Goal: Contribute content: Contribute content

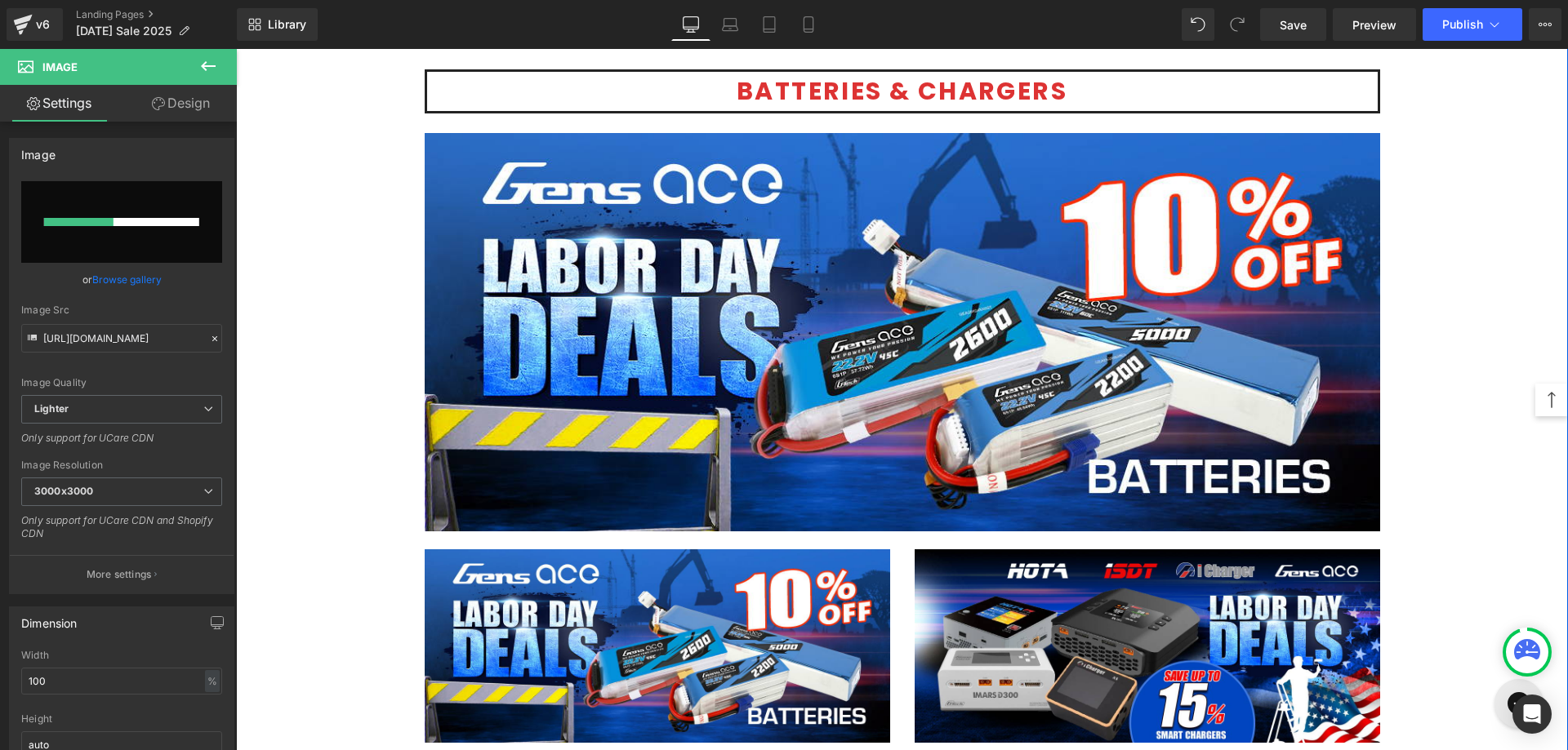
scroll to position [3495, 0]
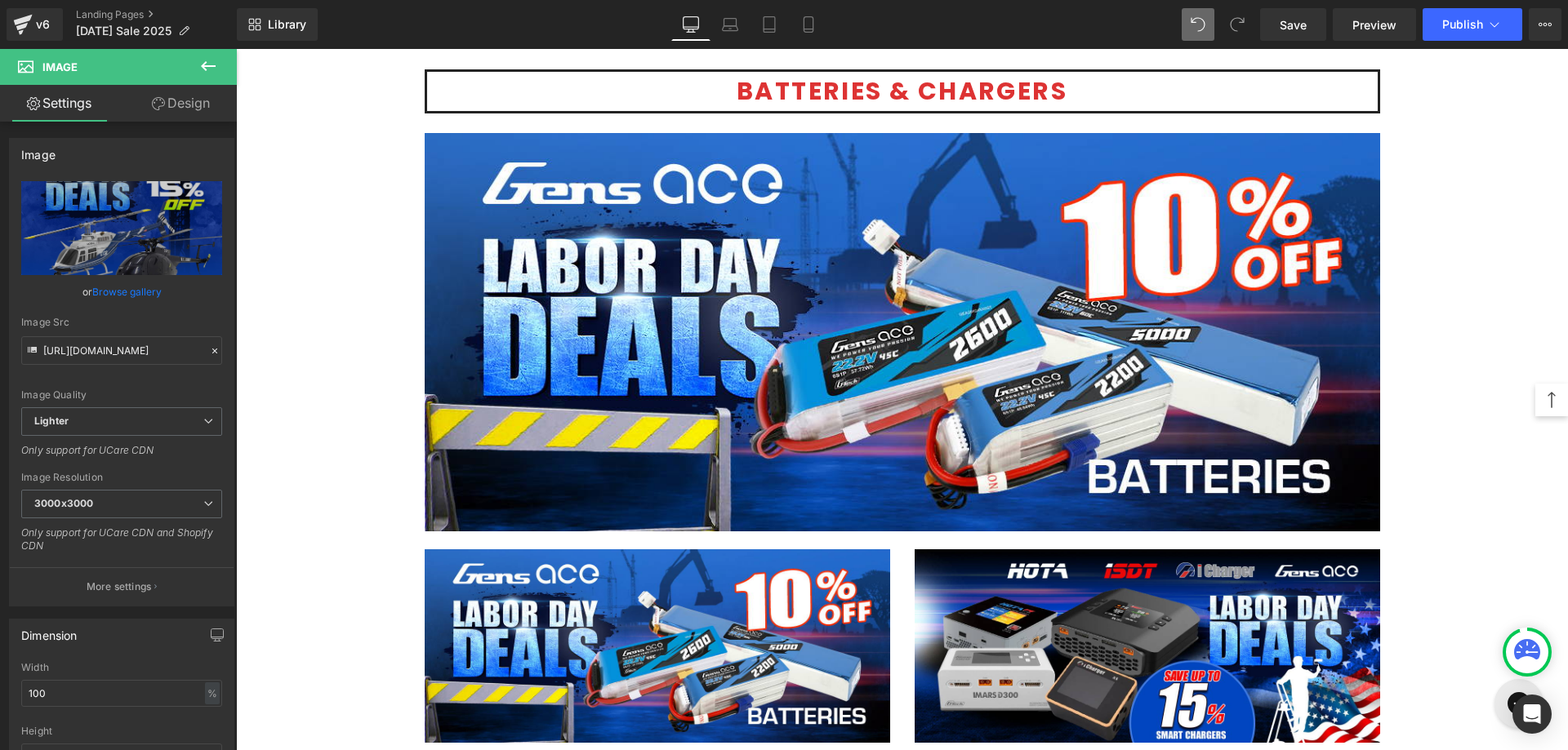
type input "[URL][DOMAIN_NAME]"
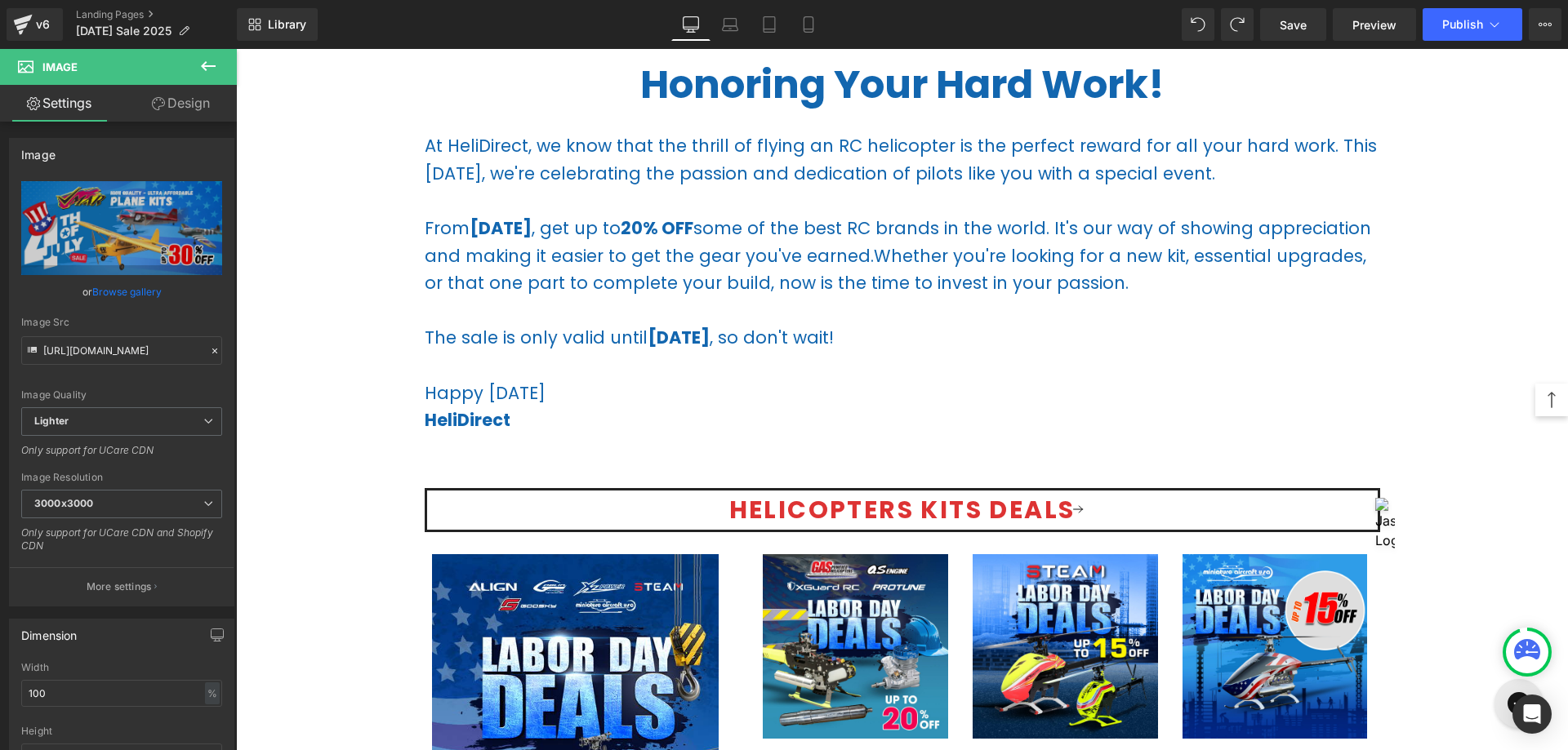
scroll to position [1008, 0]
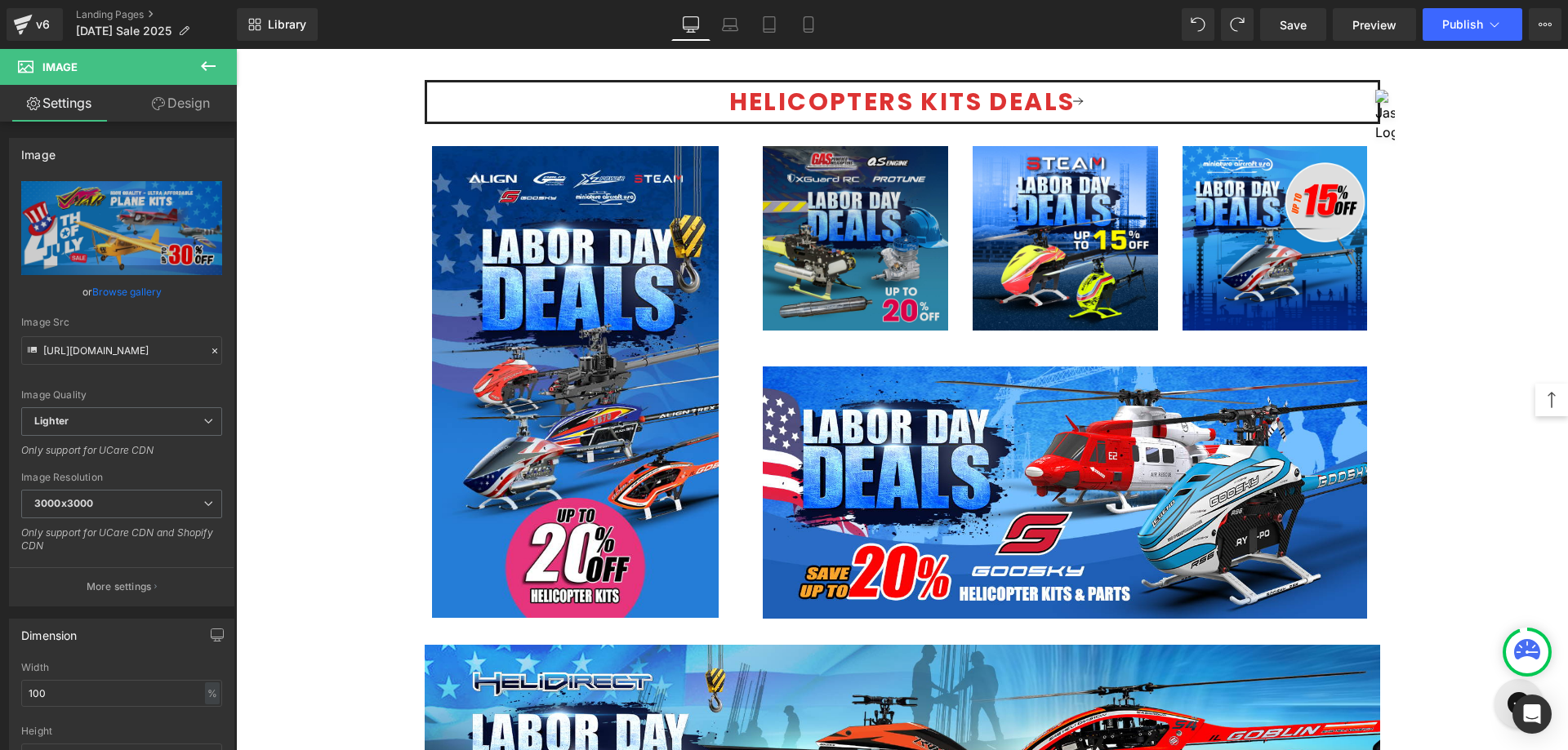
click at [789, 255] on img at bounding box center [856, 239] width 186 height 186
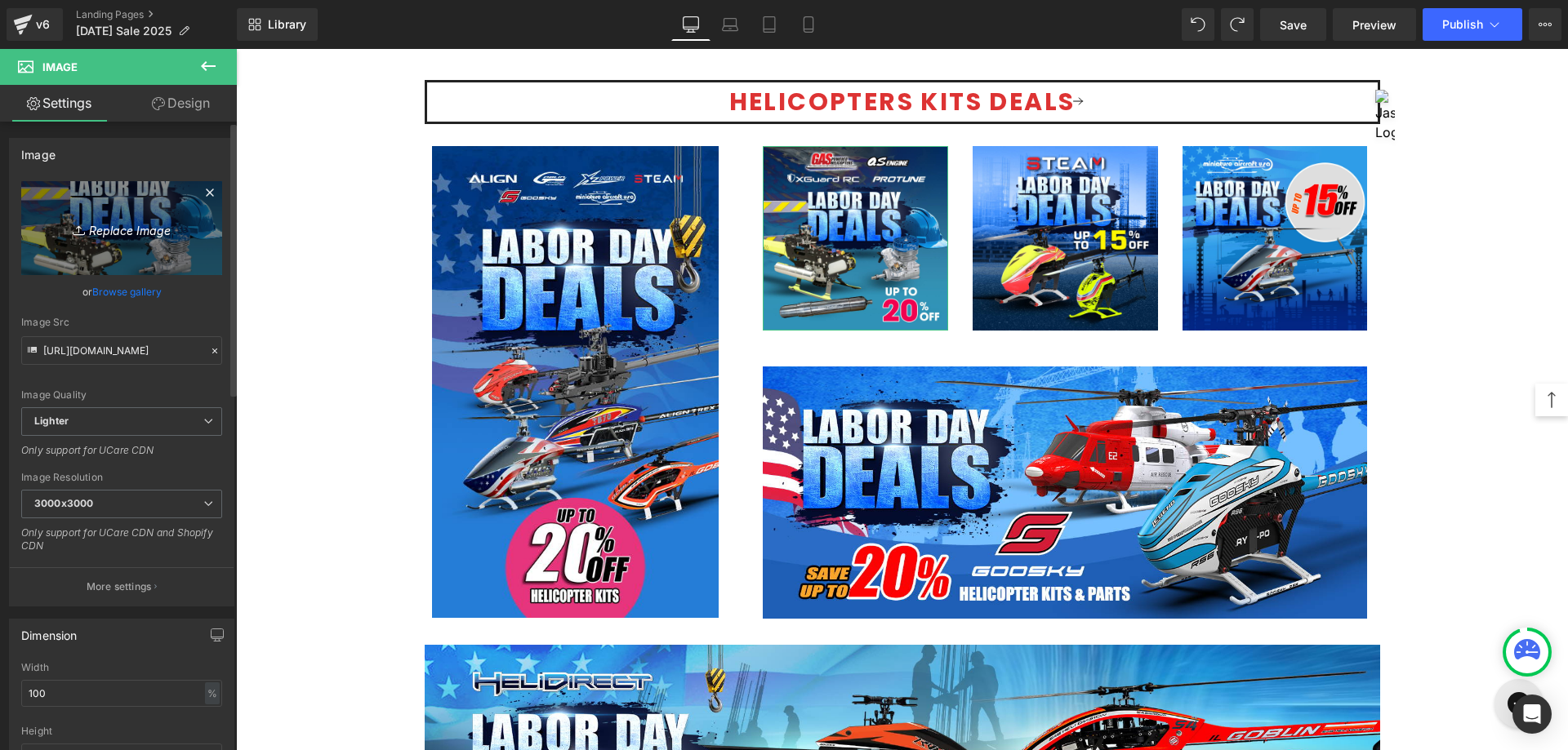
click at [128, 225] on icon "Replace Image" at bounding box center [122, 228] width 131 height 21
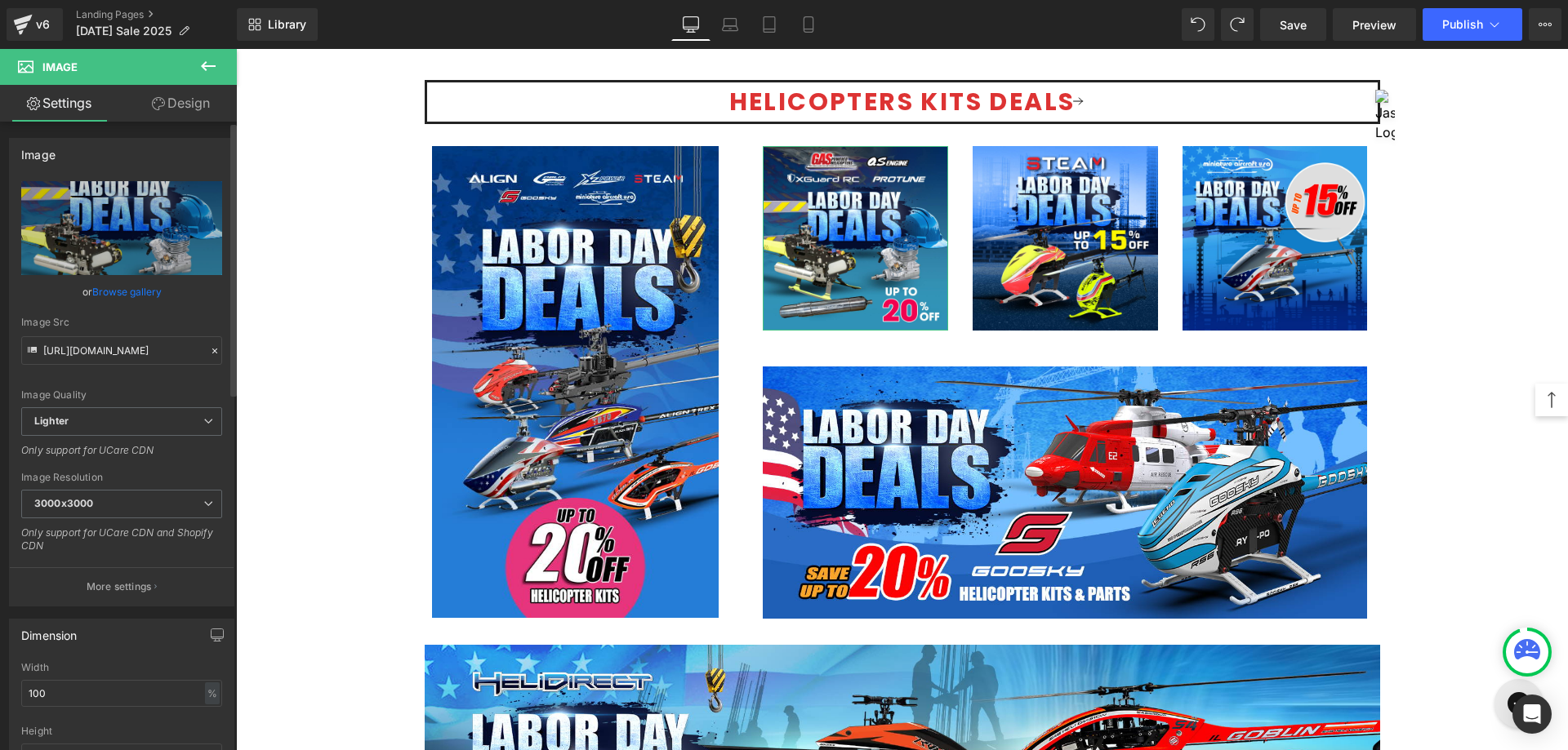
click at [117, 294] on link "Browse gallery" at bounding box center [126, 291] width 69 height 28
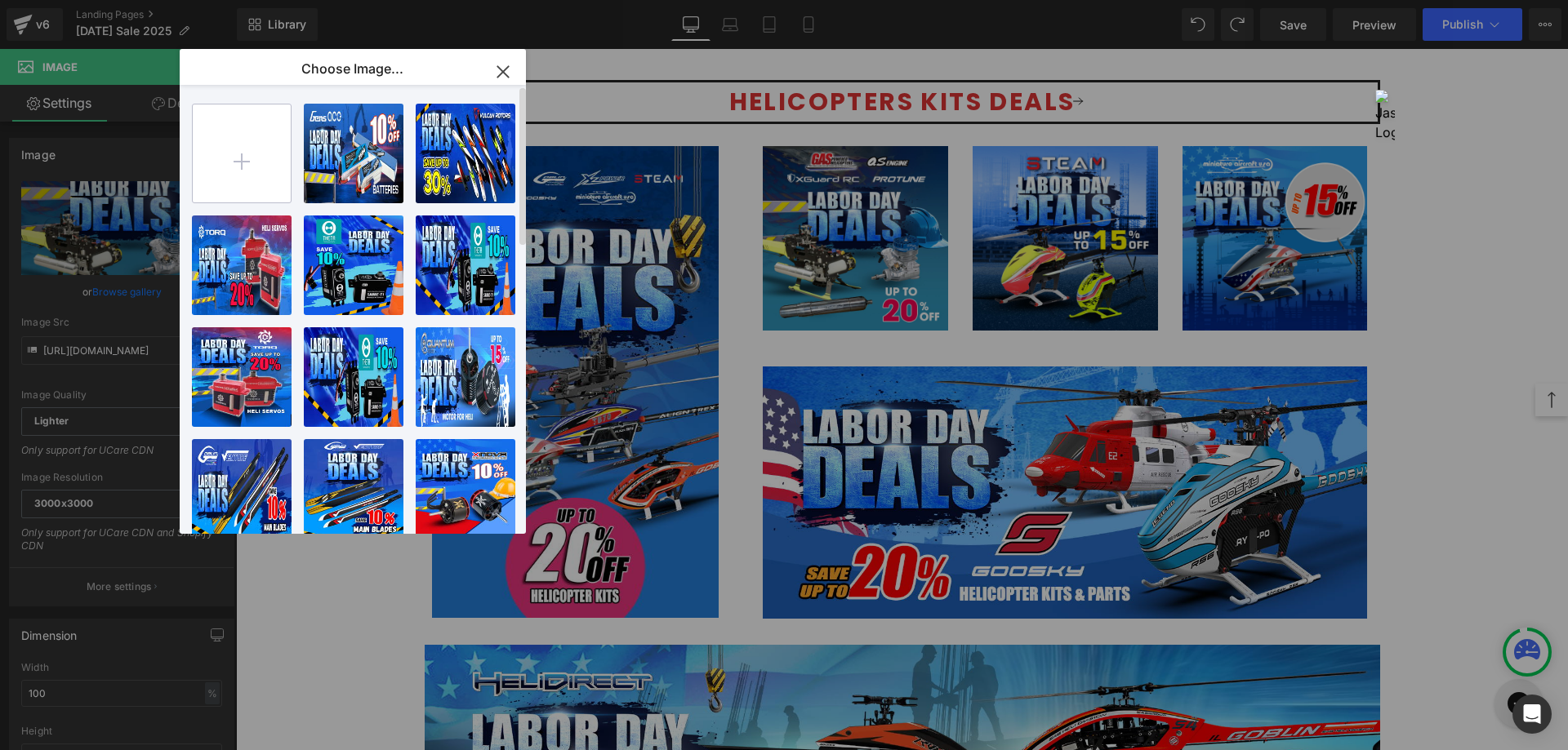
click at [263, 137] on input "file" at bounding box center [242, 154] width 98 height 98
type input "C:\fakepath\Scale Heli -1080.jpg"
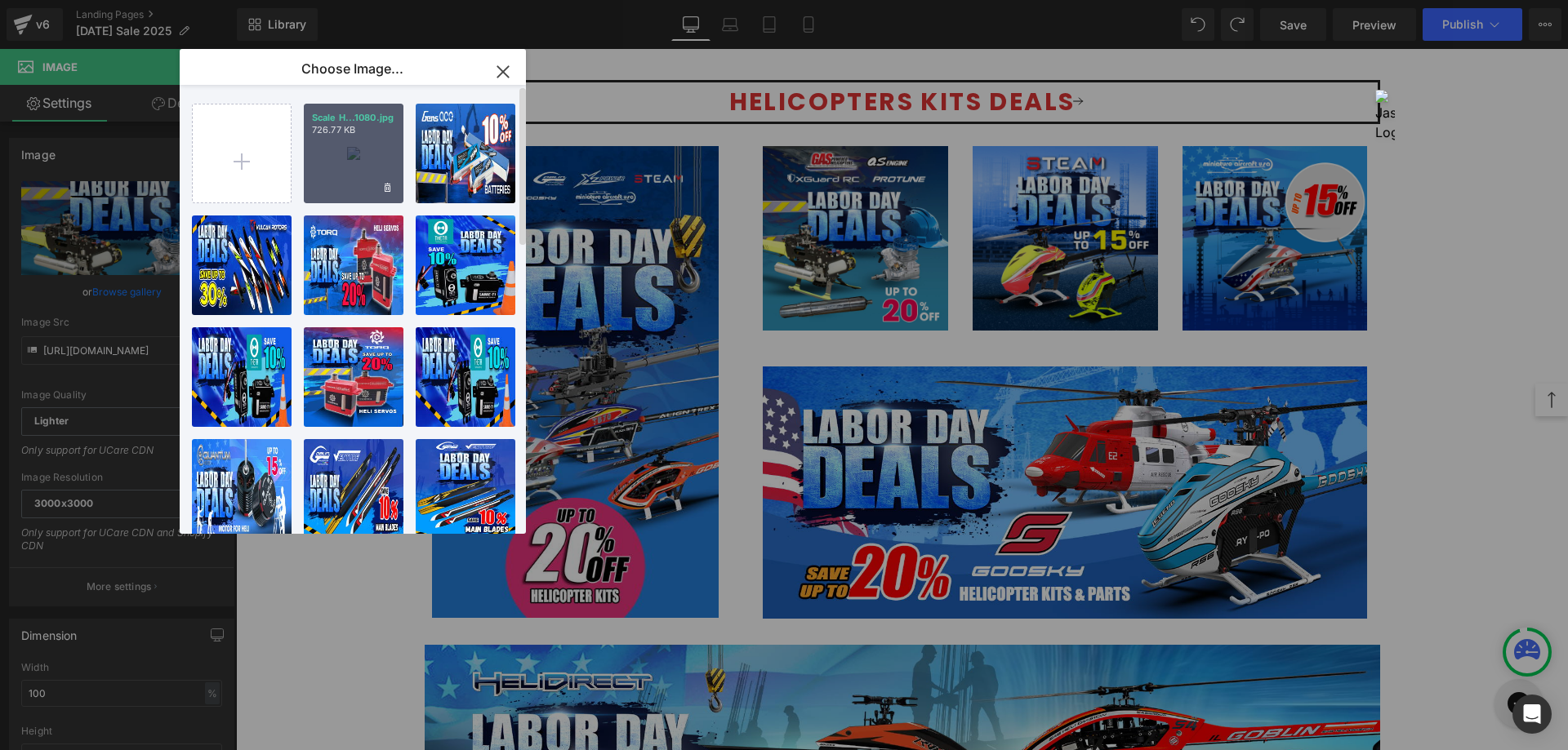
click at [0, 0] on div "Scale H...1080.jpg 726.77 KB" at bounding box center [0, 0] width 0 height 0
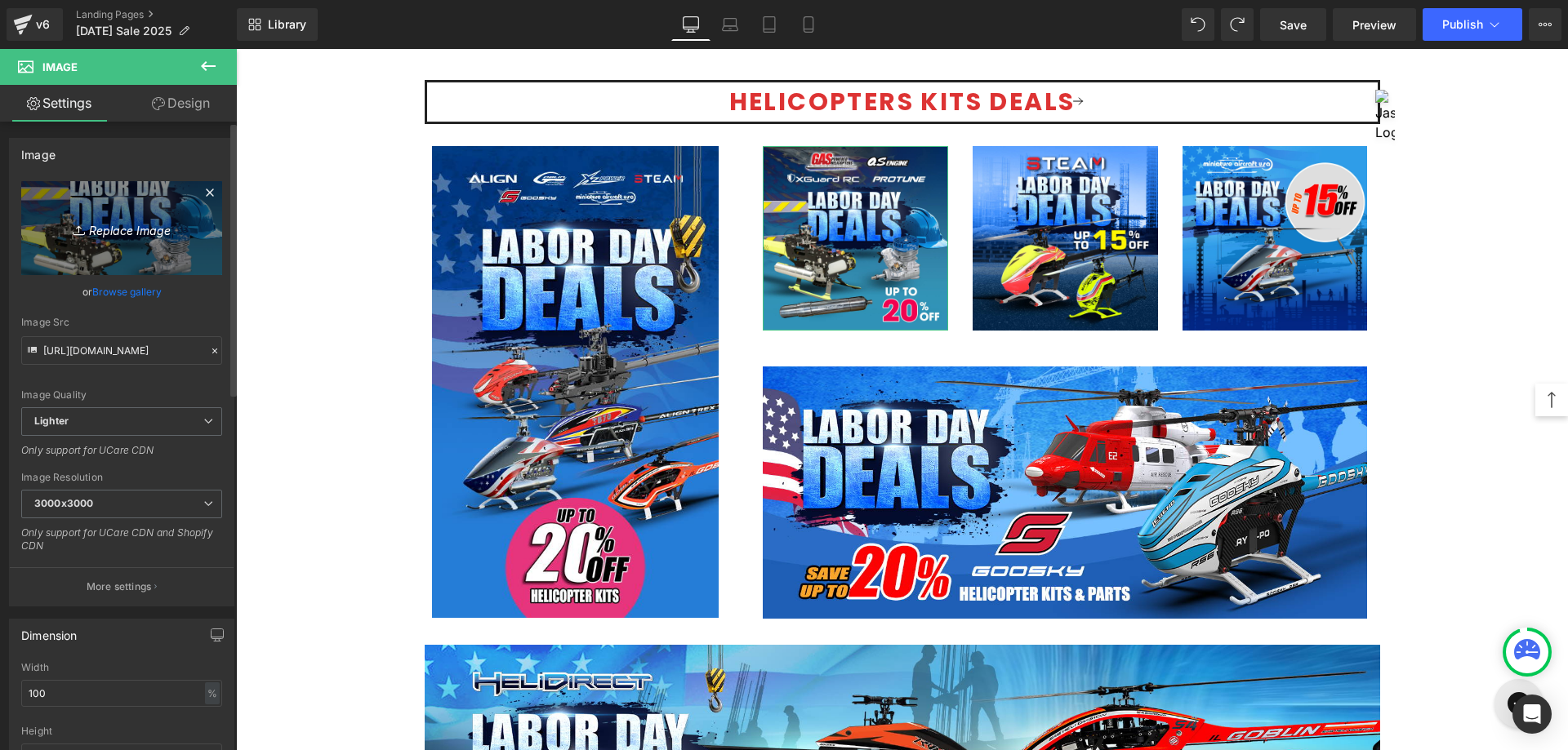
click at [144, 230] on icon "Replace Image" at bounding box center [122, 228] width 131 height 21
type input "C:\fakepath\Scale Heli -1080.jpg"
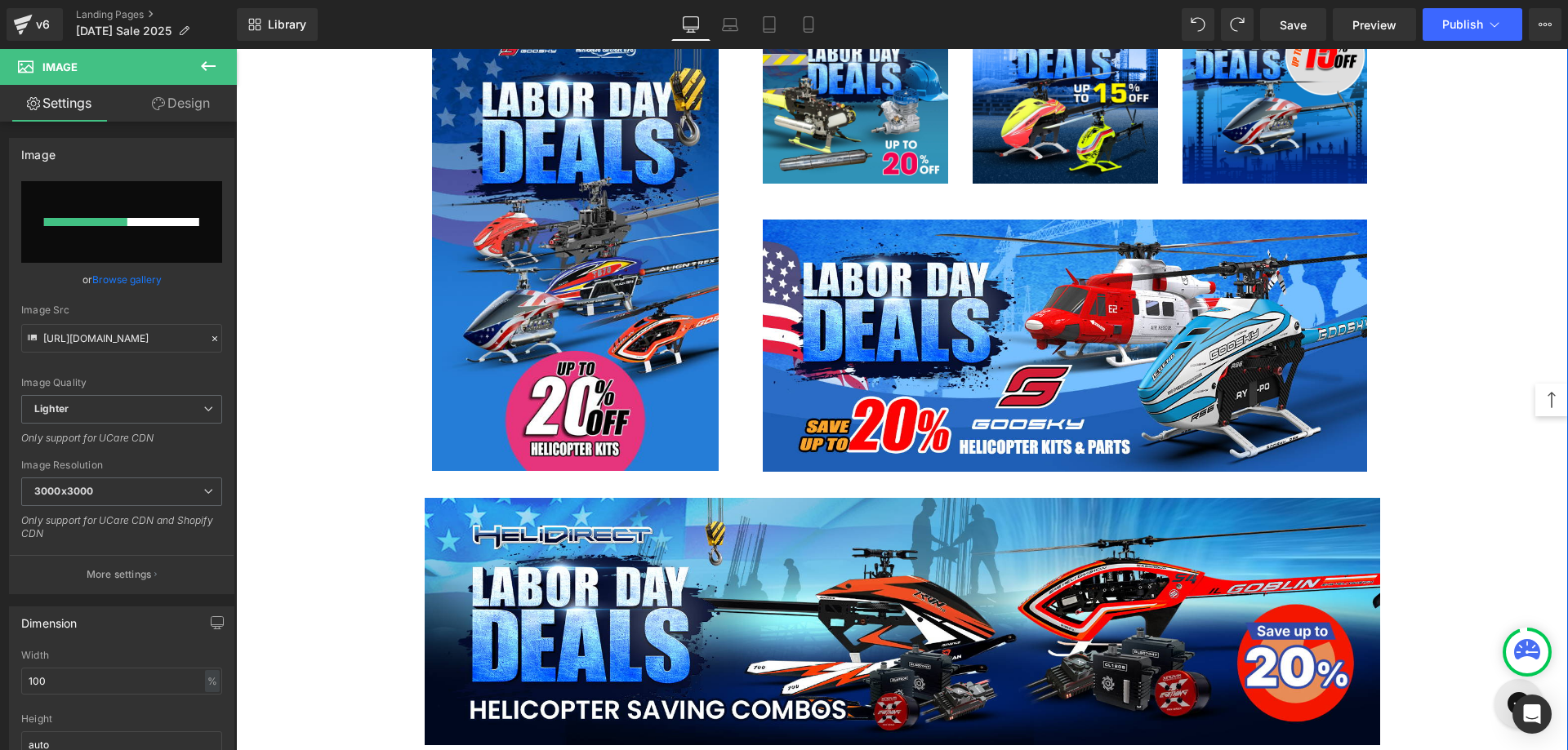
scroll to position [1171, 0]
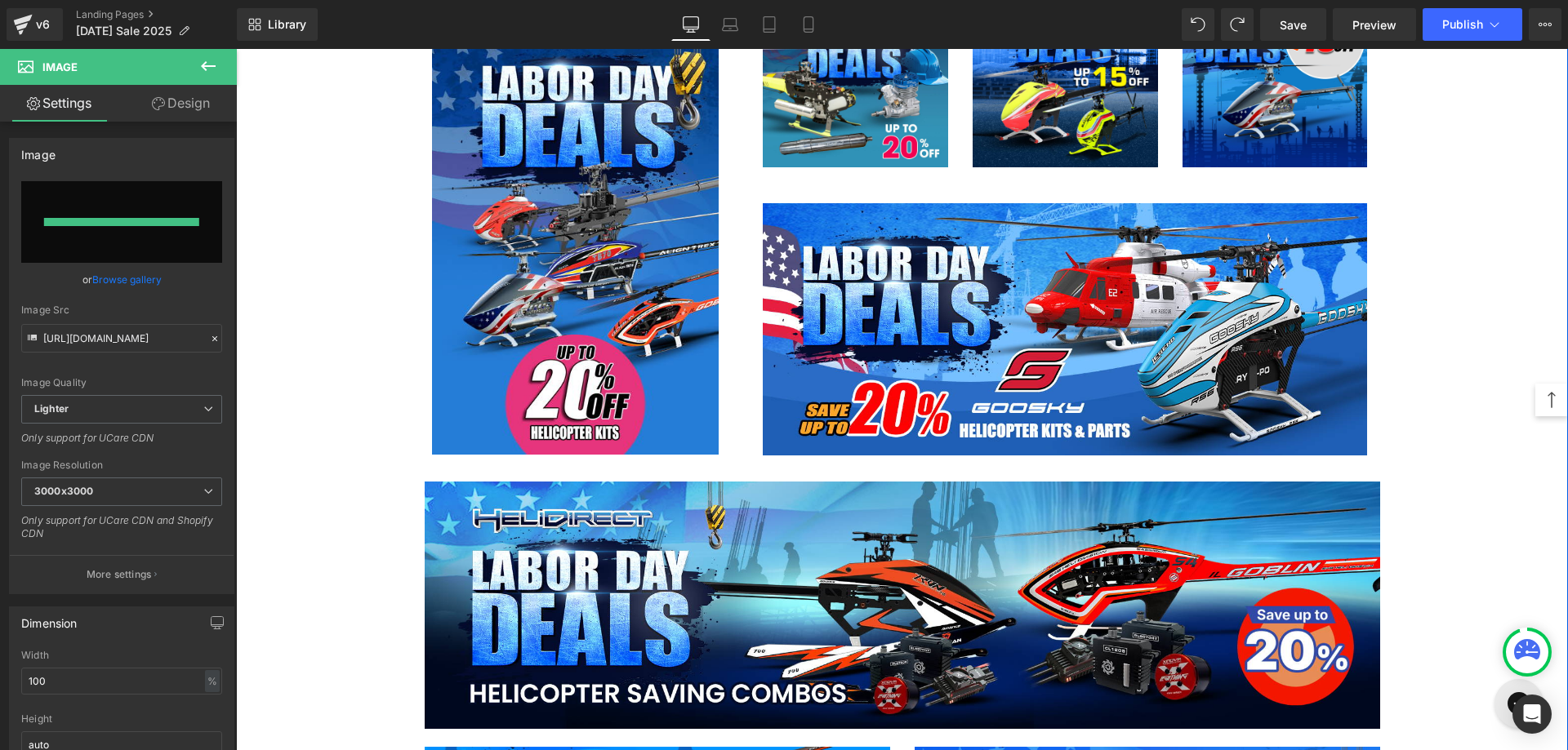
type input "[URL][DOMAIN_NAME]"
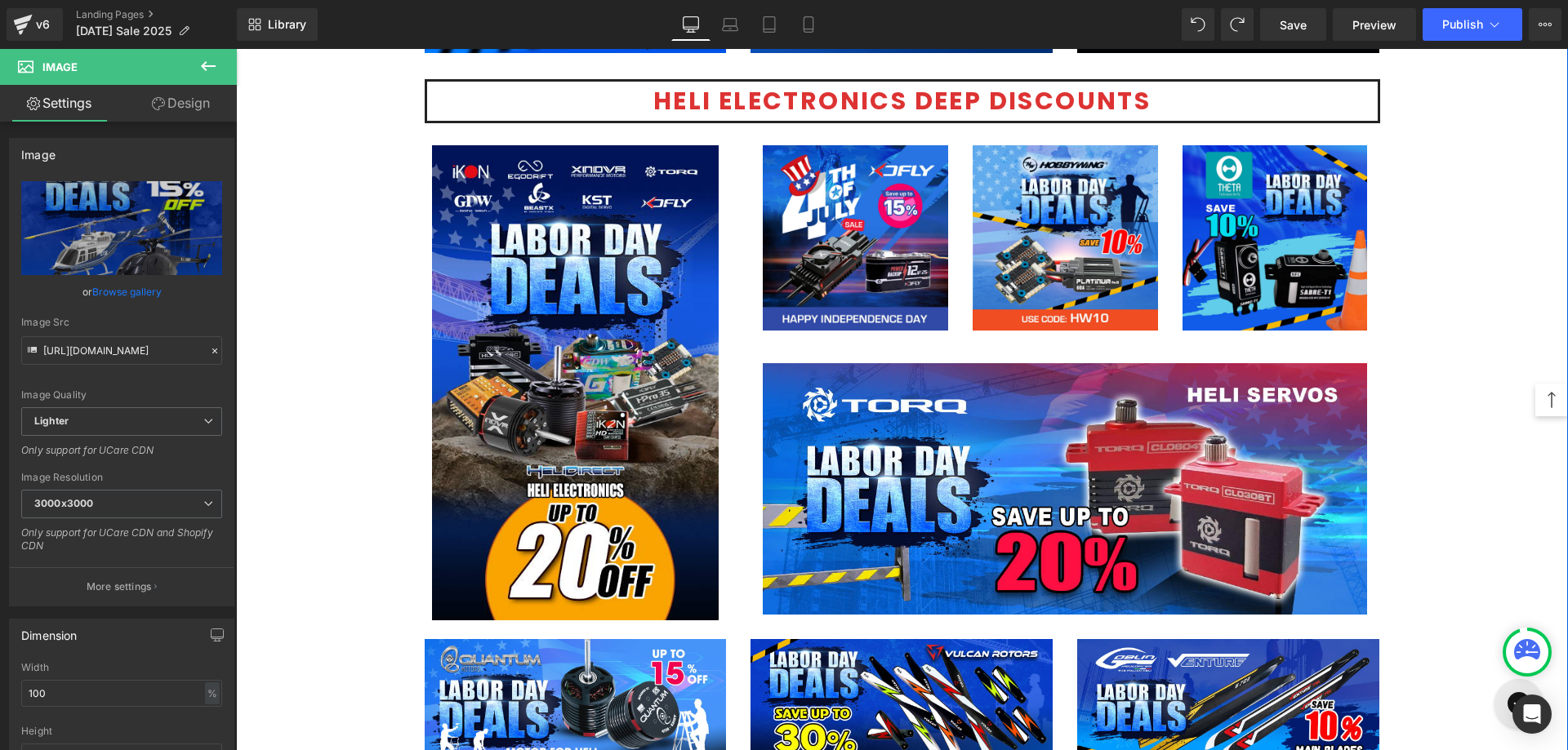
scroll to position [2397, 0]
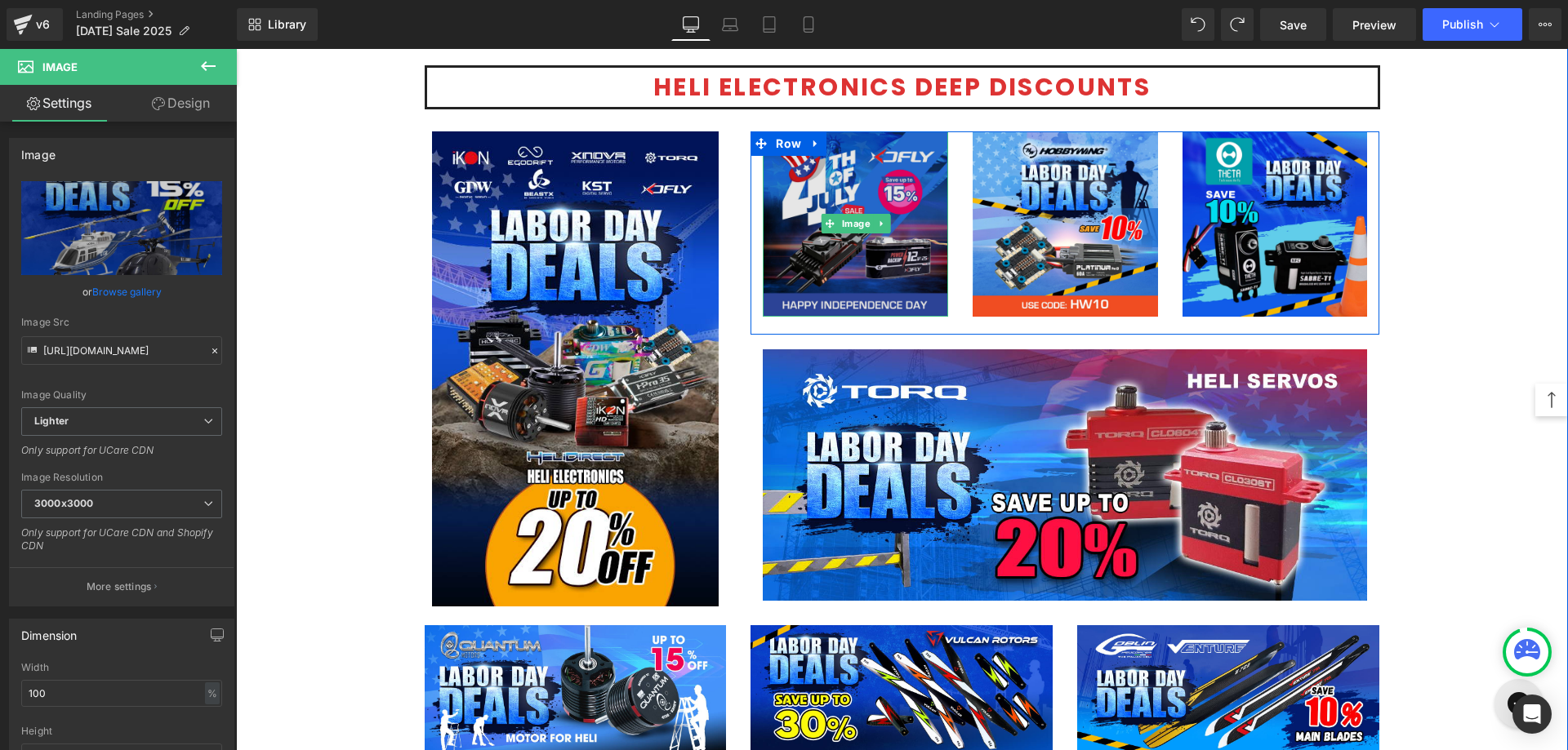
click at [864, 250] on img at bounding box center [856, 224] width 186 height 186
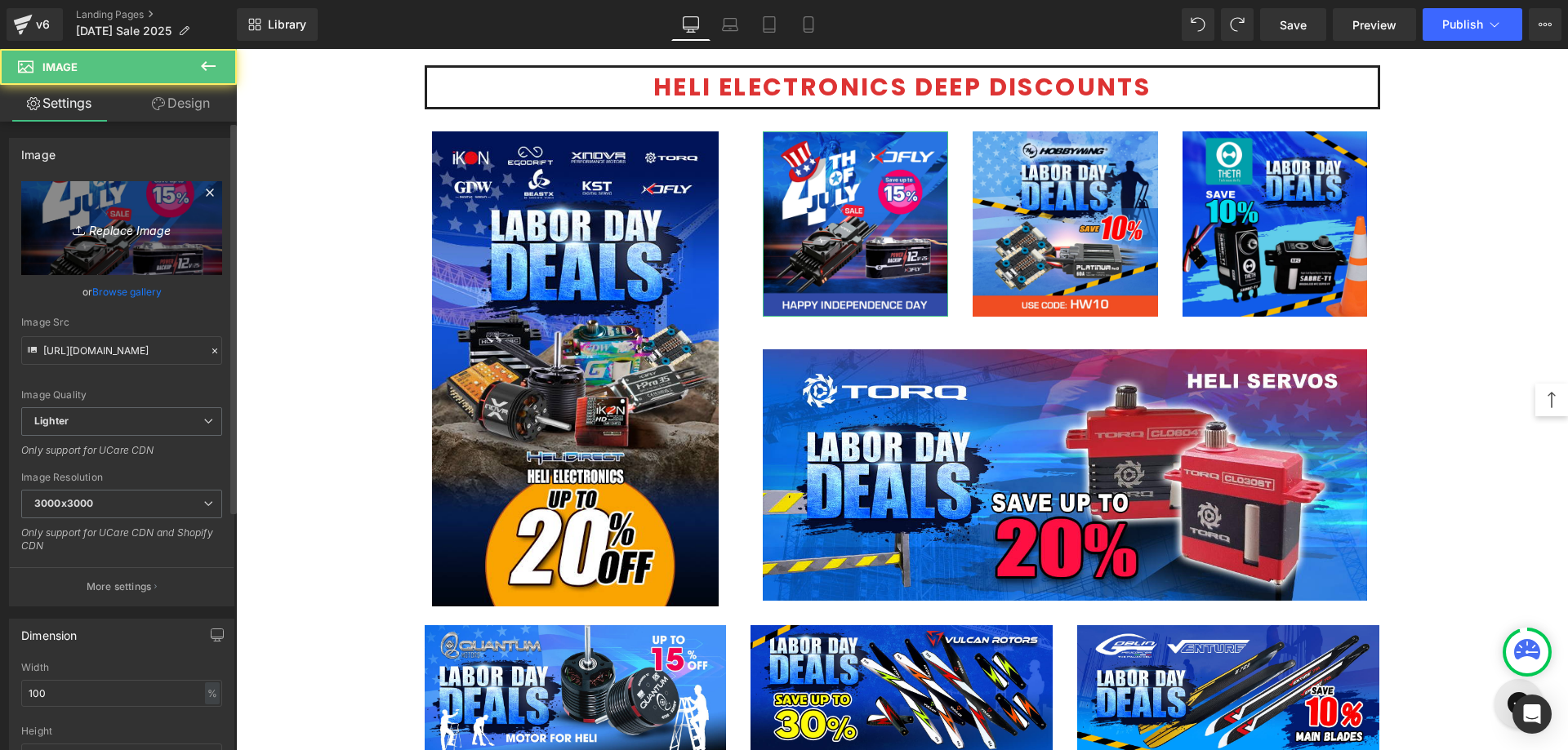
click at [138, 240] on link "Replace Image" at bounding box center [121, 228] width 201 height 94
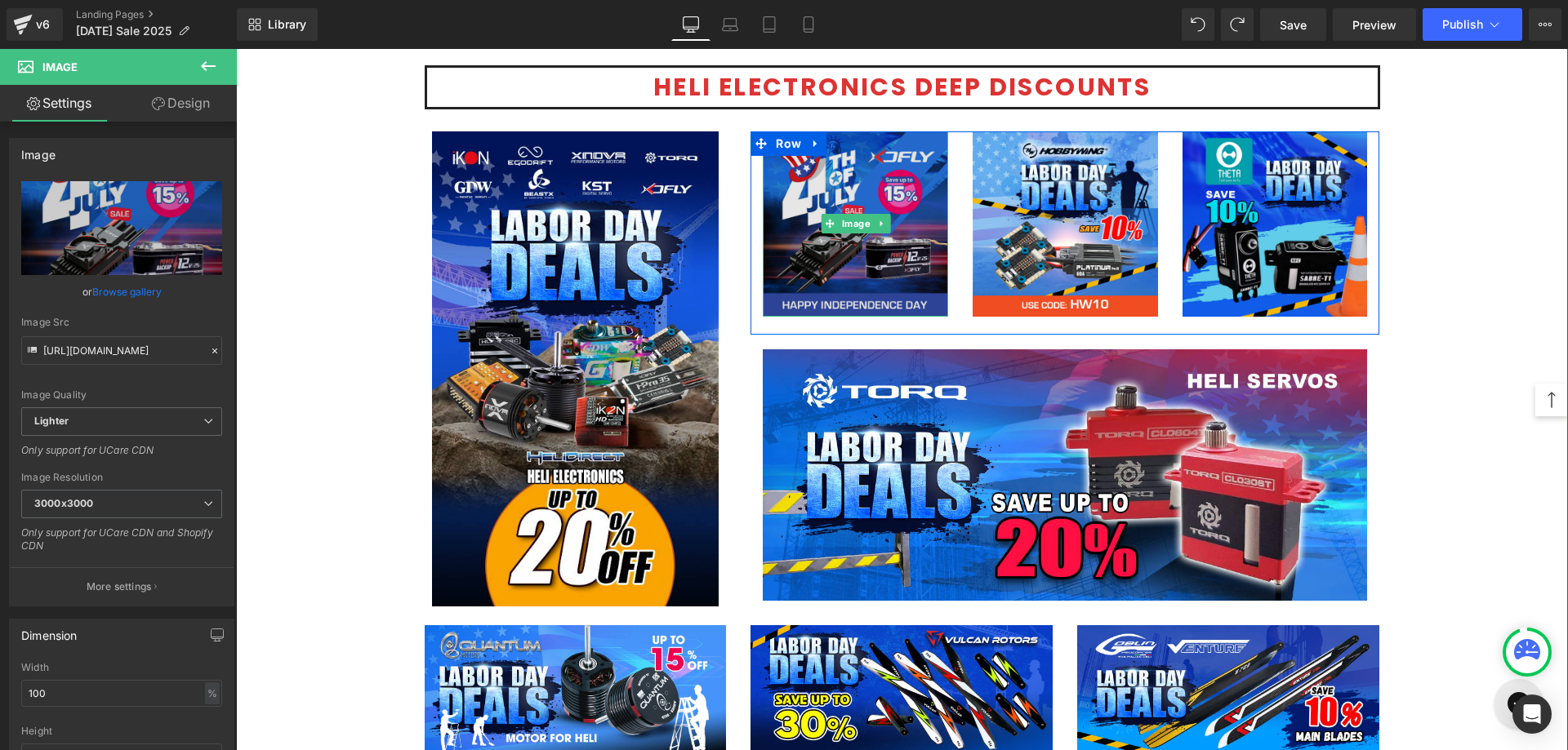
click at [847, 224] on span "Image" at bounding box center [856, 224] width 35 height 20
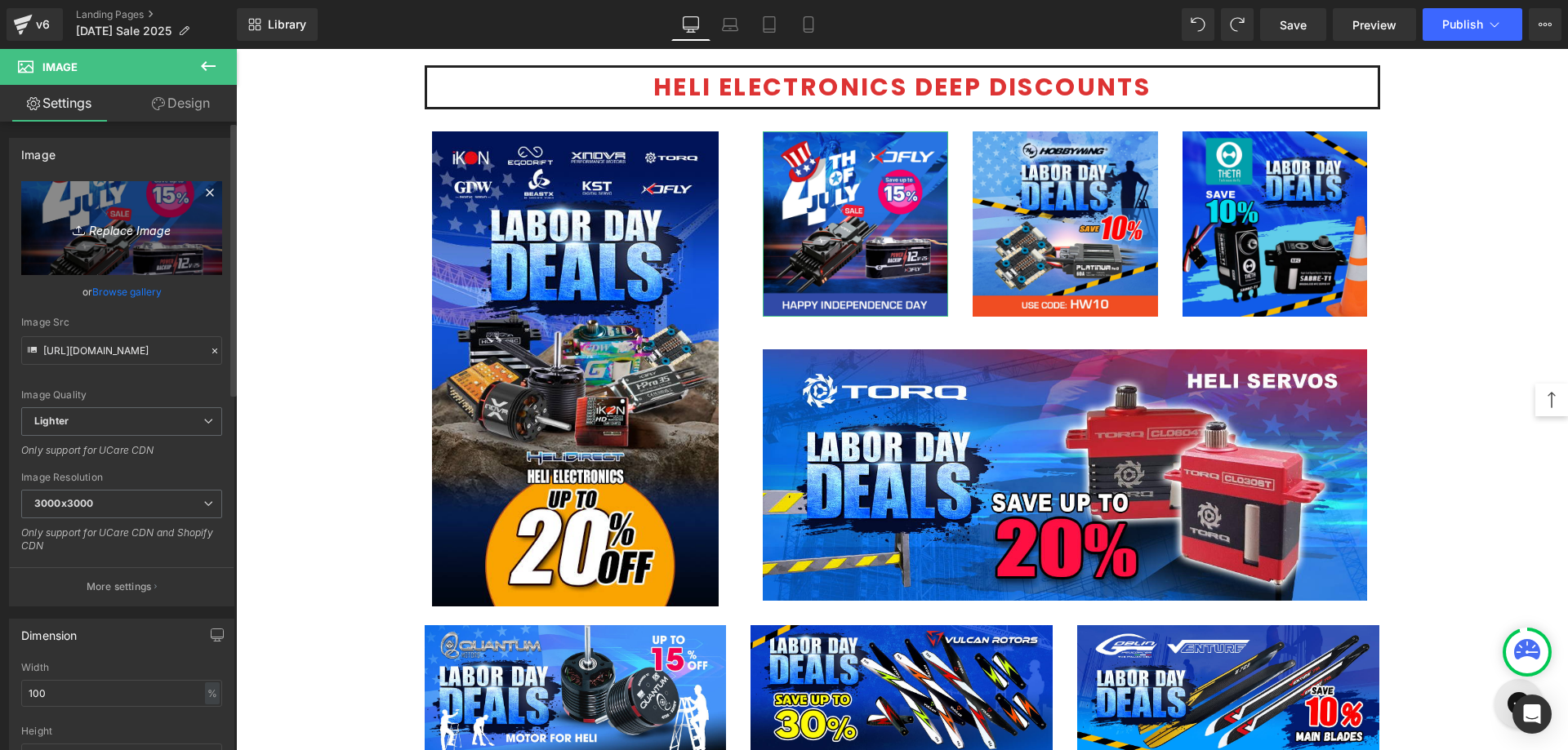
click at [178, 228] on icon "Replace Image" at bounding box center [122, 228] width 131 height 21
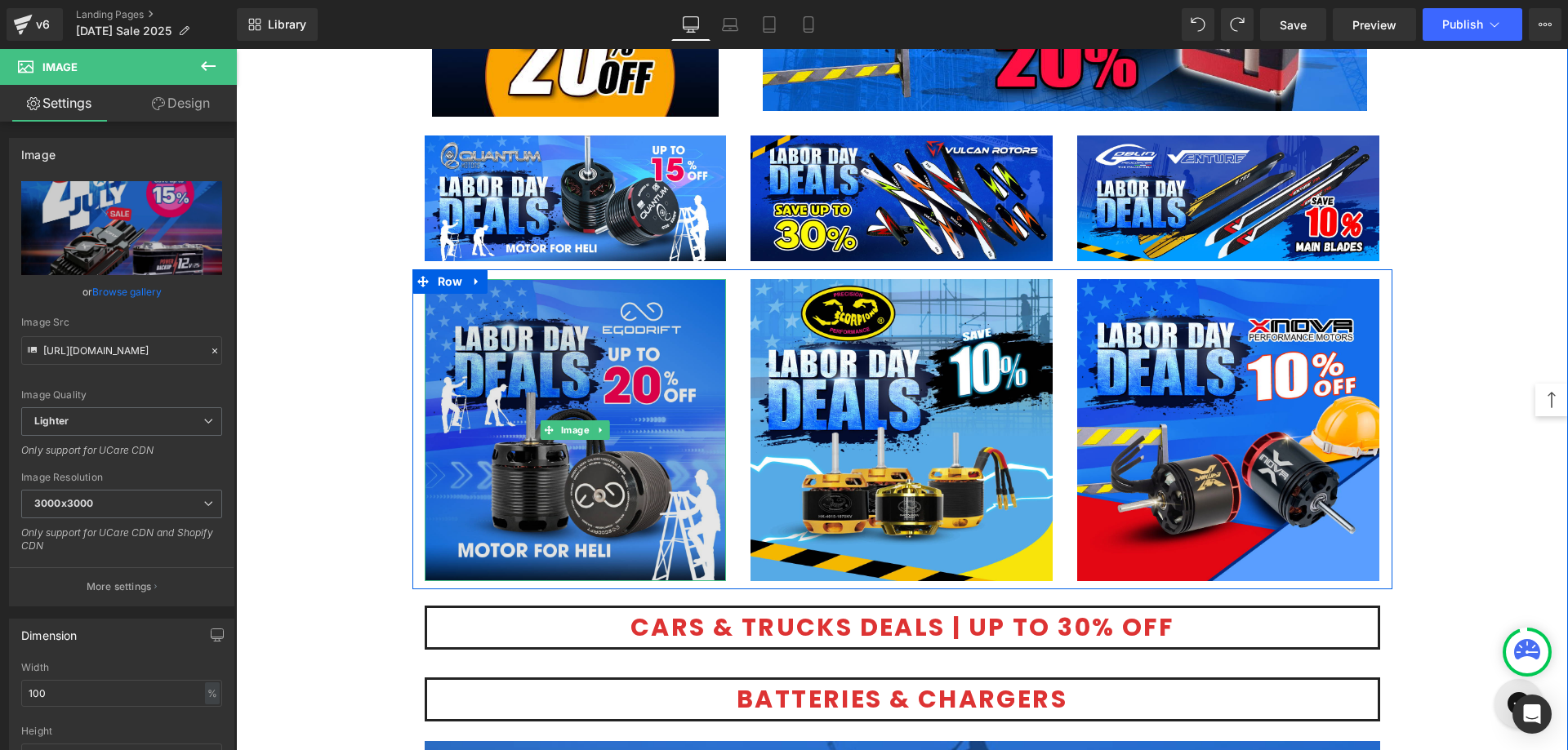
scroll to position [2723, 0]
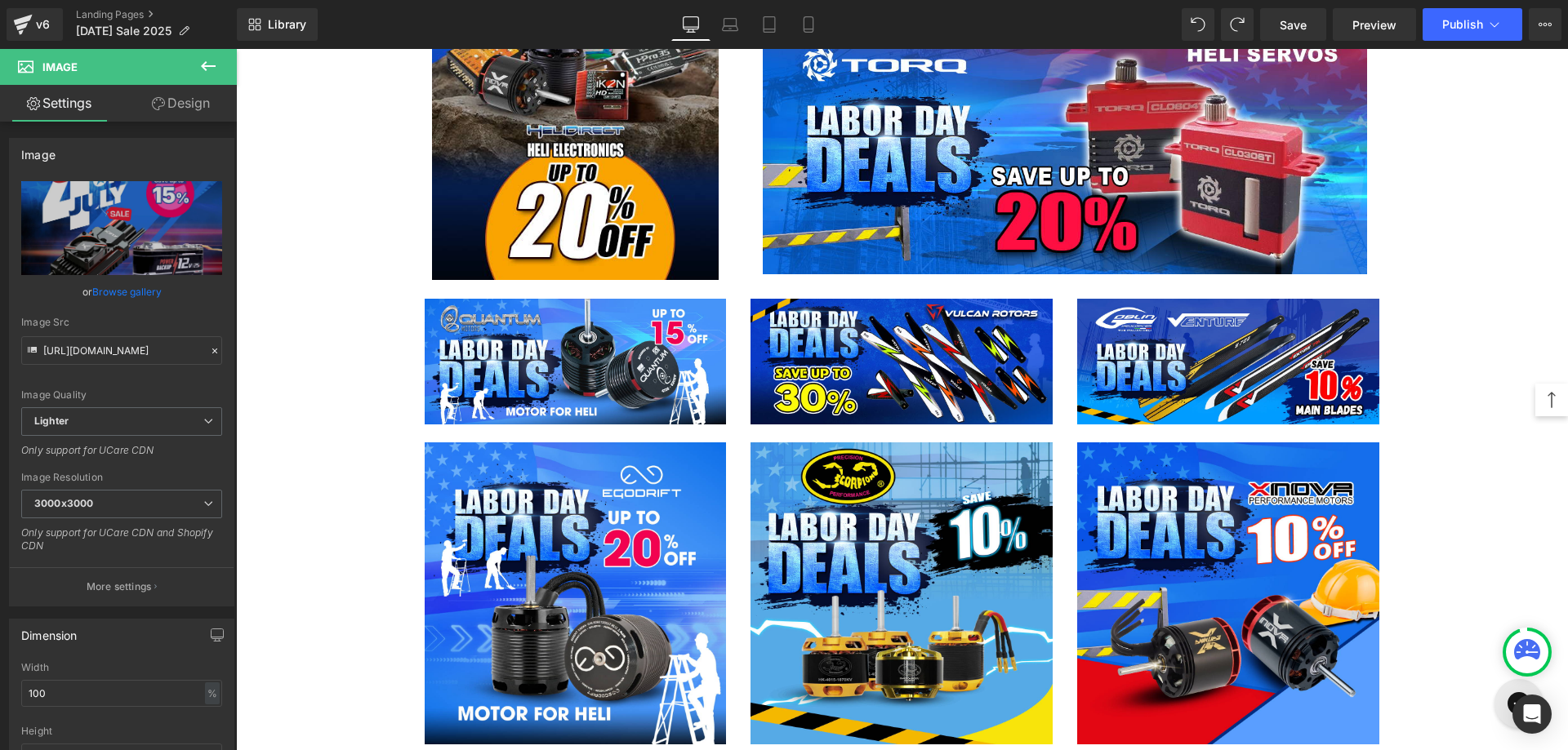
click at [205, 66] on icon at bounding box center [207, 66] width 15 height 10
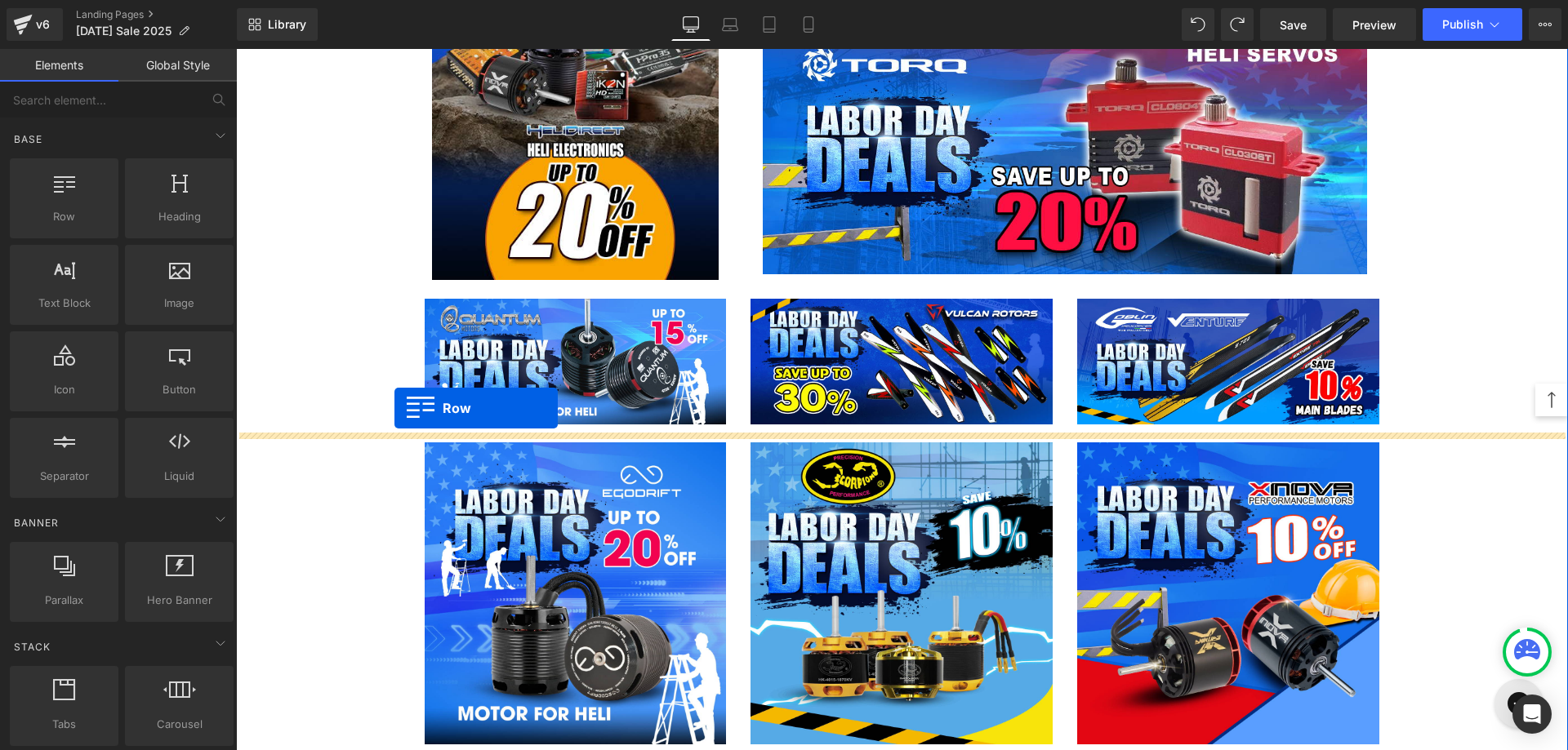
drag, startPoint x: 329, startPoint y: 256, endPoint x: 394, endPoint y: 408, distance: 165.3
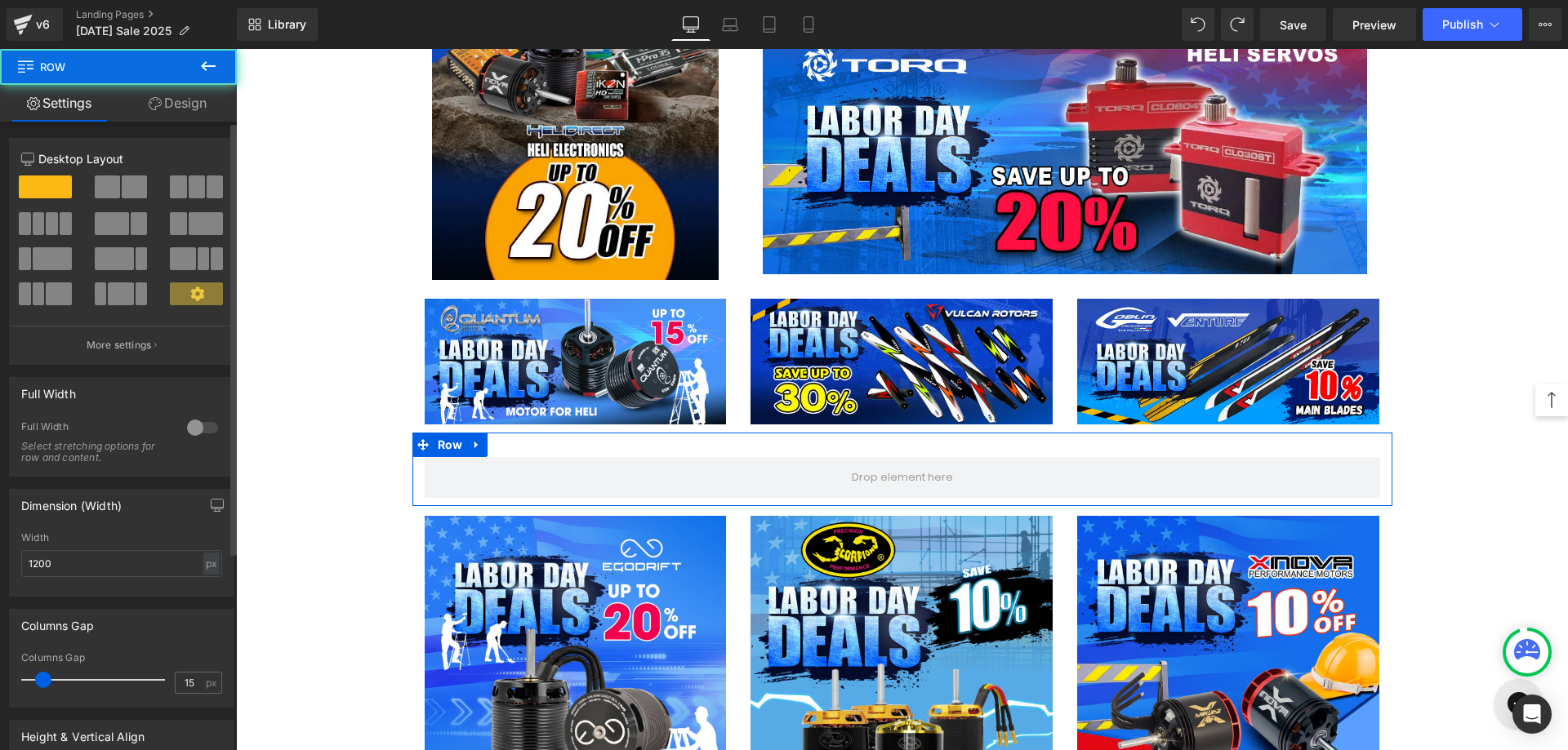
drag, startPoint x: 114, startPoint y: 182, endPoint x: 314, endPoint y: 359, distance: 267.1
click at [114, 182] on span at bounding box center [108, 187] width 25 height 22
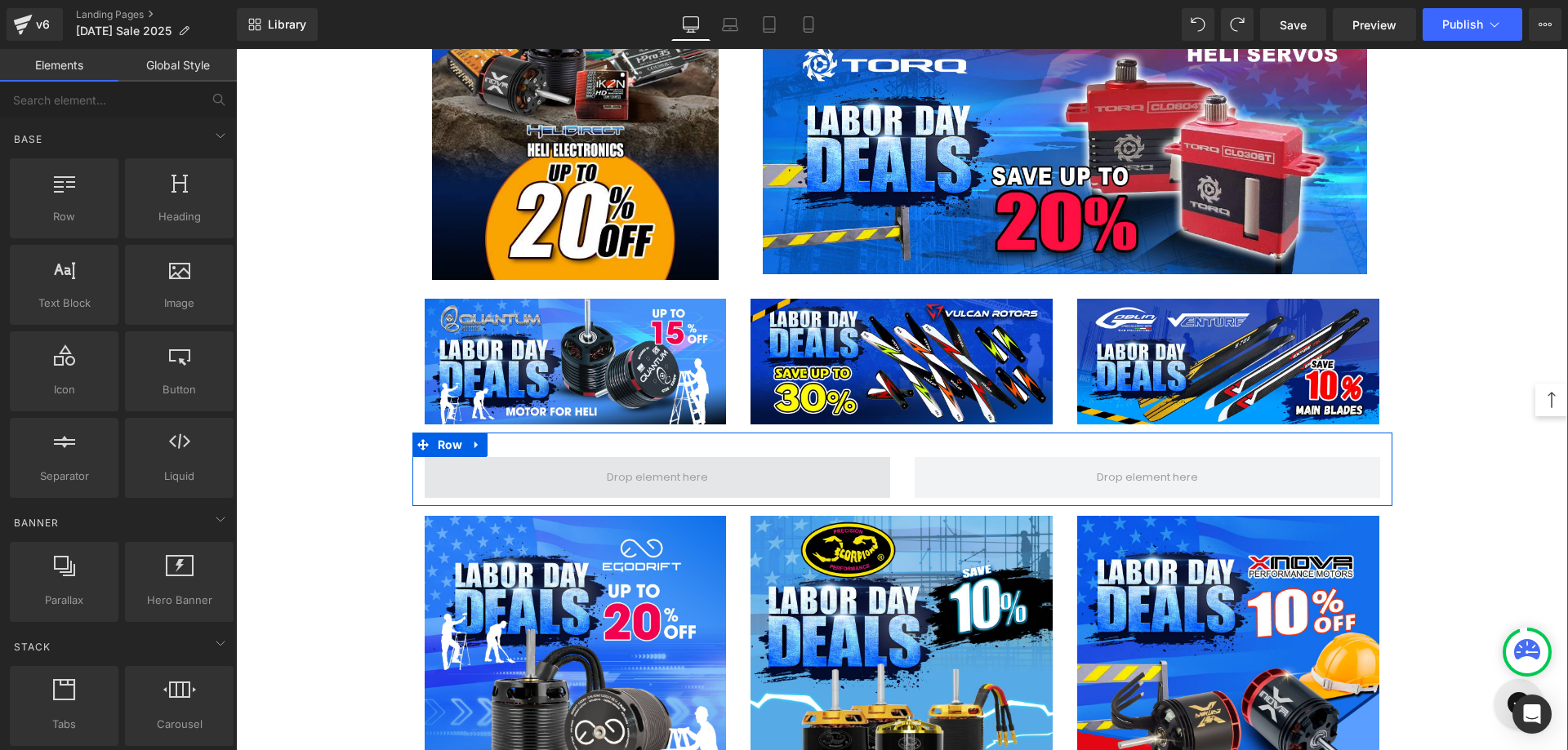
click at [621, 465] on span at bounding box center [657, 477] width 112 height 27
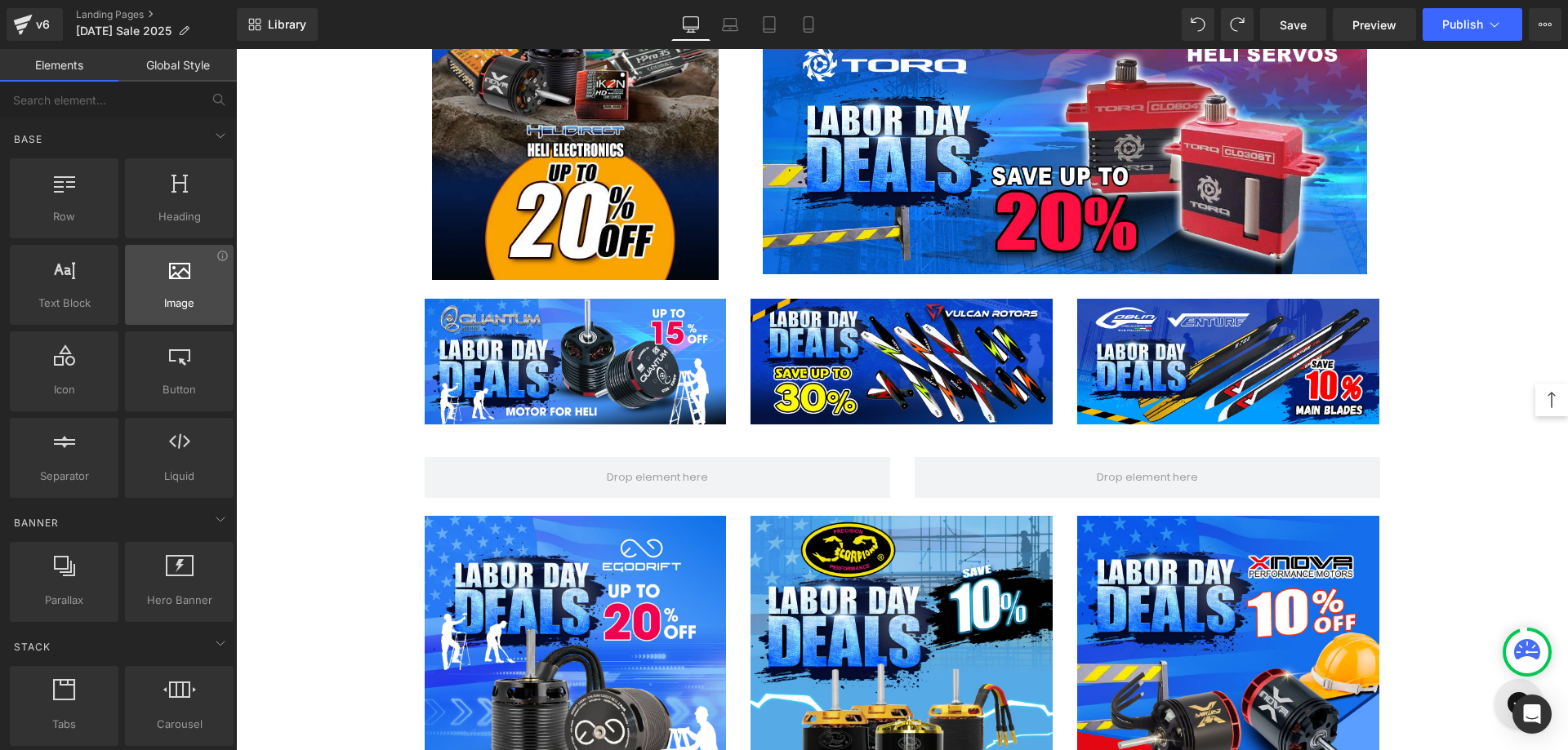
click at [178, 260] on icon at bounding box center [180, 269] width 22 height 22
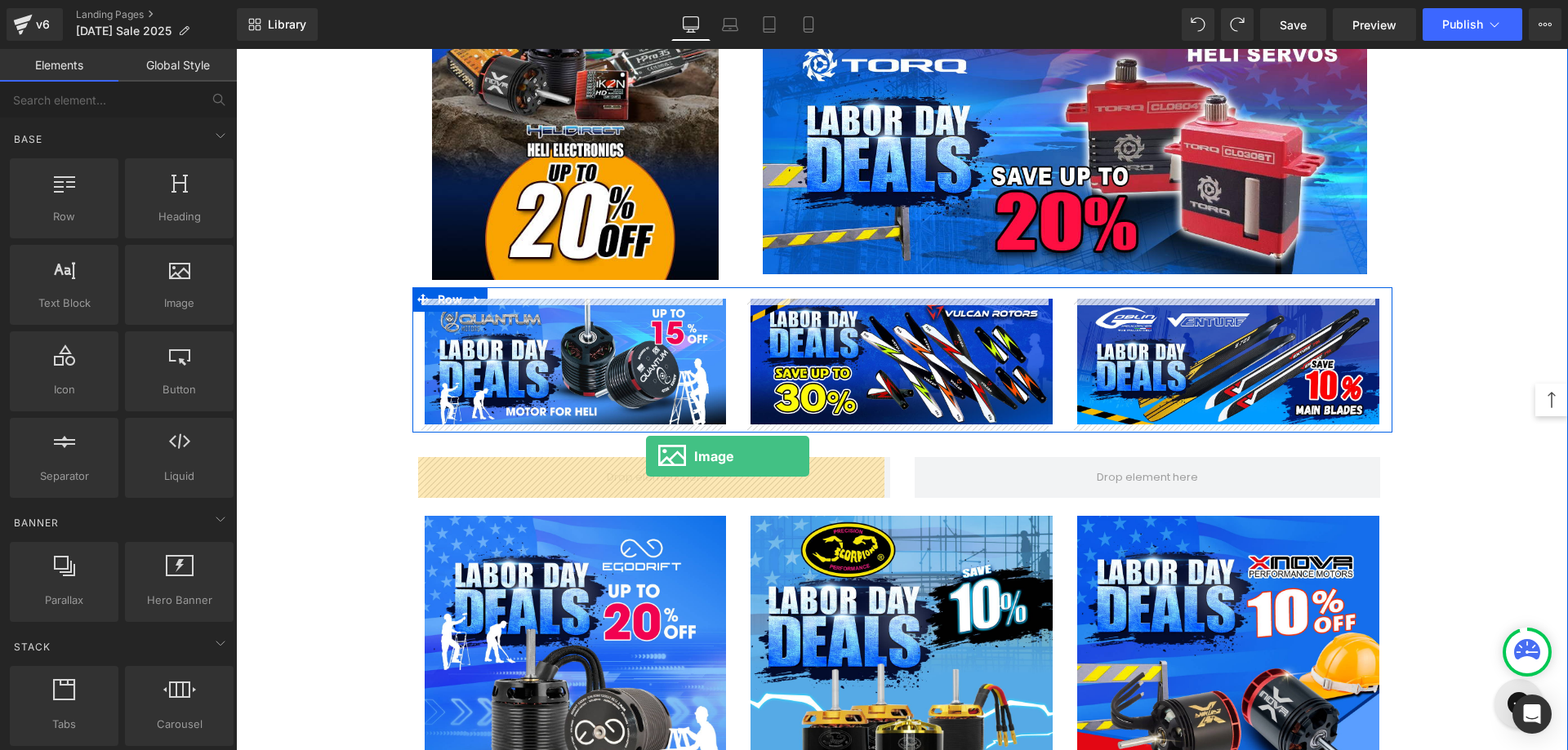
drag, startPoint x: 444, startPoint y: 314, endPoint x: 646, endPoint y: 457, distance: 247.5
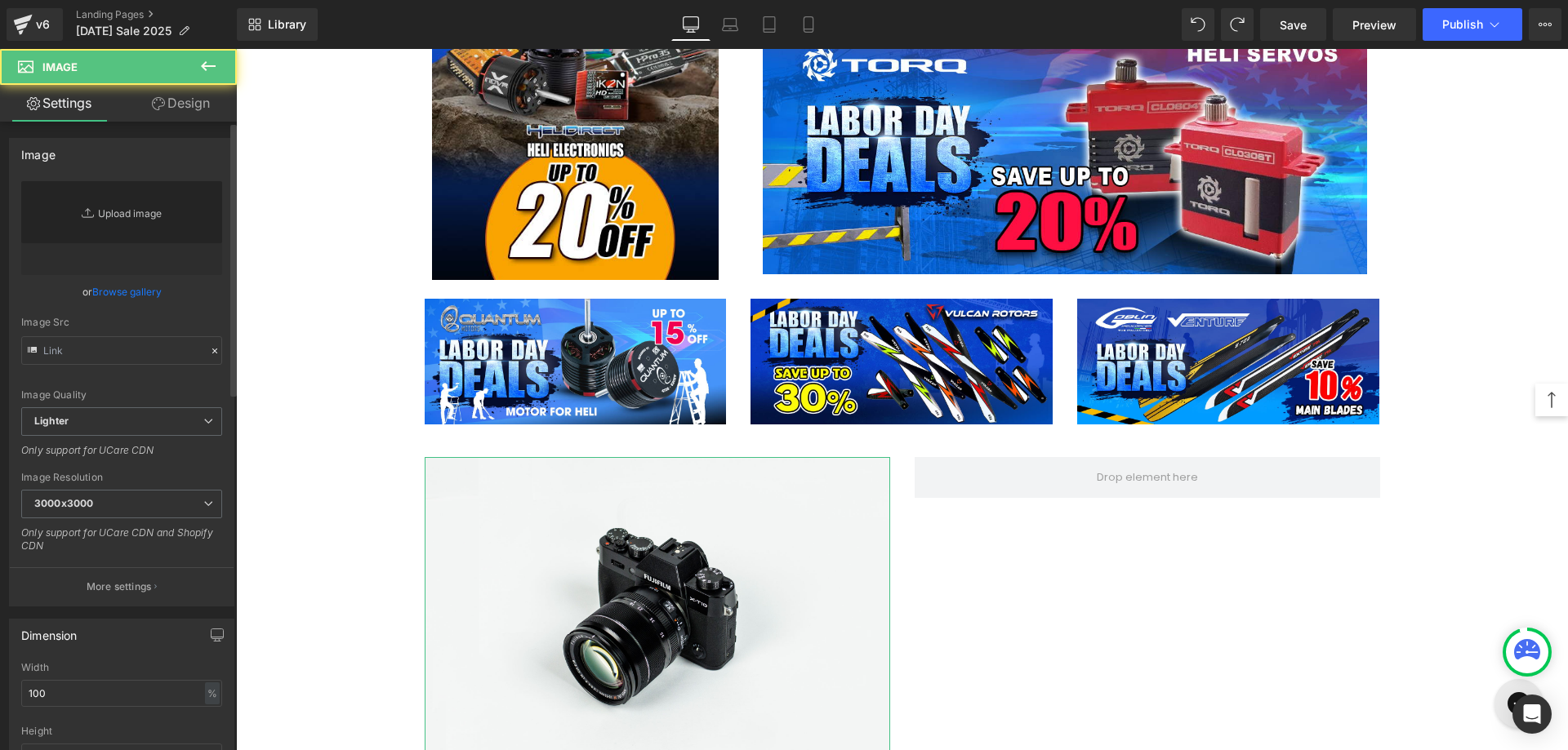
type input "//[DOMAIN_NAME][URL]"
click at [0, 0] on icon "Replace Image" at bounding box center [0, 0] width 0 height 0
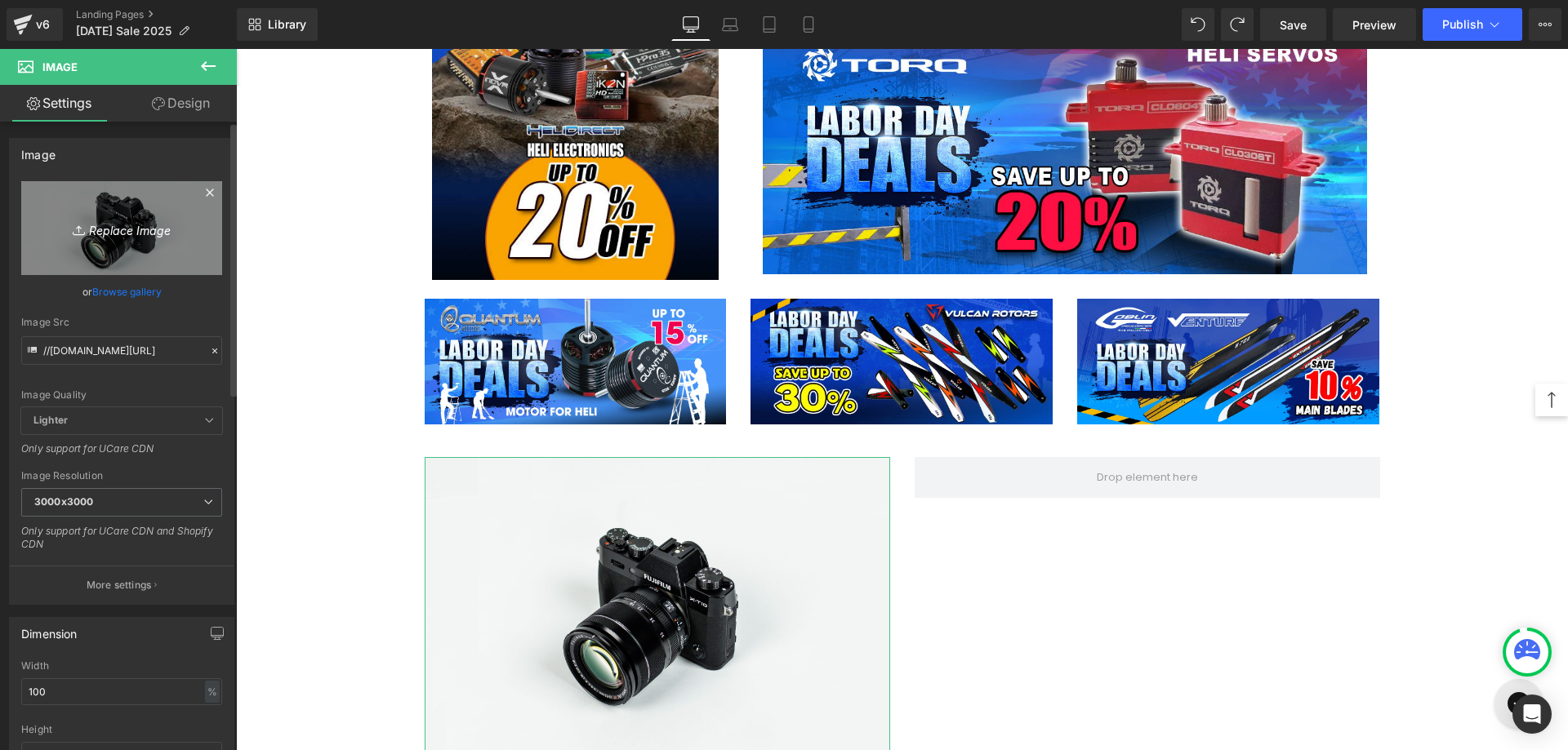
type input "C:\fakepath\Servos-1200x500.jpg"
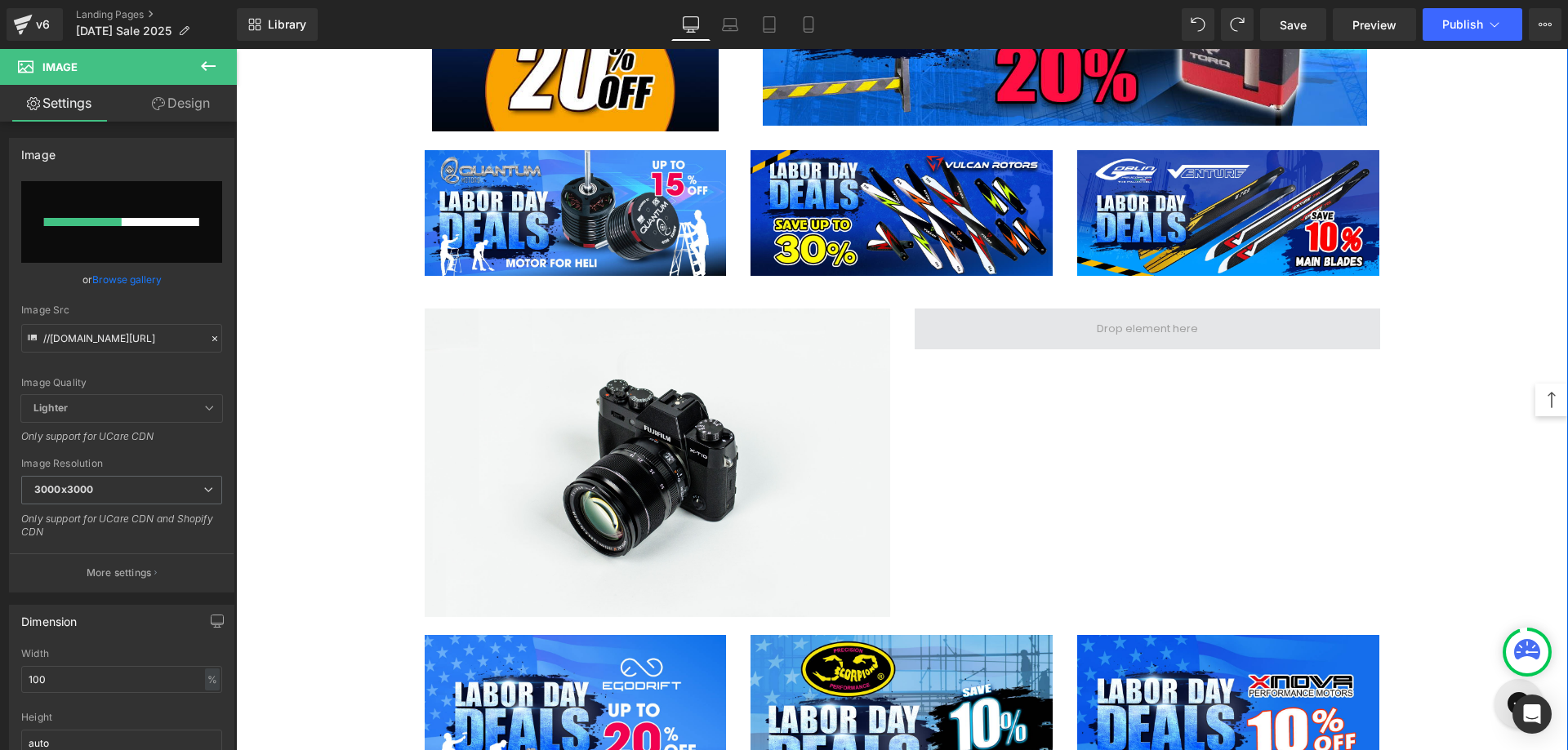
scroll to position [2641, 0]
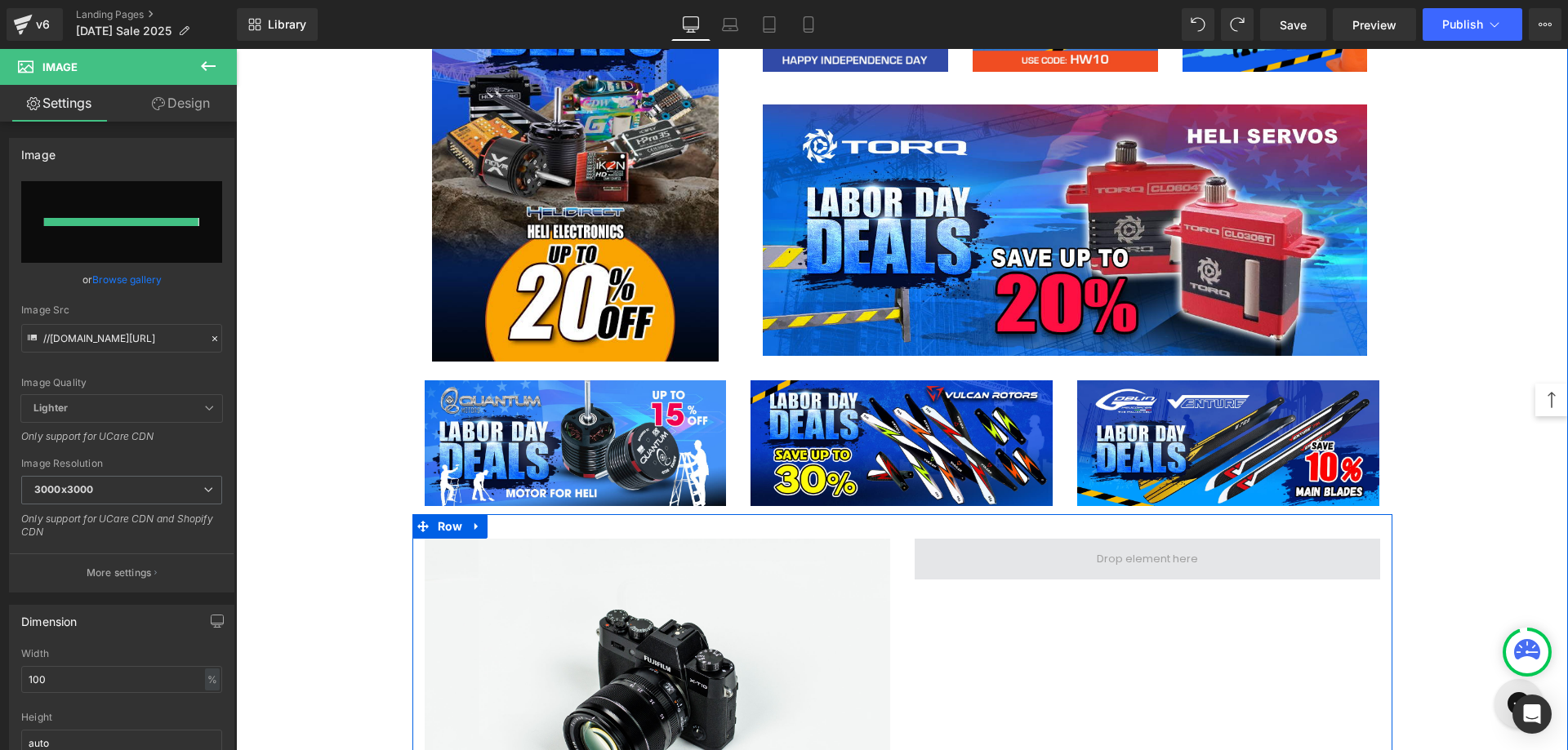
type input "[URL][DOMAIN_NAME]"
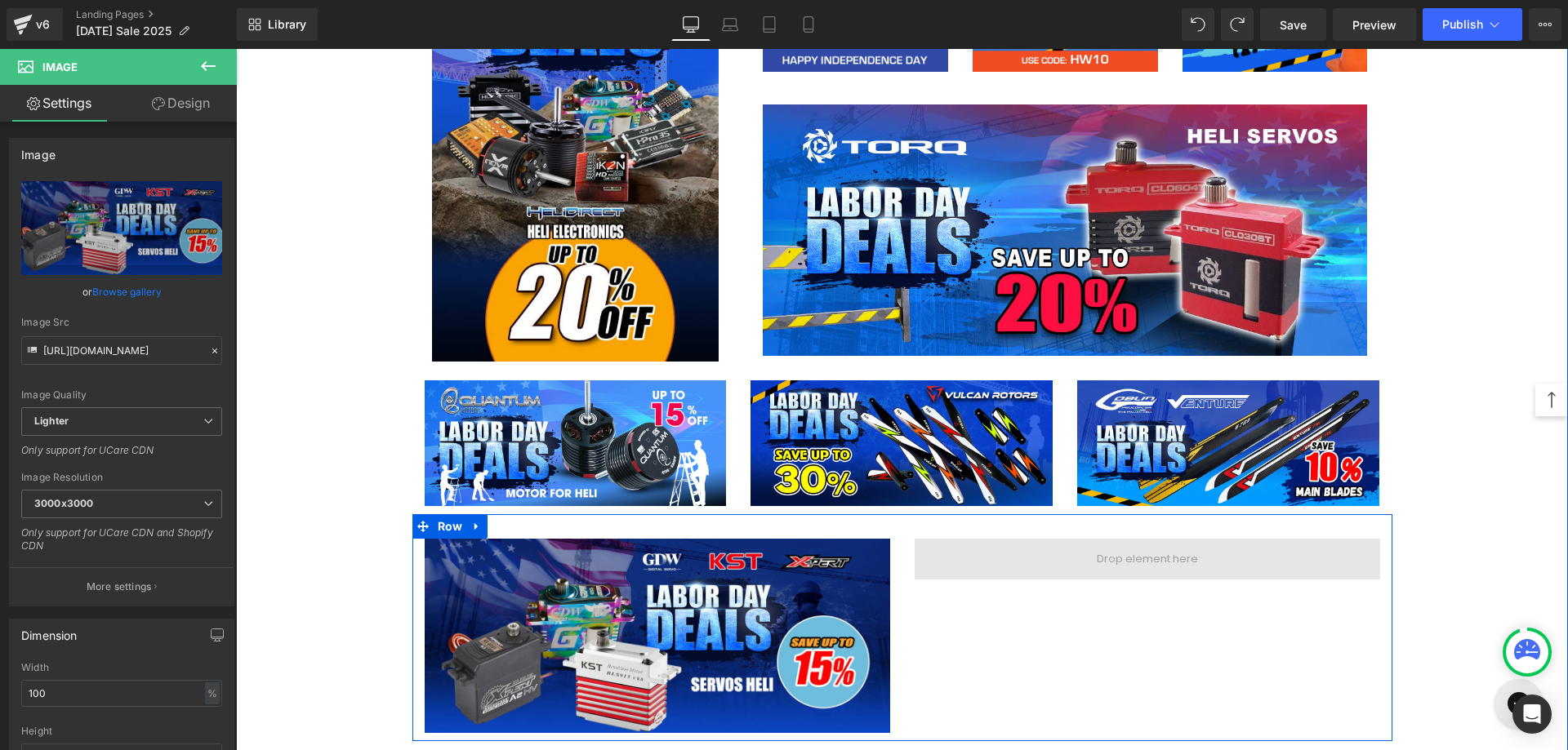
click at [1143, 566] on span at bounding box center [1147, 559] width 112 height 27
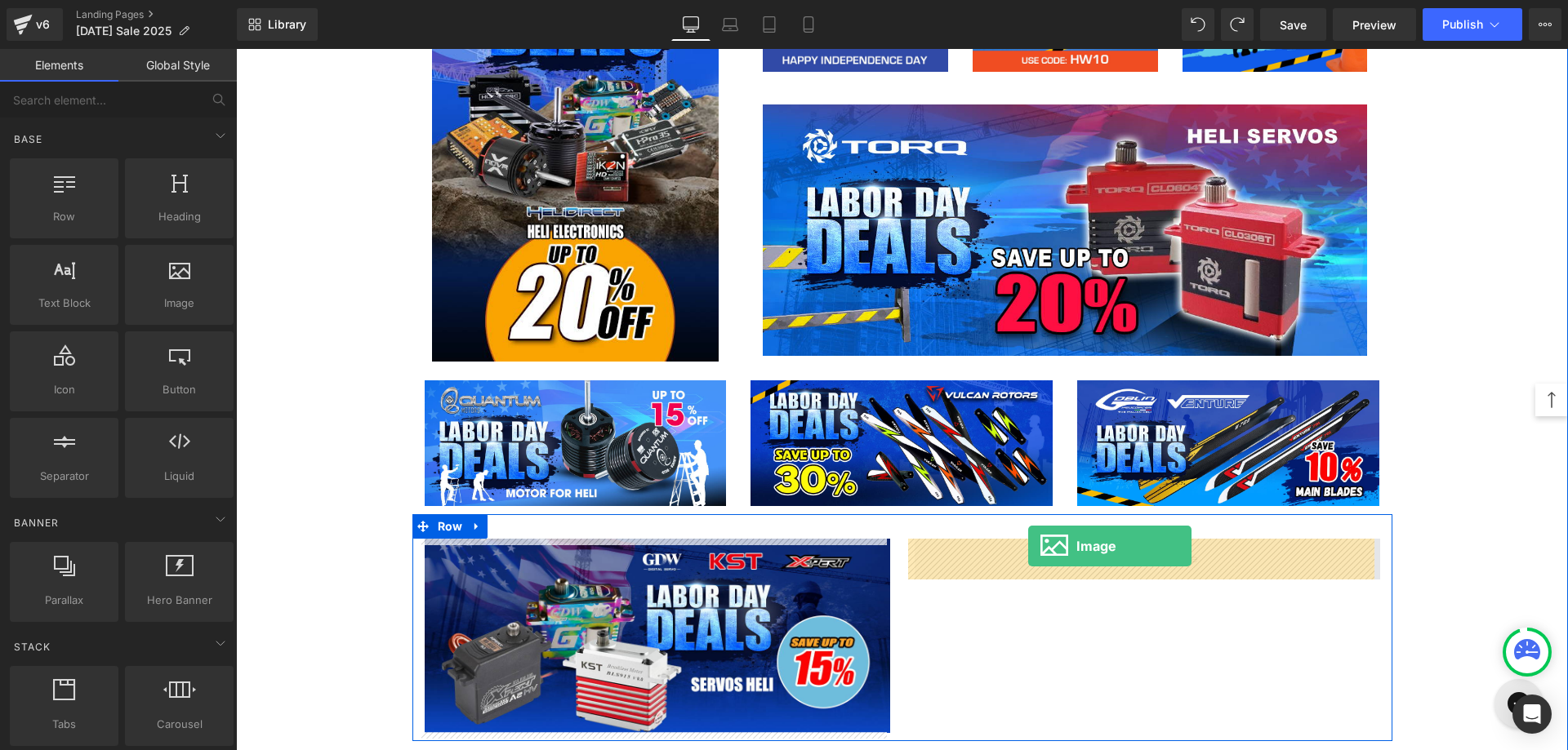
drag, startPoint x: 410, startPoint y: 334, endPoint x: 1028, endPoint y: 547, distance: 653.7
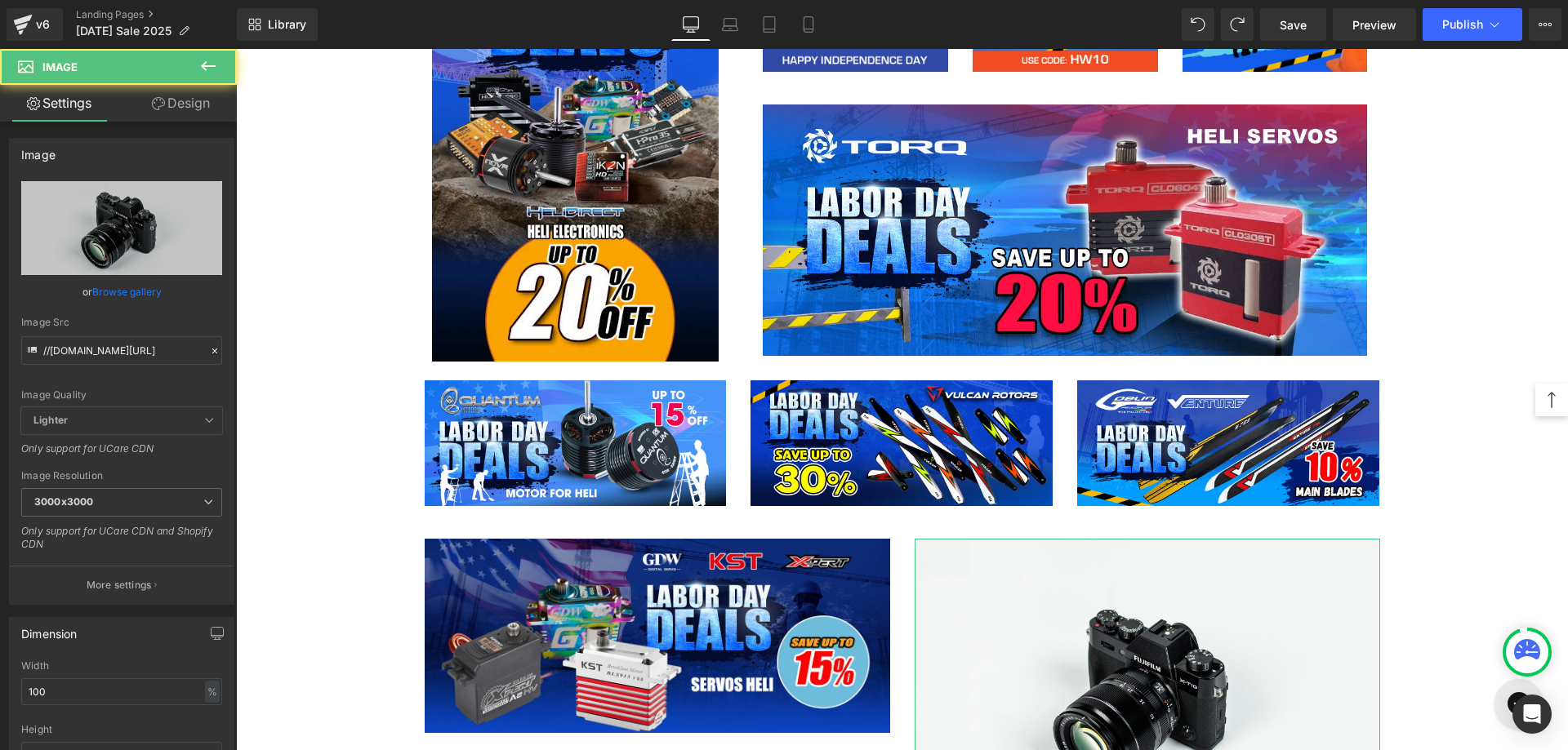
click at [0, 0] on icon "Replace Image" at bounding box center [0, 0] width 0 height 0
type input "C:\fakepath\Flybarless-1200x500.jpg"
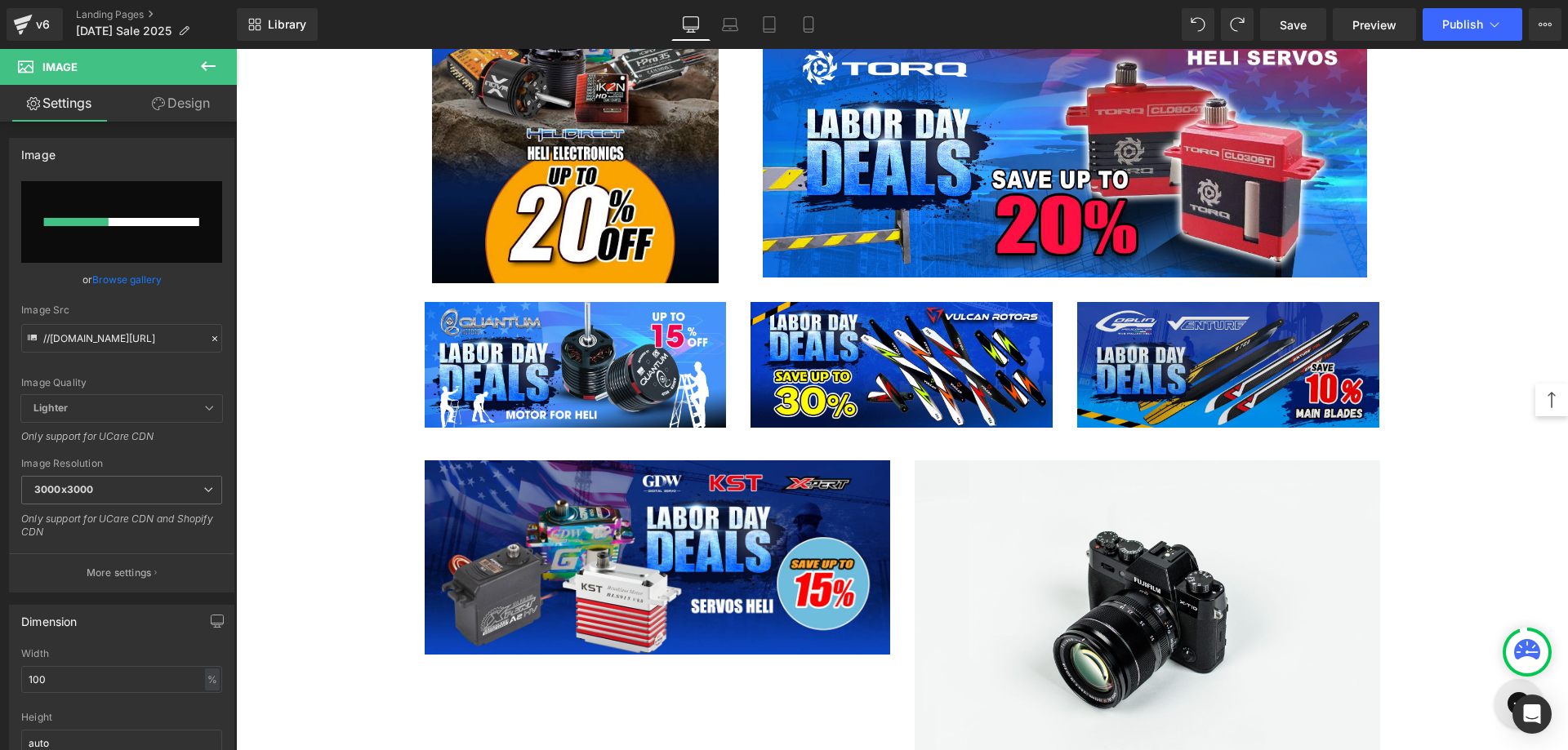
scroll to position [2804, 0]
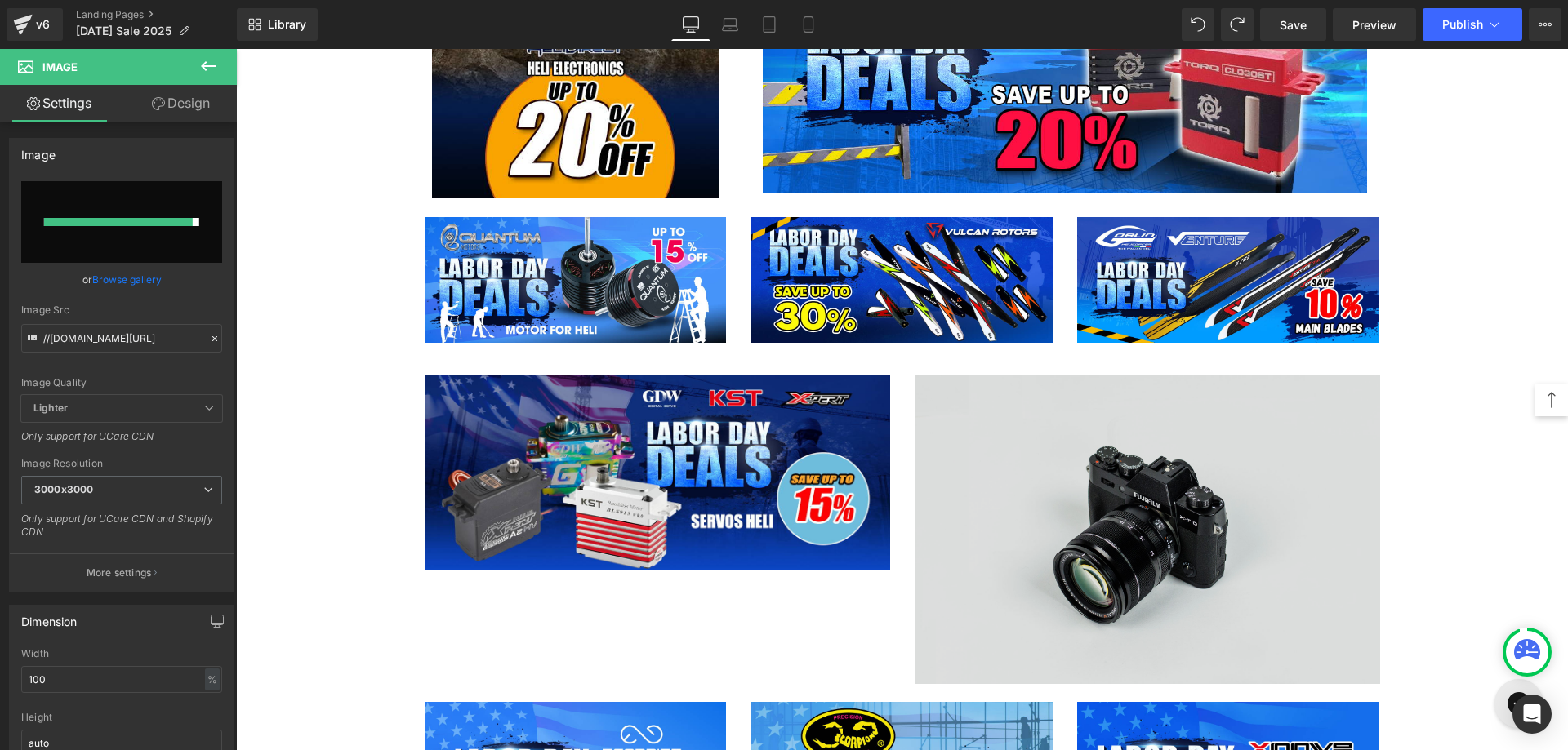
type input "[URL][DOMAIN_NAME]"
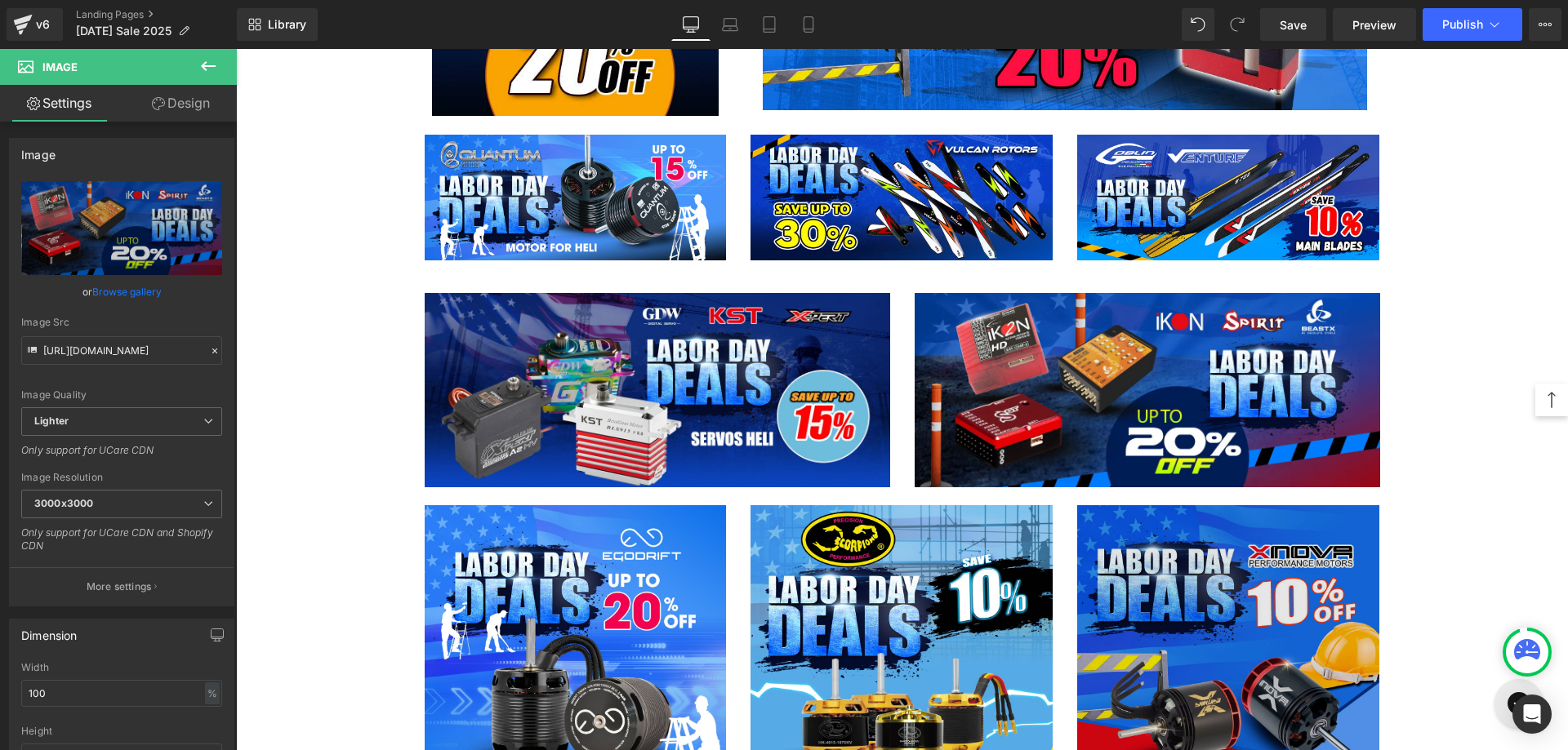
scroll to position [2887, 0]
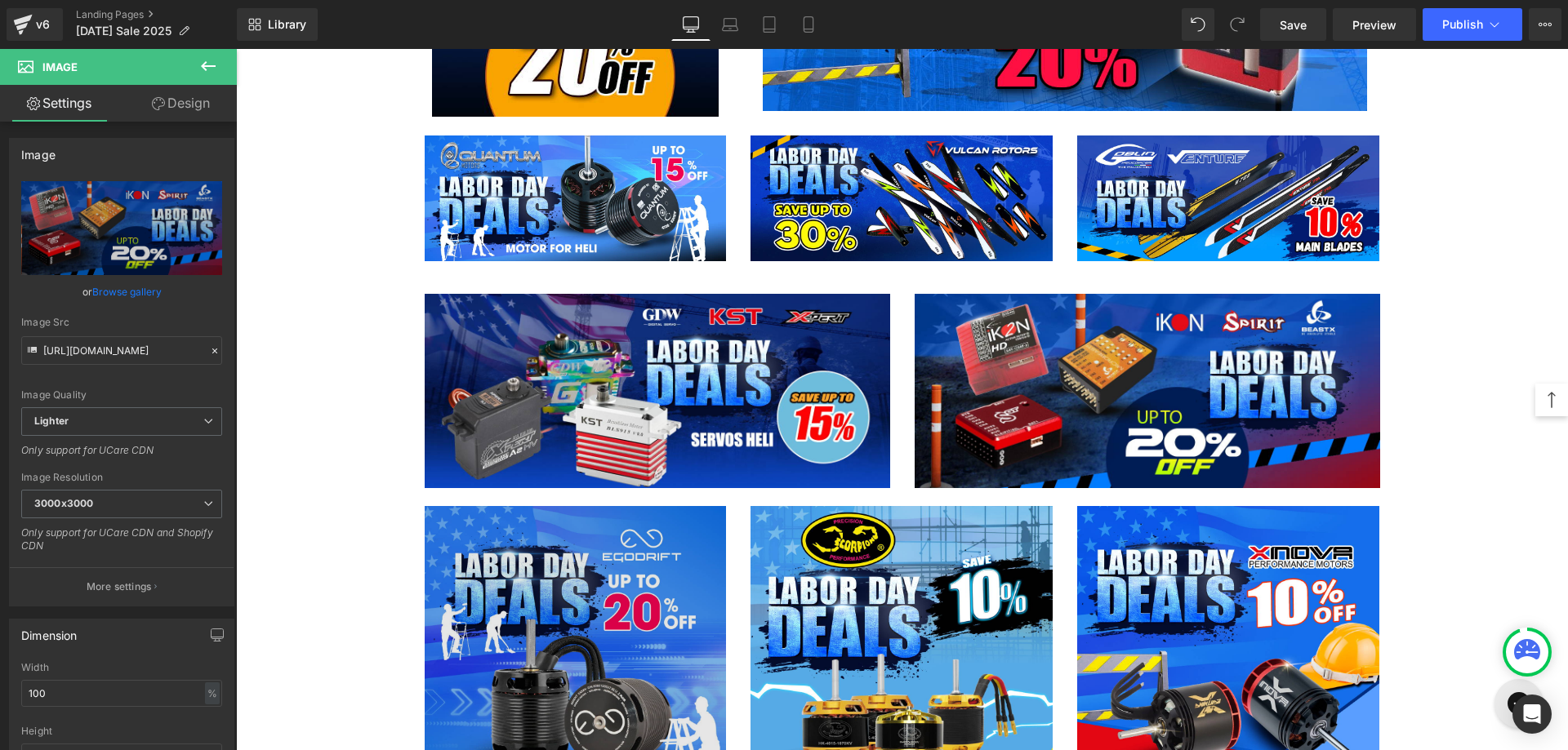
click at [588, 550] on img at bounding box center [575, 657] width 302 height 302
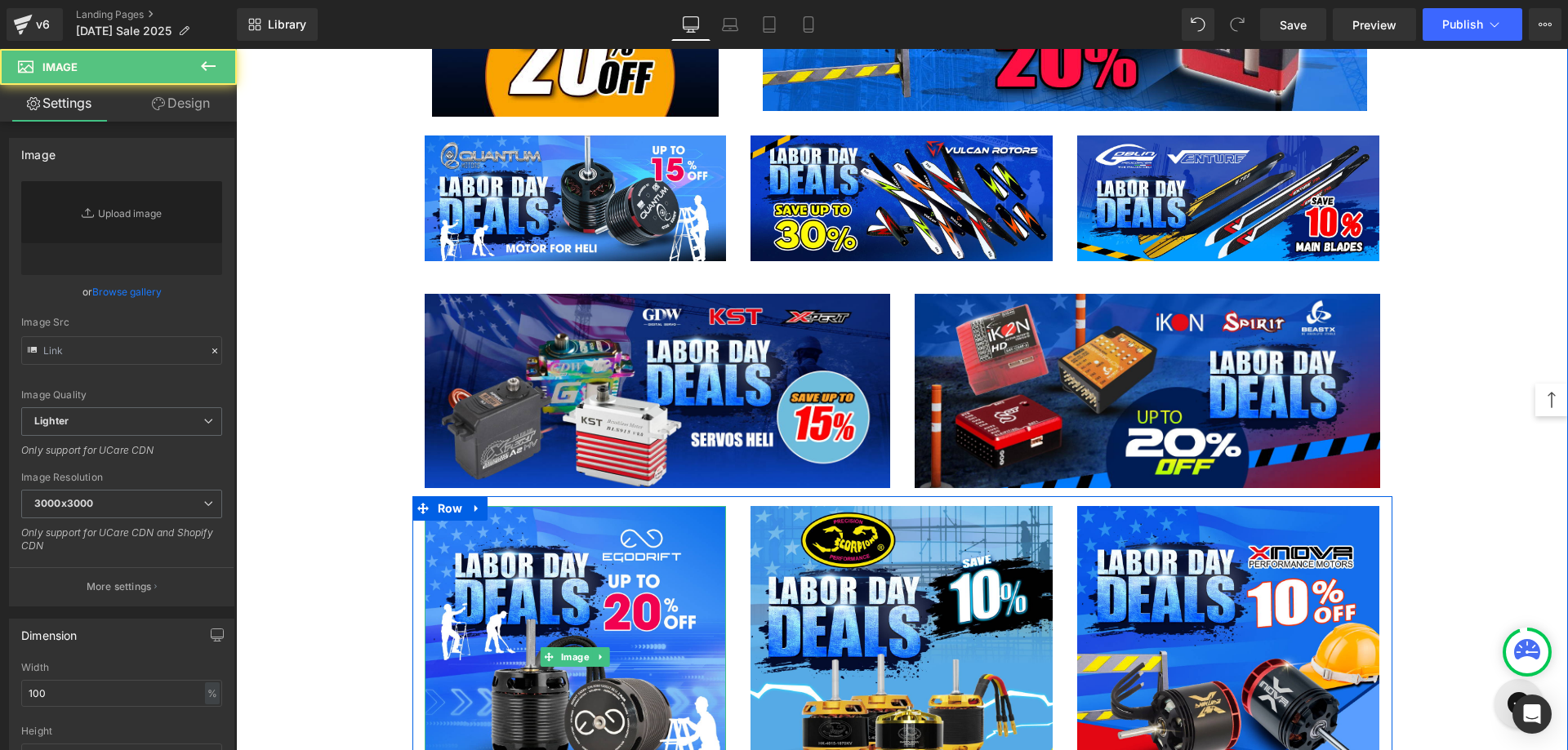
type input "[URL][DOMAIN_NAME]"
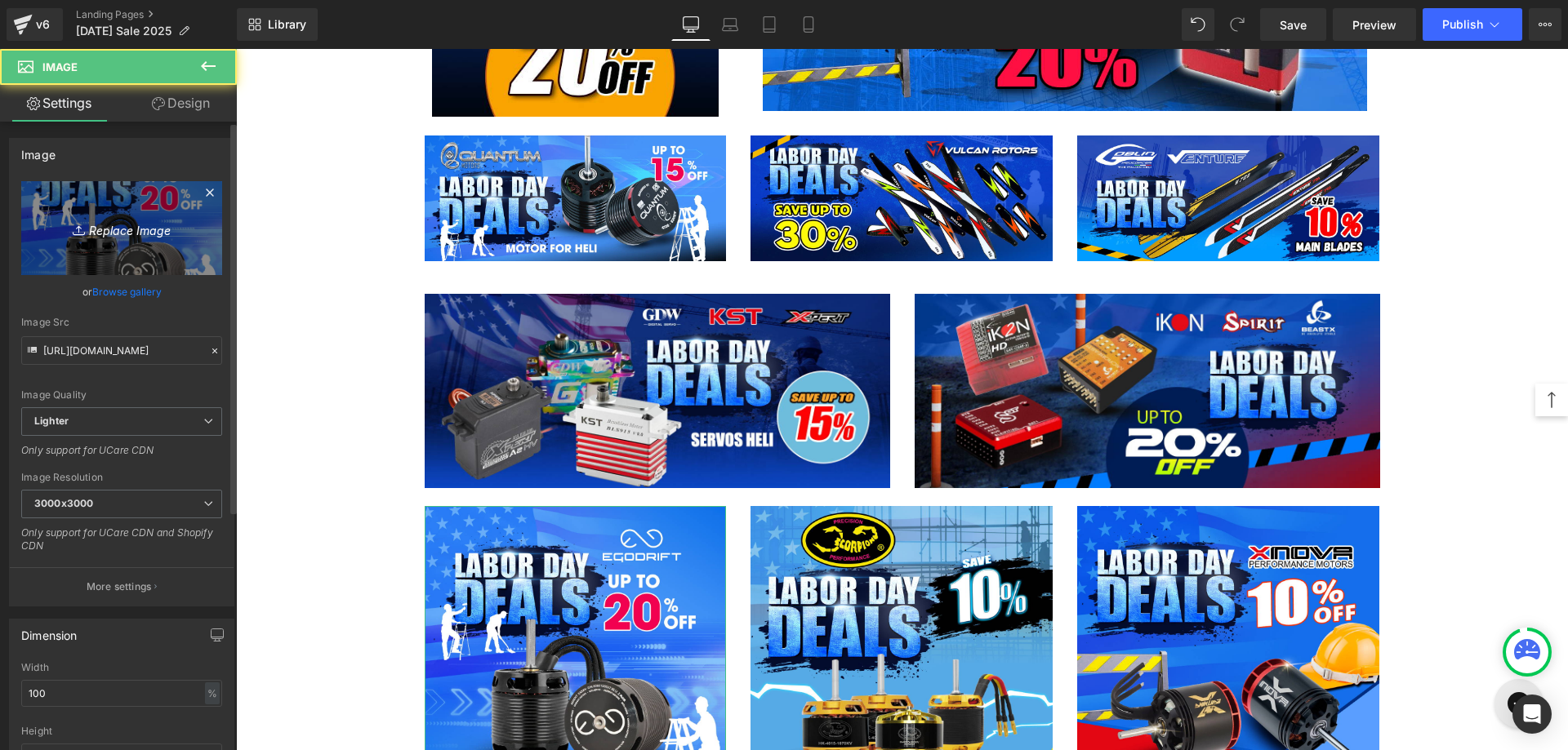
click at [122, 210] on link "Replace Image" at bounding box center [121, 228] width 201 height 94
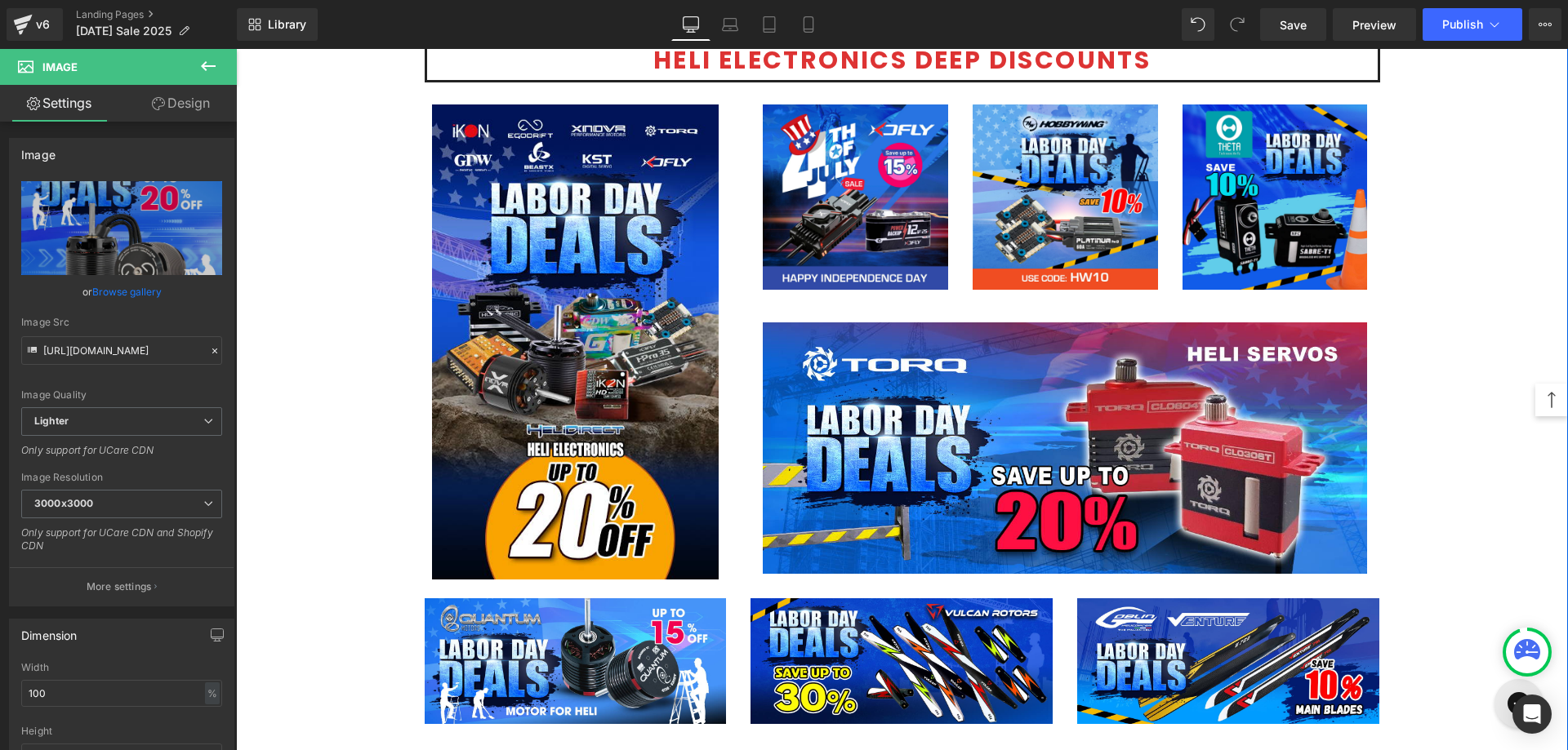
scroll to position [2397, 0]
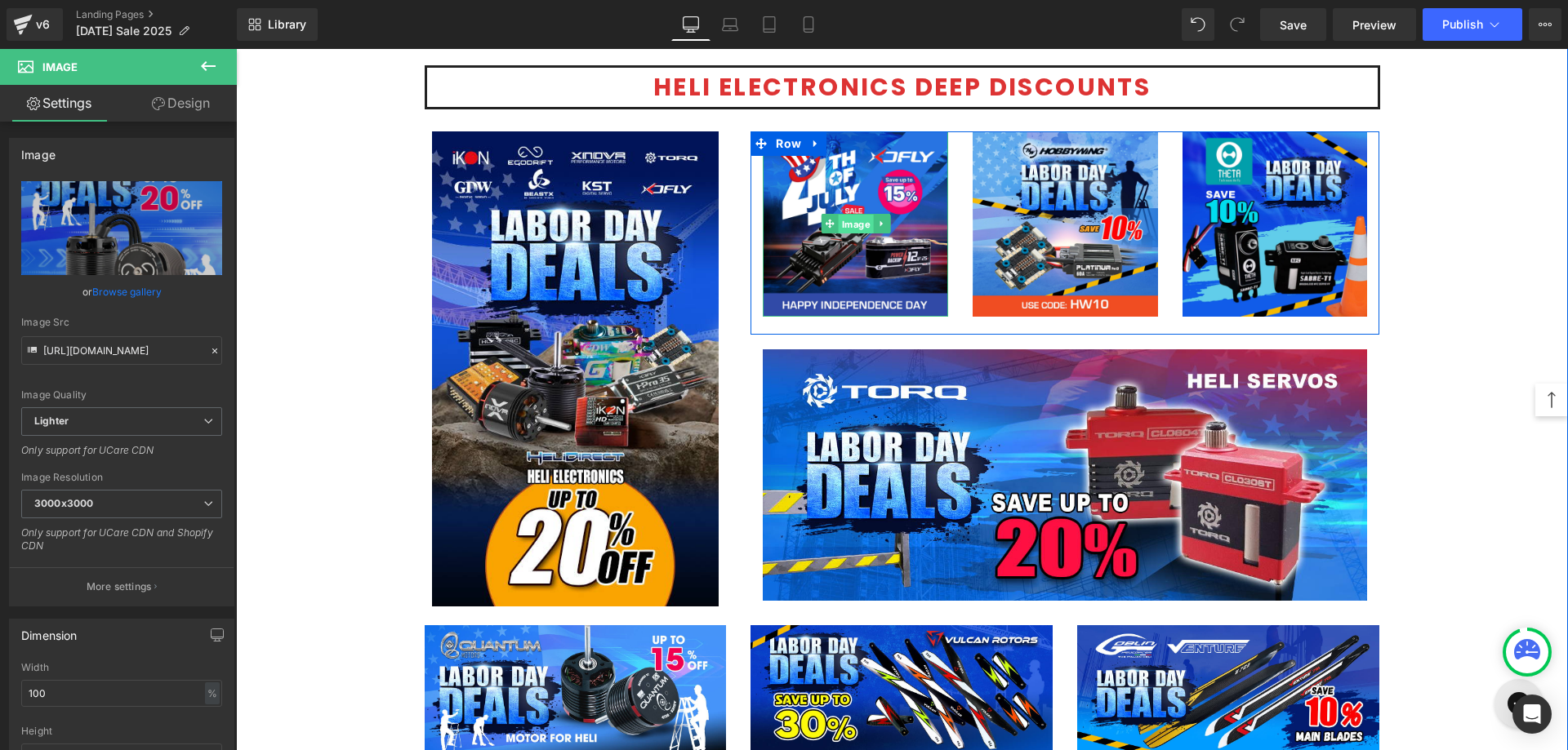
click at [853, 218] on span "Image" at bounding box center [856, 225] width 35 height 20
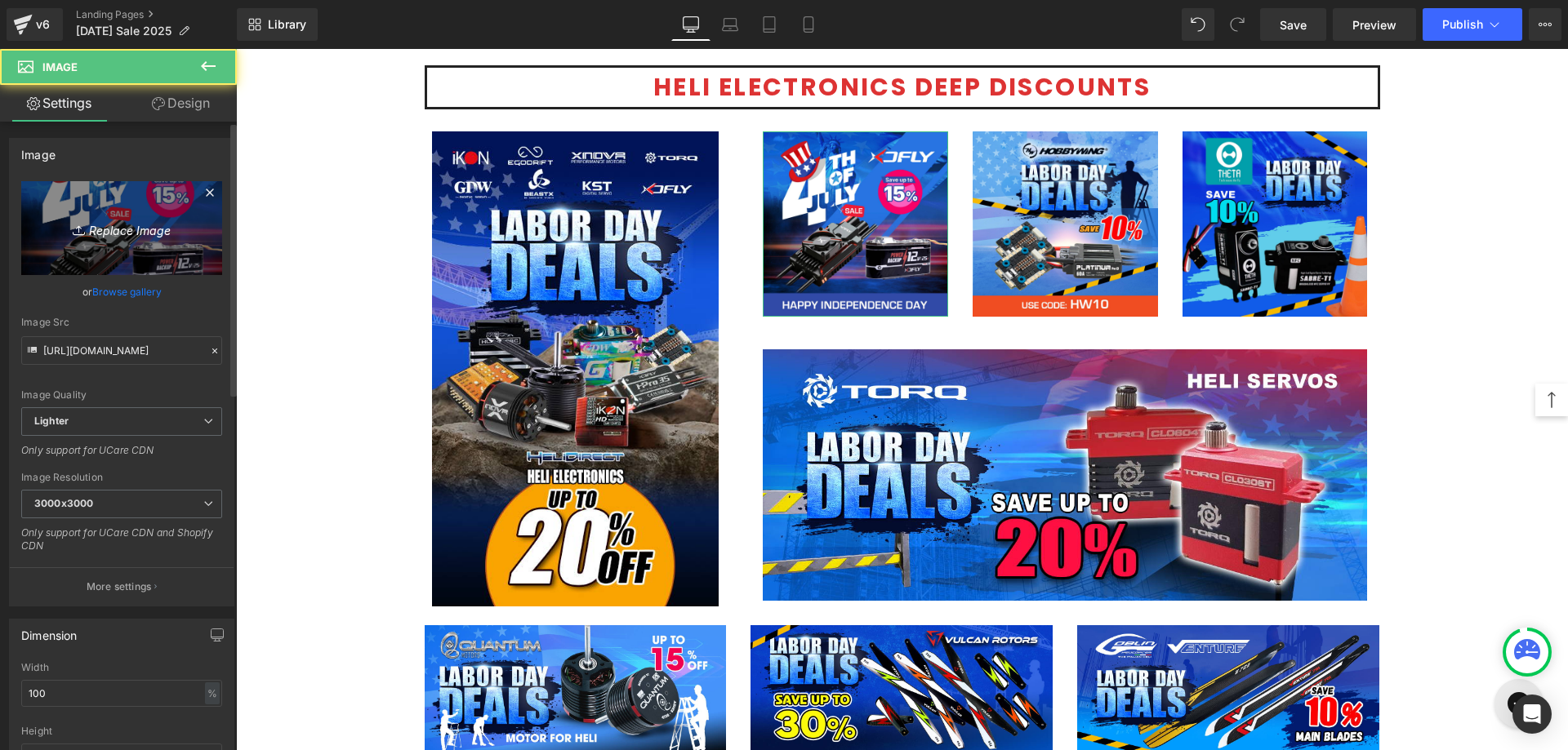
click at [110, 204] on link "Replace Image" at bounding box center [121, 228] width 201 height 94
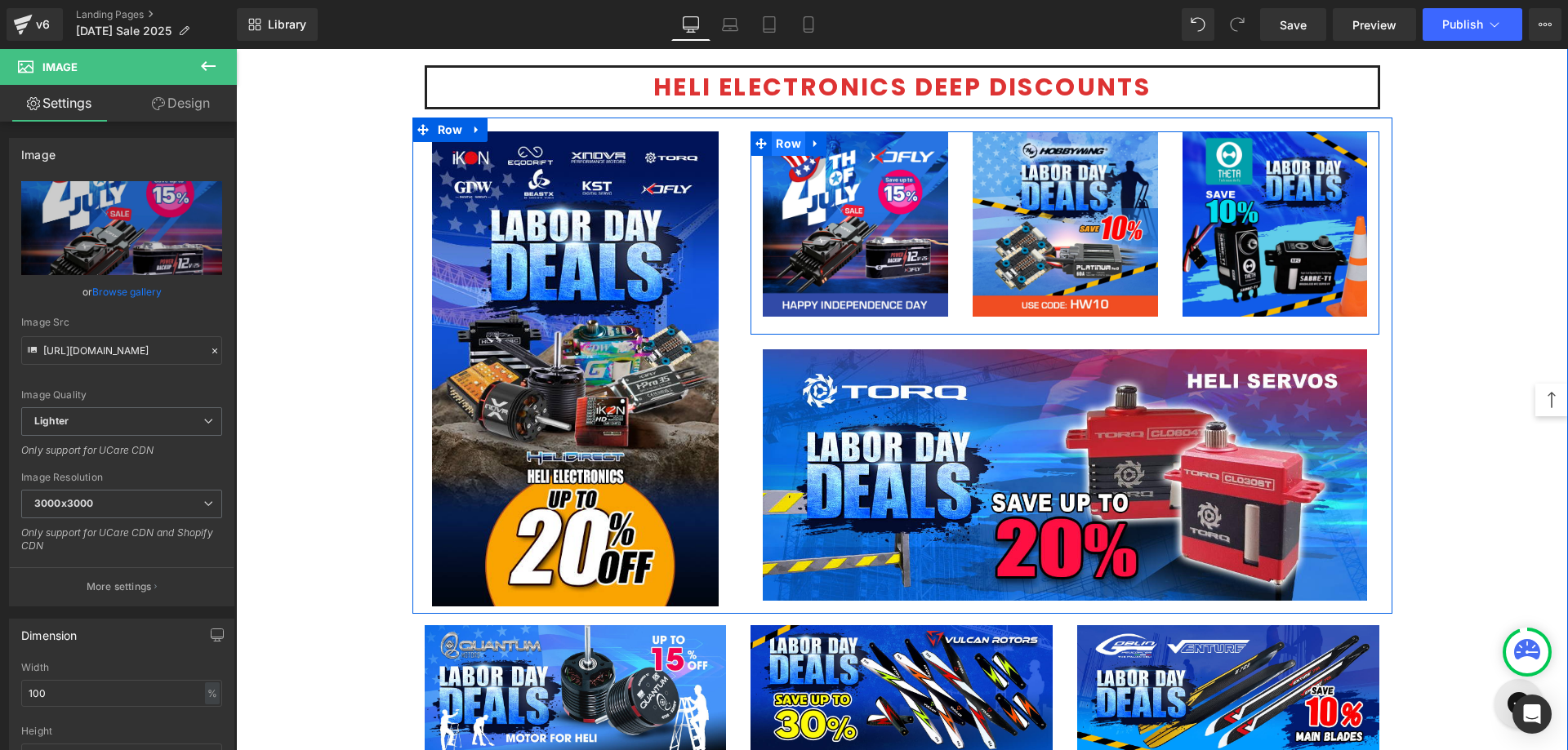
click at [772, 143] on span "Row" at bounding box center [788, 143] width 33 height 24
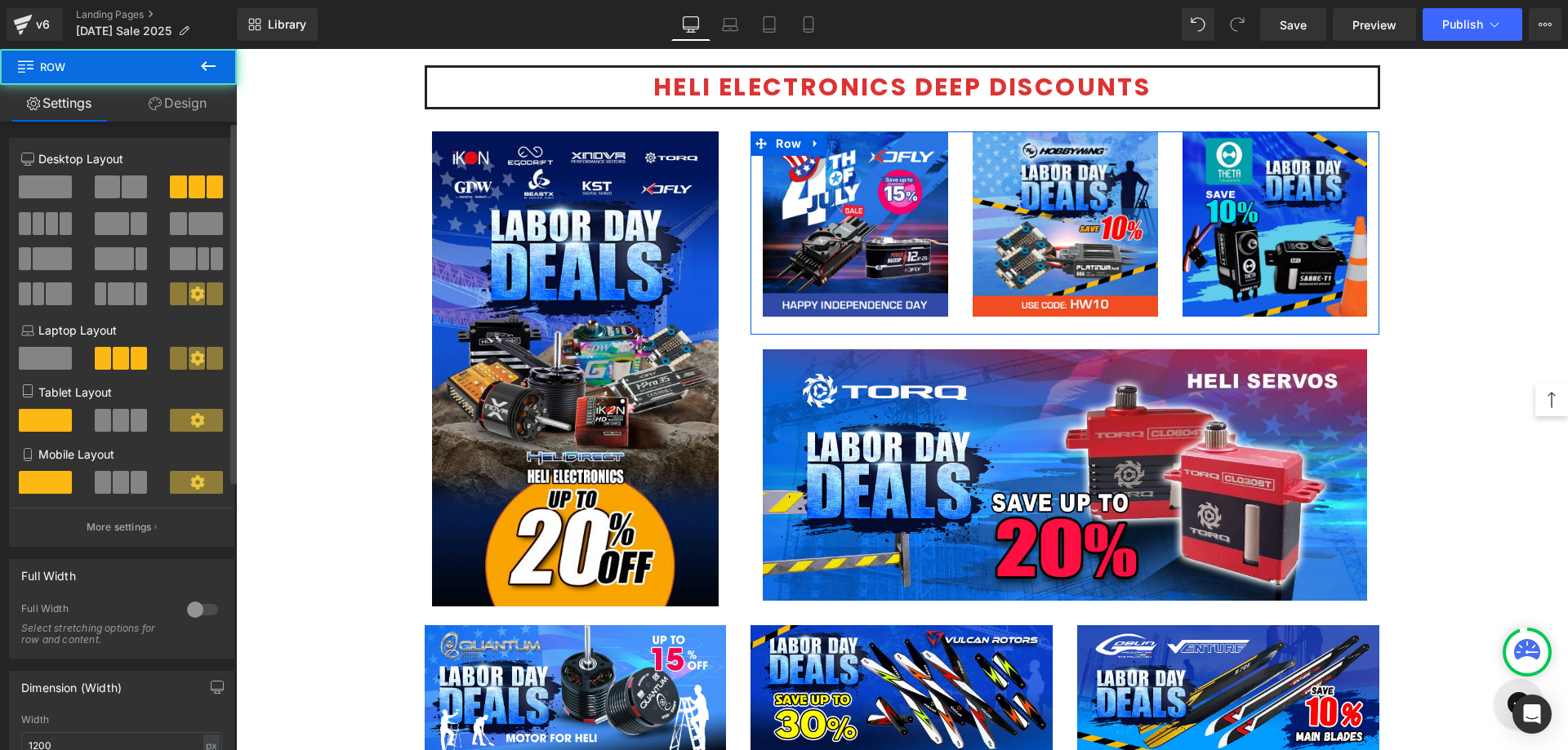
click at [121, 189] on span at bounding box center [134, 187] width 25 height 22
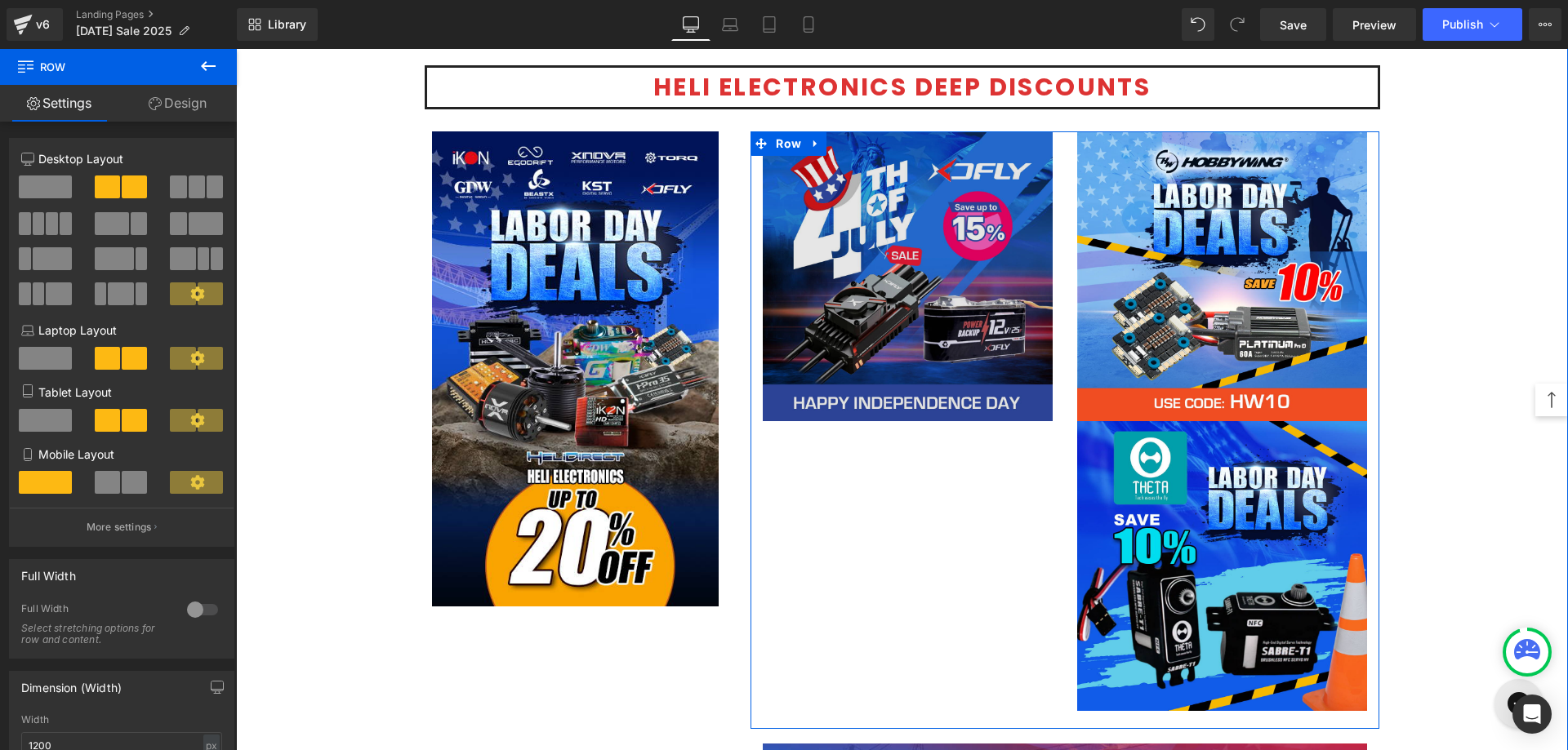
click at [874, 279] on div "Image" at bounding box center [908, 276] width 290 height 289
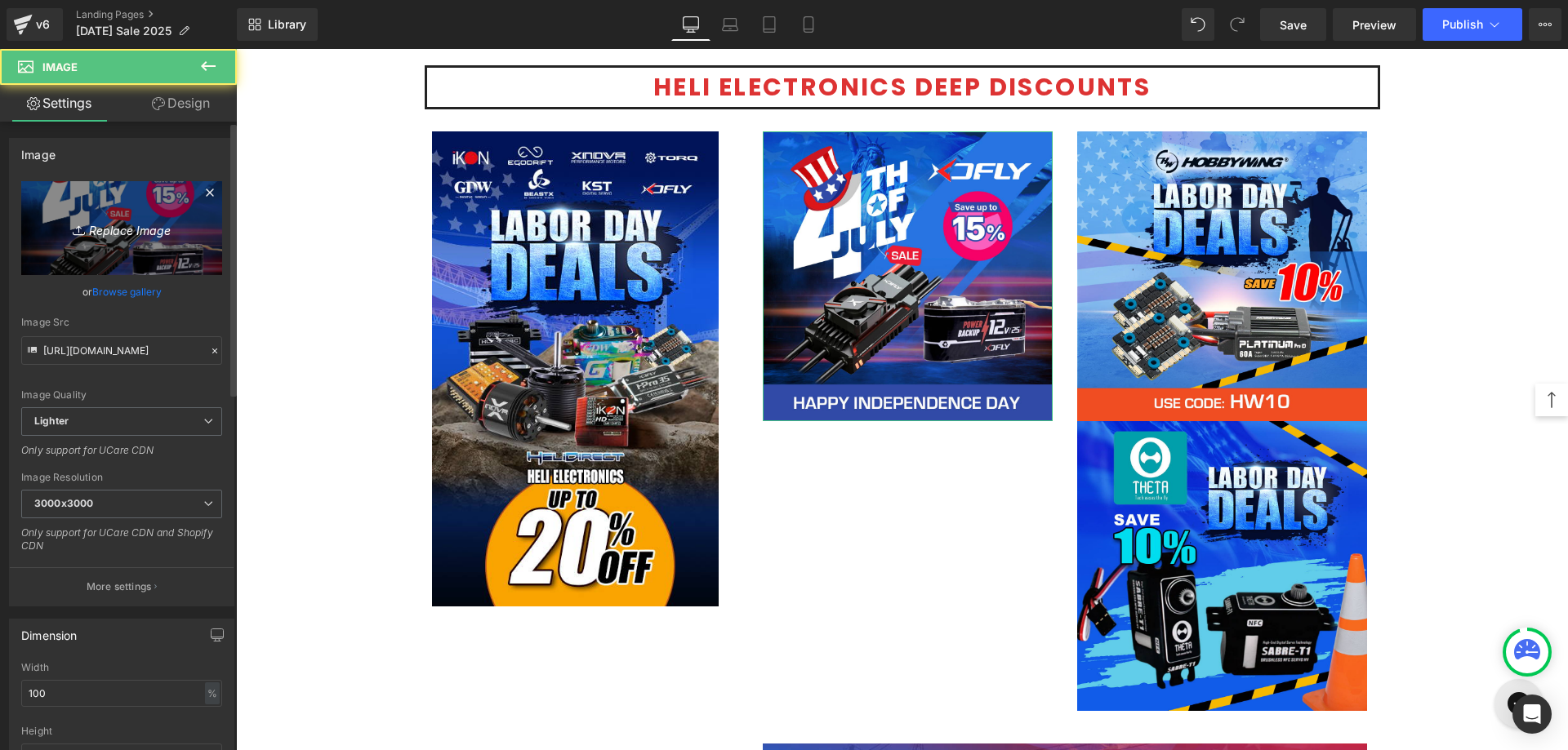
click at [137, 227] on icon "Replace Image" at bounding box center [122, 228] width 131 height 21
type input "C:\fakepath\TX-RX radio-1200x500.jpg"
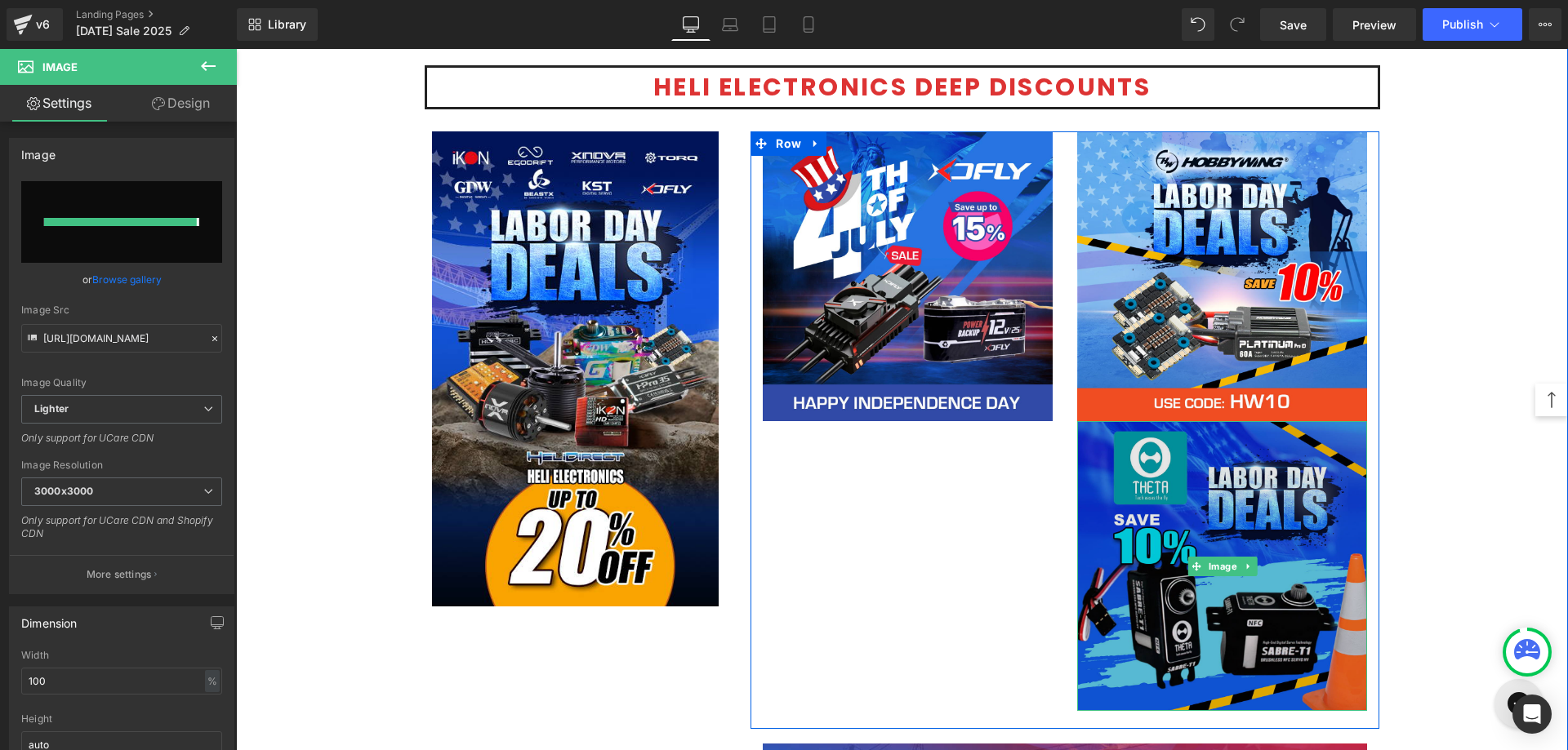
type input "[URL][DOMAIN_NAME]"
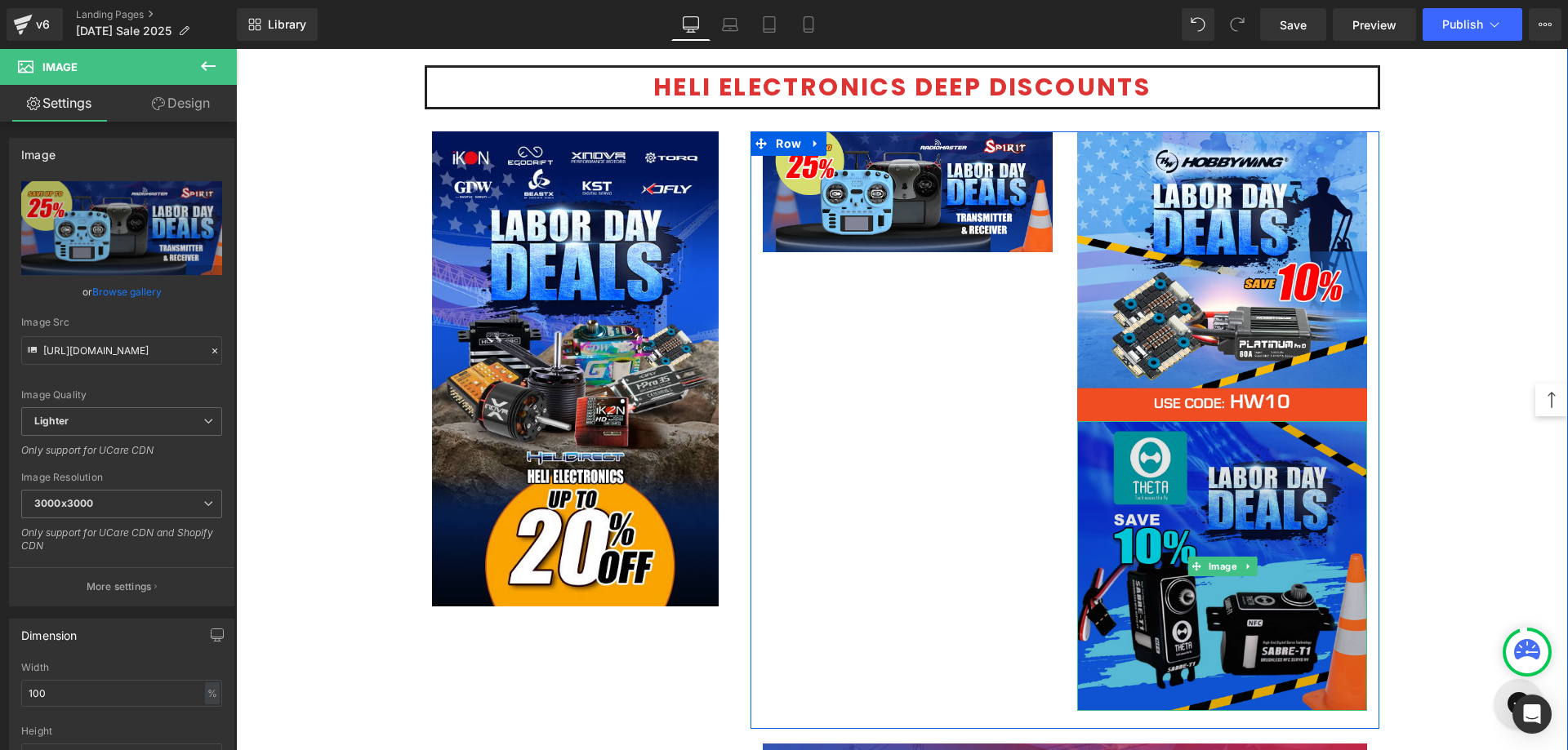
click at [1242, 487] on img at bounding box center [1222, 566] width 290 height 289
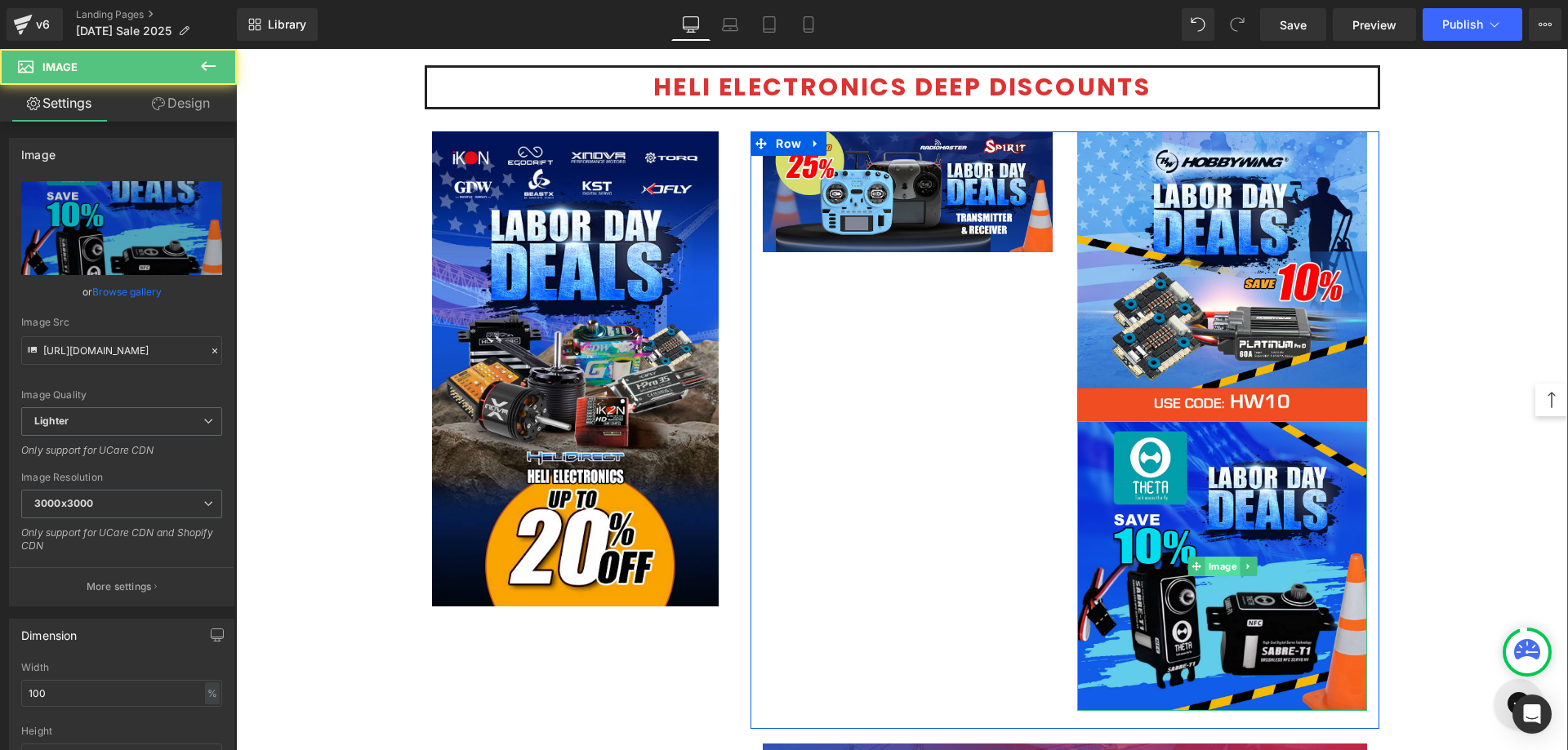
click at [1220, 571] on span "Image" at bounding box center [1223, 566] width 35 height 20
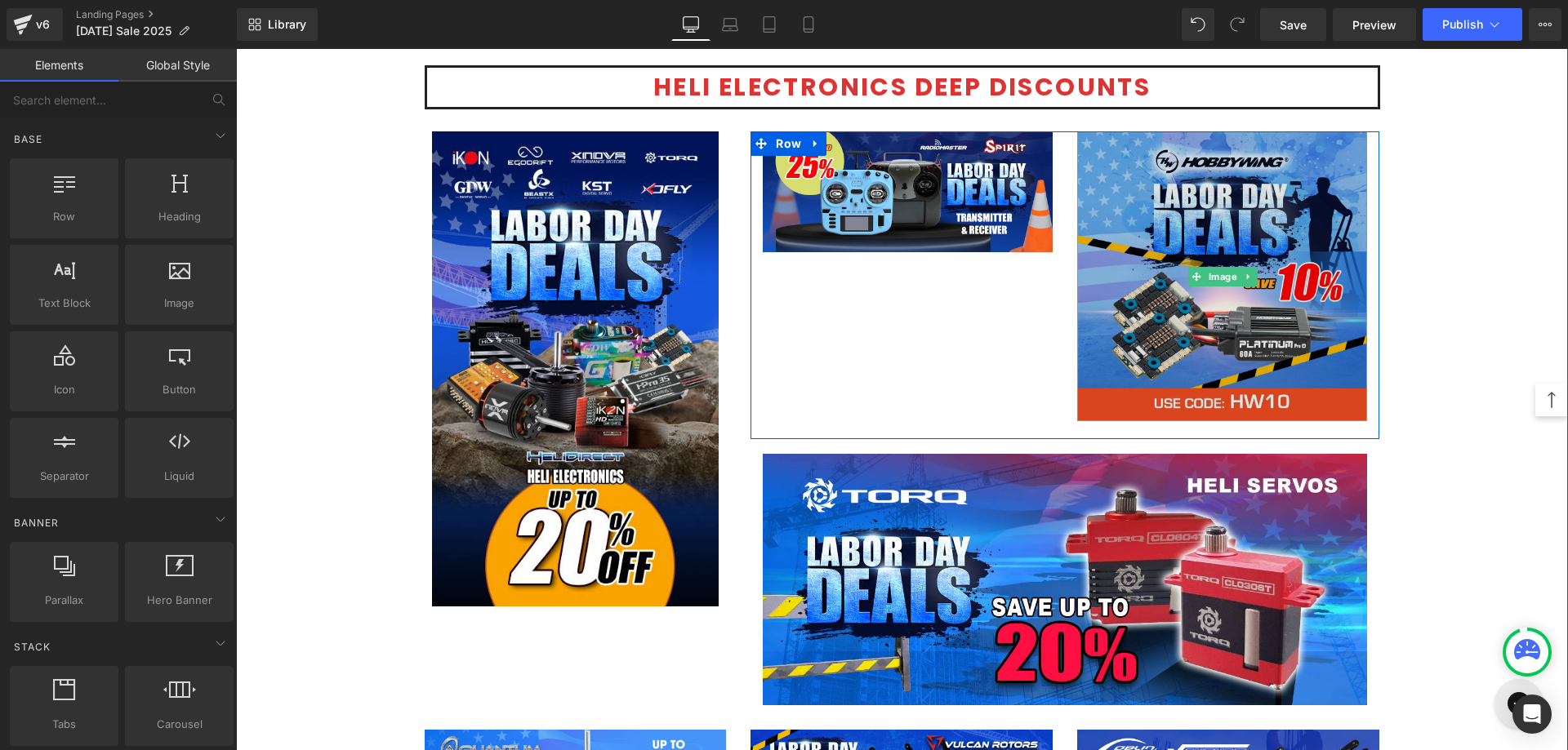
click at [1219, 253] on img at bounding box center [1222, 276] width 290 height 289
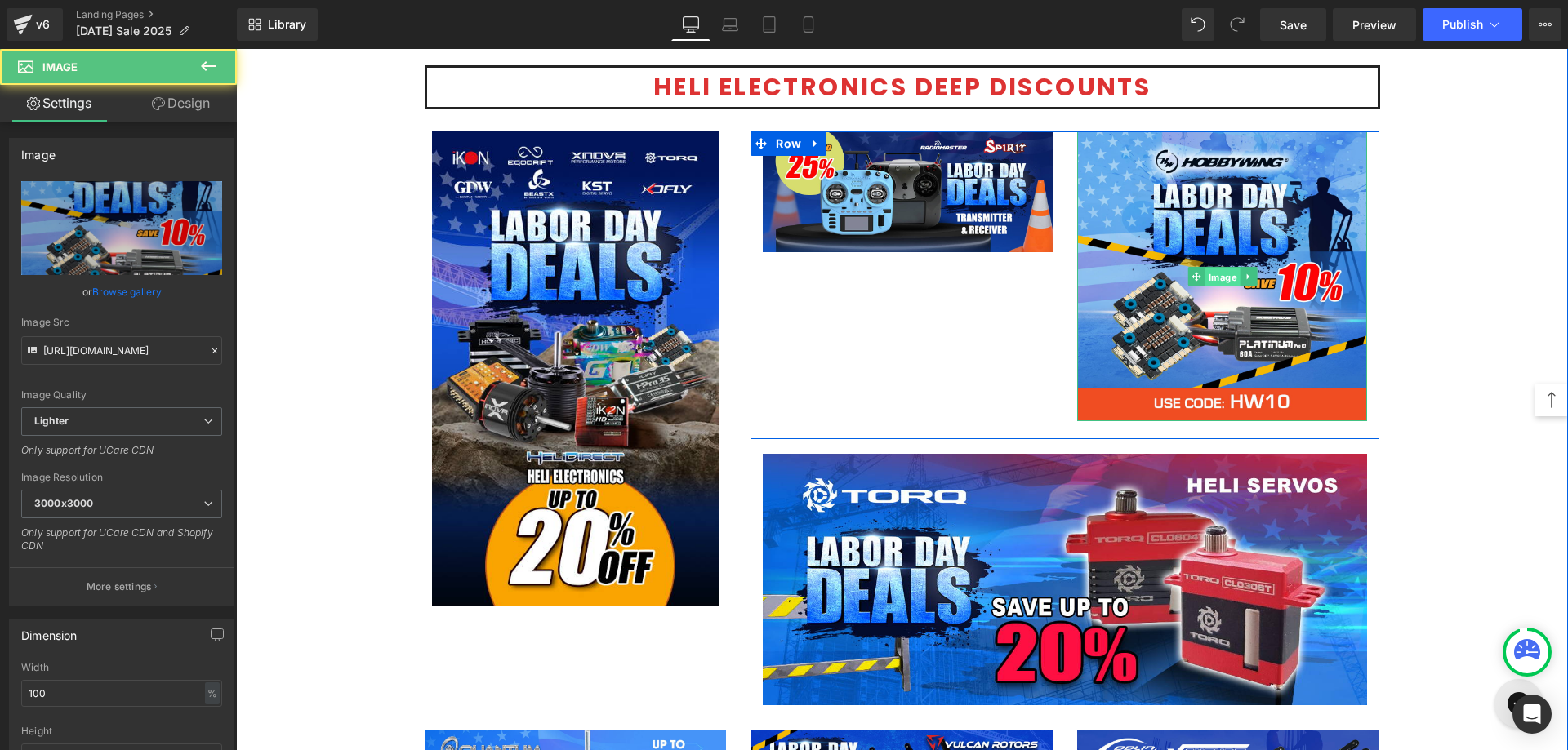
click at [1216, 276] on span "Image" at bounding box center [1223, 277] width 35 height 20
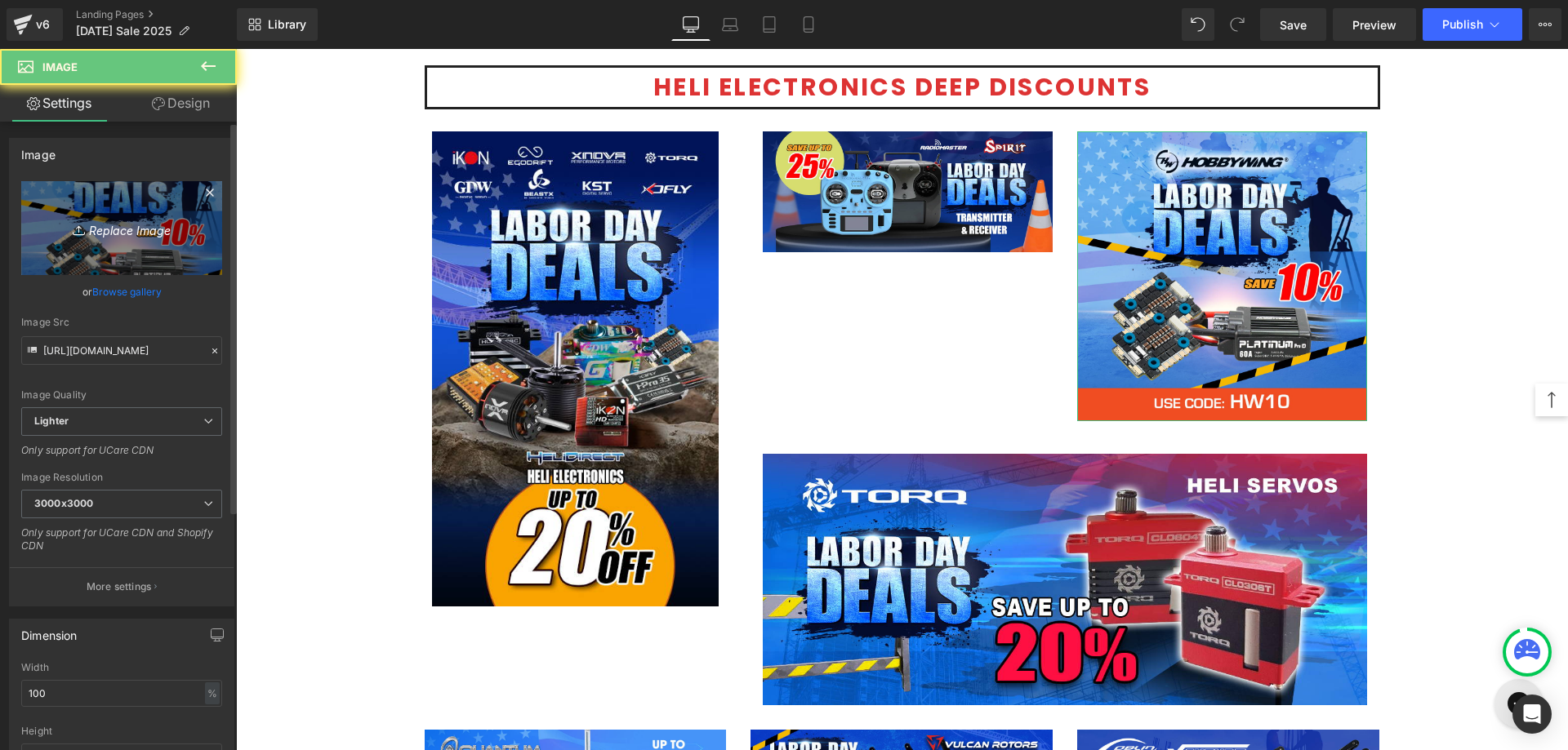
click at [102, 225] on icon "Replace Image" at bounding box center [122, 228] width 131 height 21
type input "C:\fakepath\Hobbywing banner-1200x500.jpg"
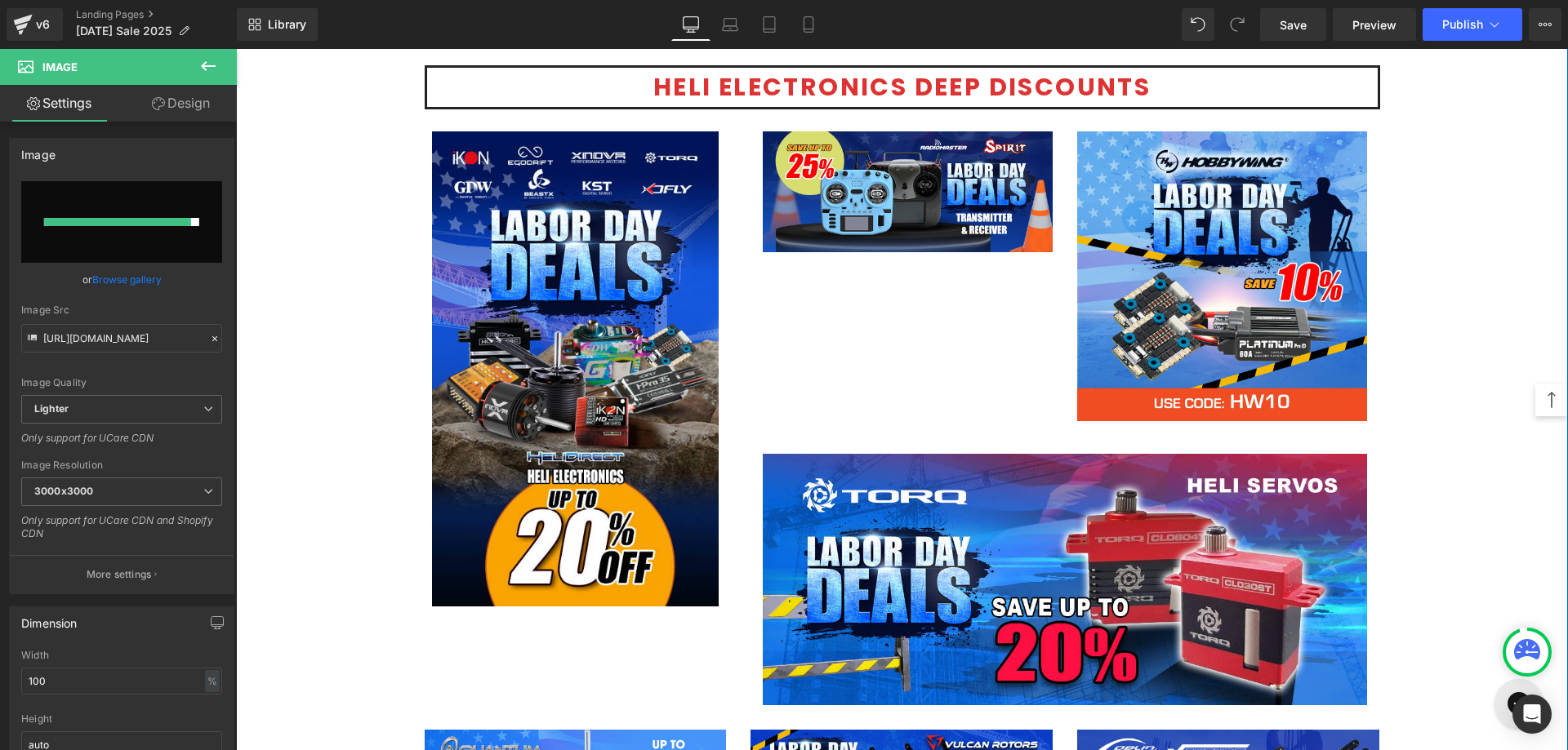
type input "[URL][DOMAIN_NAME]"
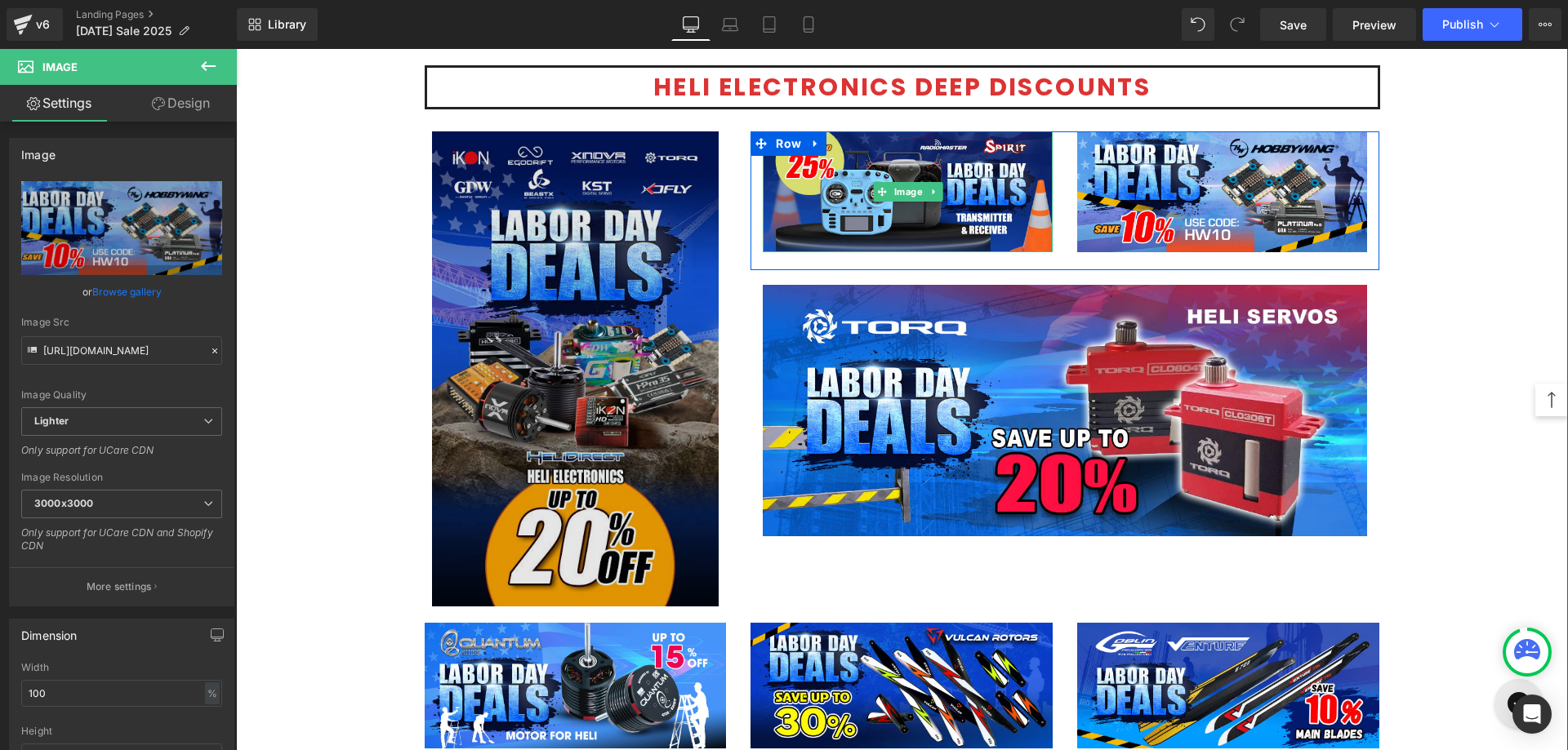
drag, startPoint x: 901, startPoint y: 198, endPoint x: 457, endPoint y: 244, distance: 446.4
click at [901, 197] on span "Image" at bounding box center [909, 192] width 35 height 20
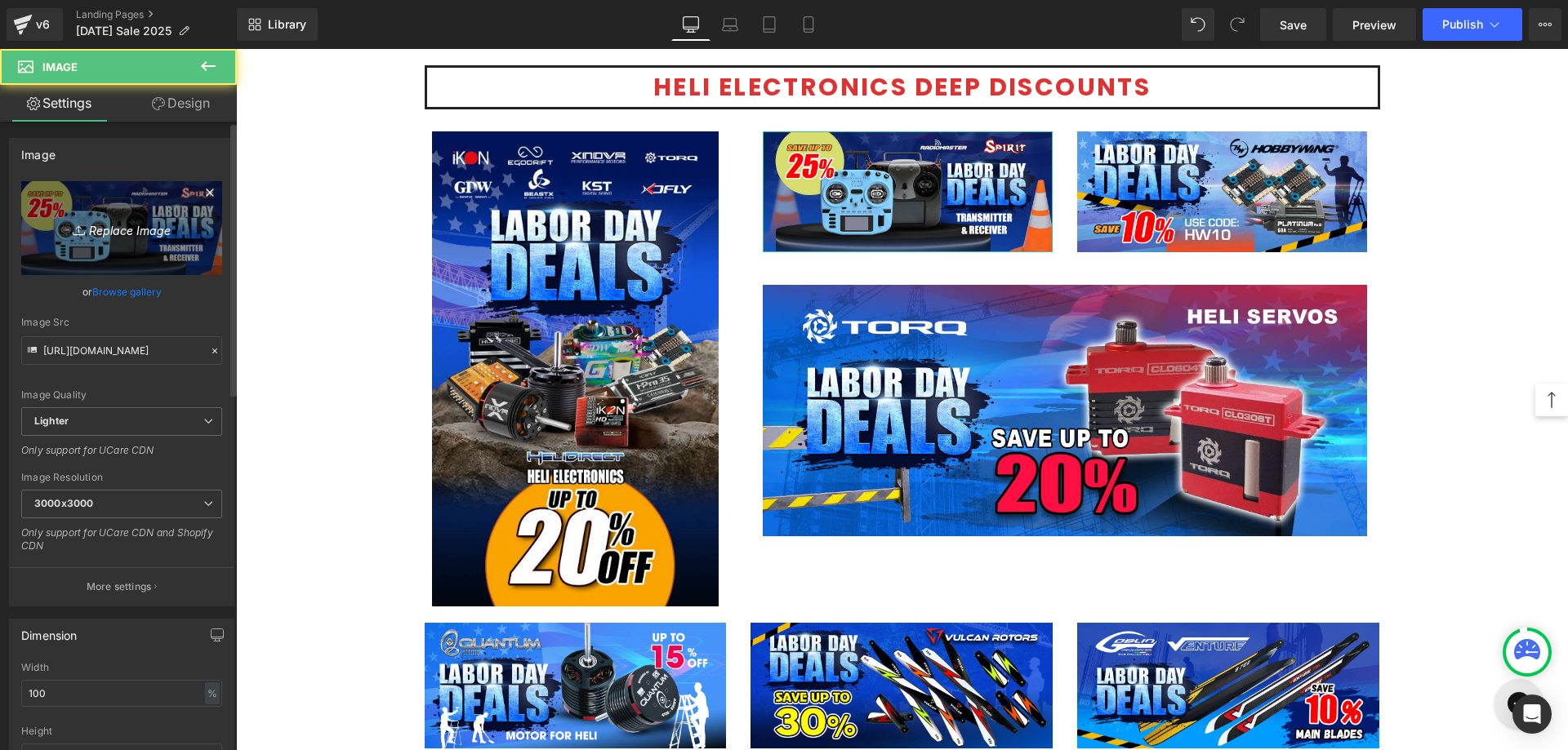
click at [137, 240] on link "Replace Image" at bounding box center [121, 228] width 201 height 94
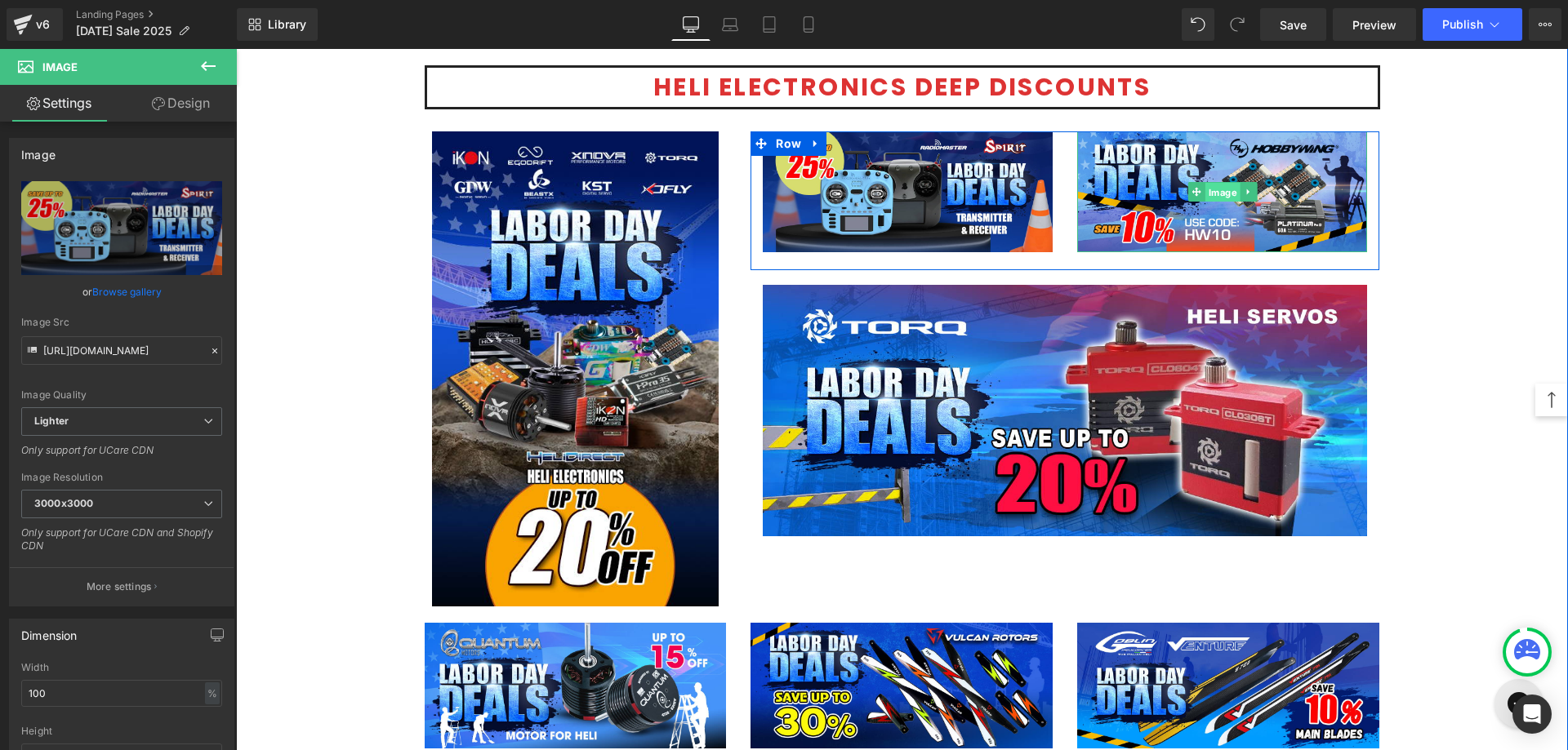
click at [1214, 191] on span "Image" at bounding box center [1223, 193] width 35 height 20
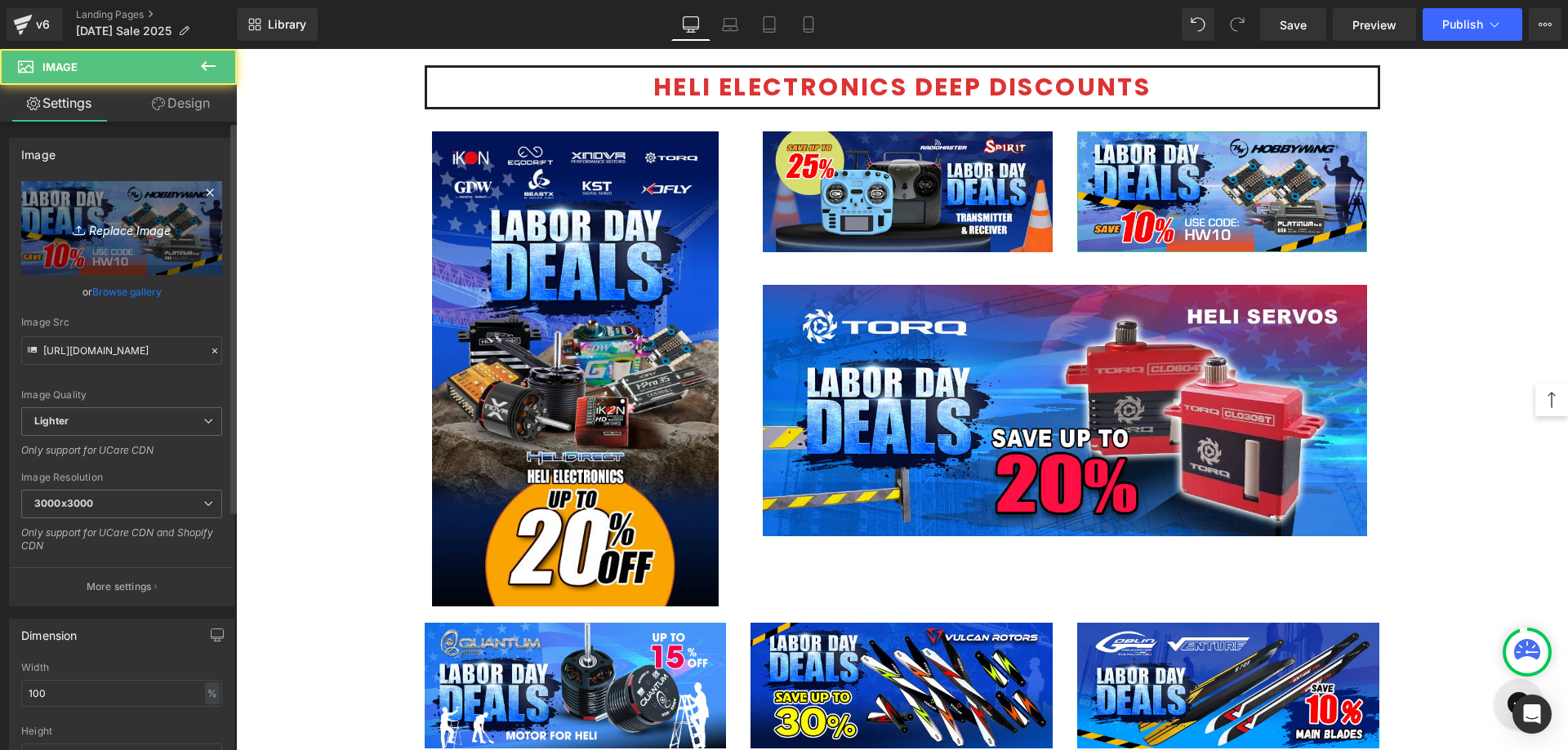
click at [142, 211] on link "Replace Image" at bounding box center [121, 228] width 201 height 94
type input "C:\fakepath\Hobbywing banner-1080.jpg"
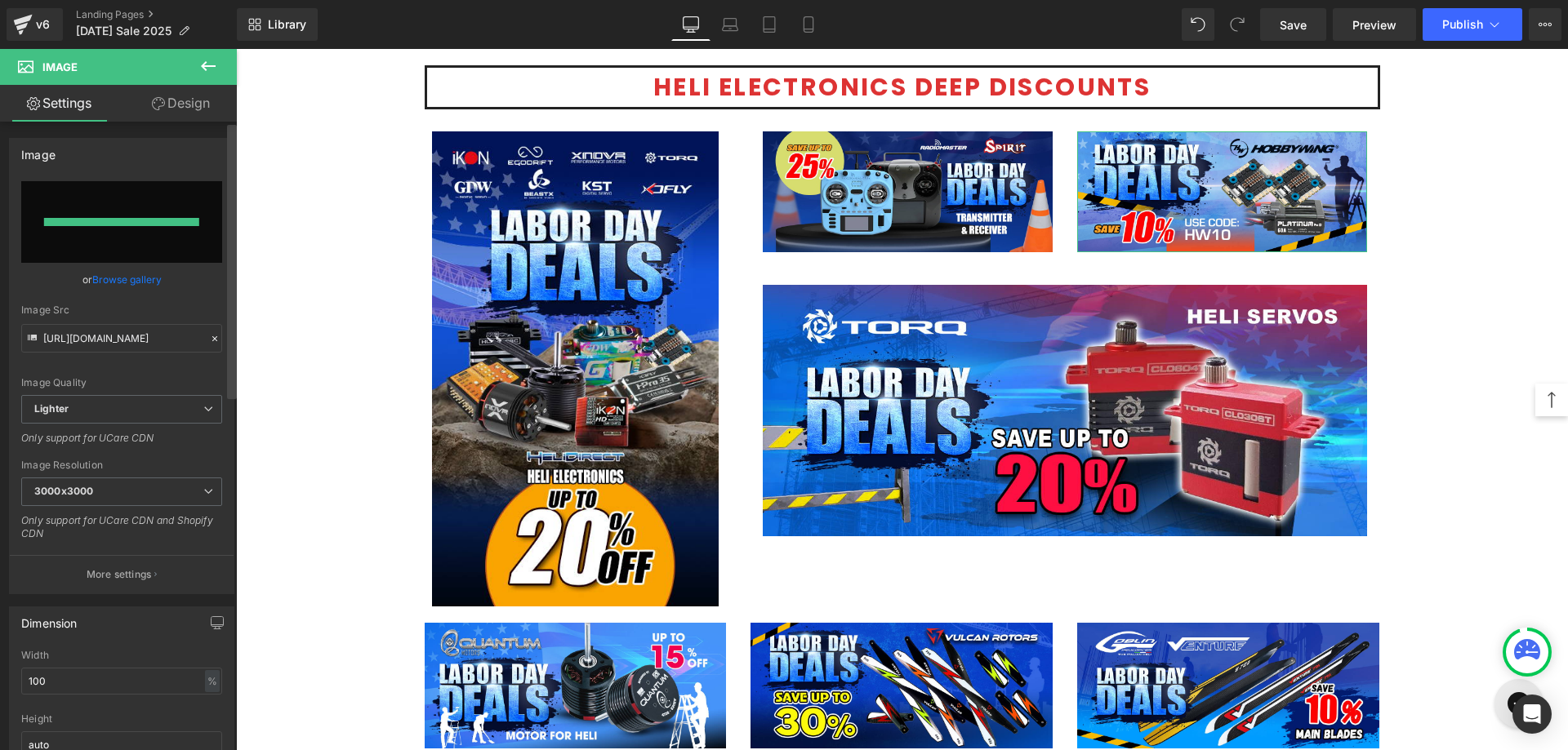
type input "[URL][DOMAIN_NAME]"
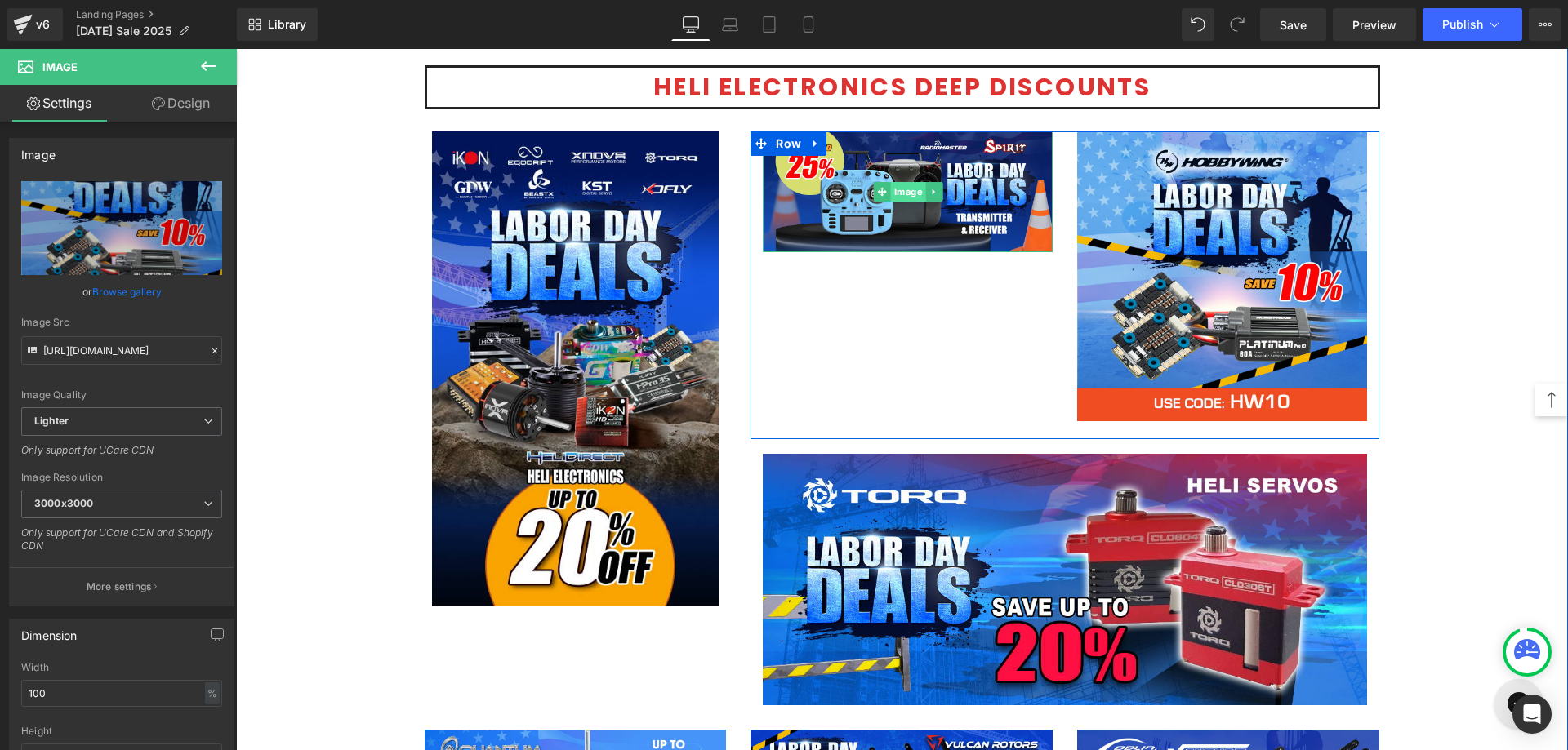
click at [907, 194] on span "Image" at bounding box center [909, 192] width 35 height 20
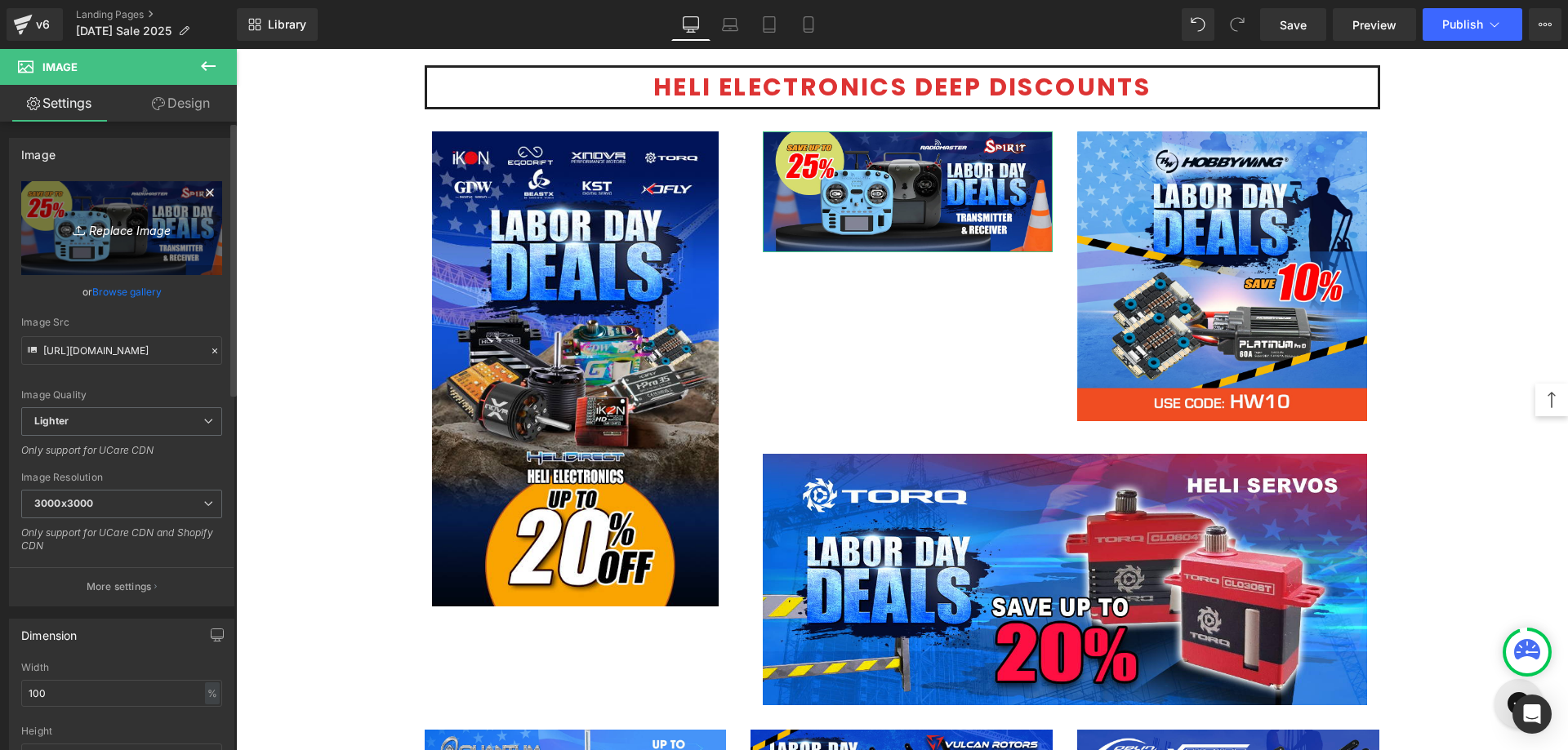
click at [116, 220] on icon "Replace Image" at bounding box center [122, 228] width 131 height 21
type input "C:\fakepath\TX-RX radio-1080.jpg"
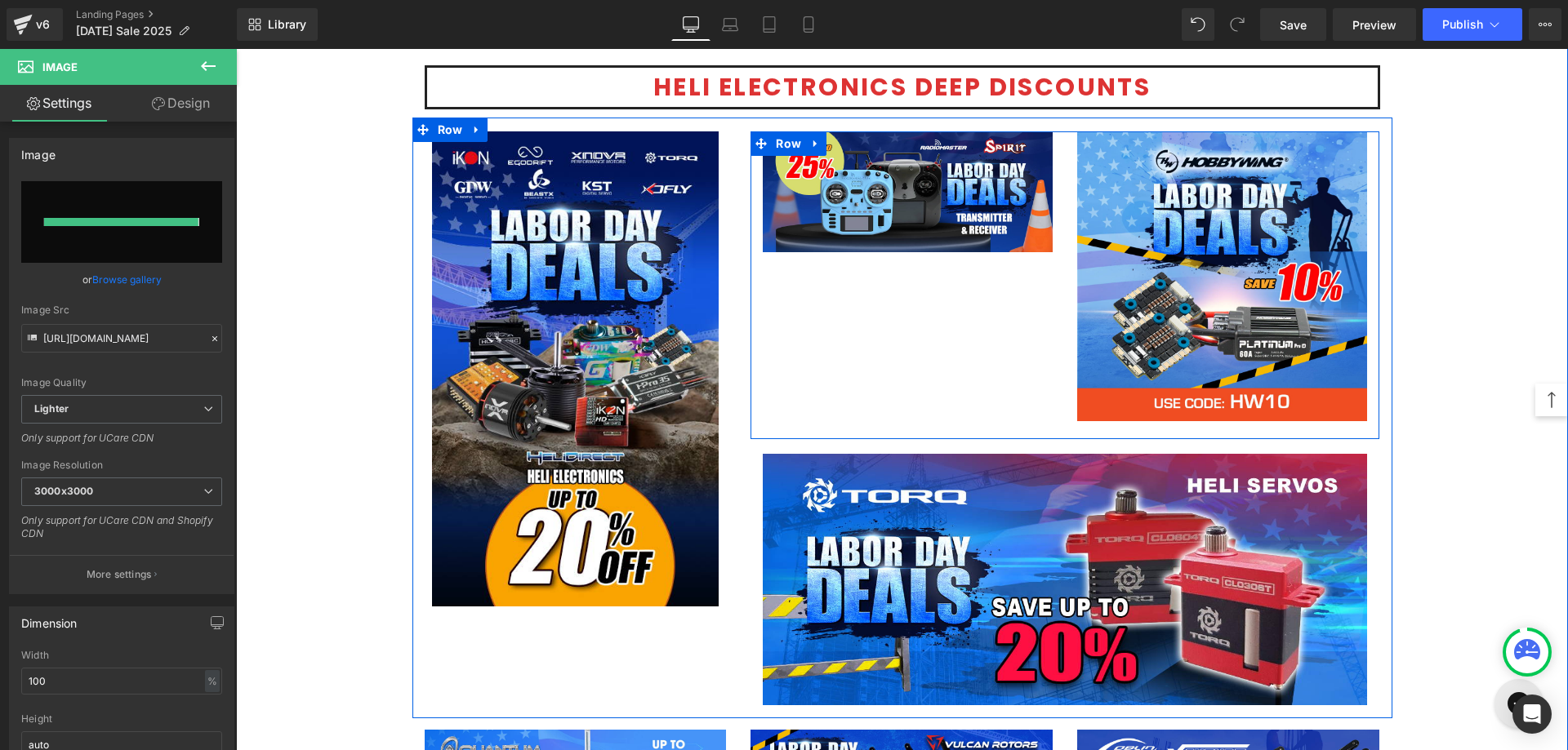
type input "[URL][DOMAIN_NAME]"
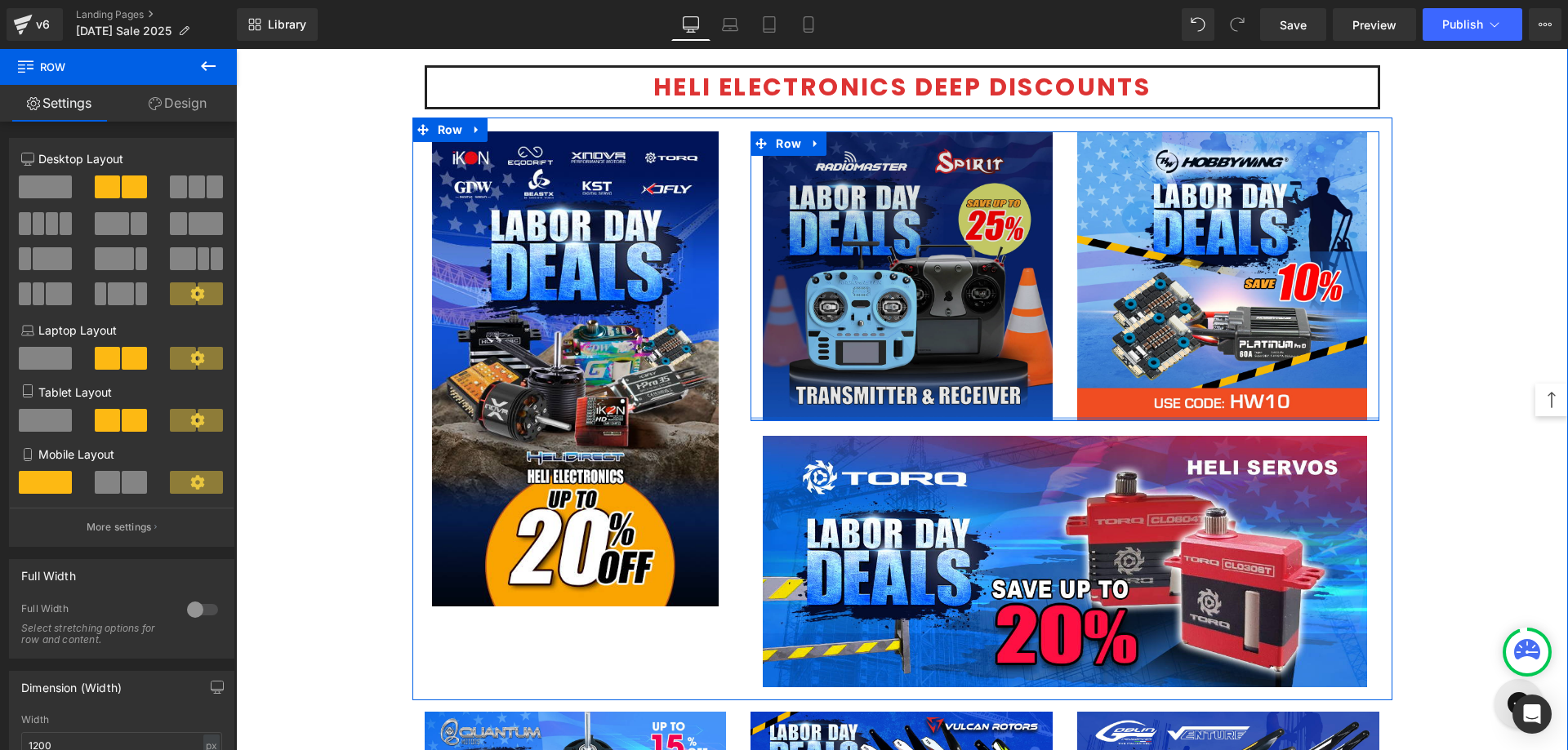
drag, startPoint x: 1012, startPoint y: 433, endPoint x: 1013, endPoint y: 413, distance: 20.0
click at [1013, 413] on div "Image Image Row" at bounding box center [1064, 276] width 629 height 289
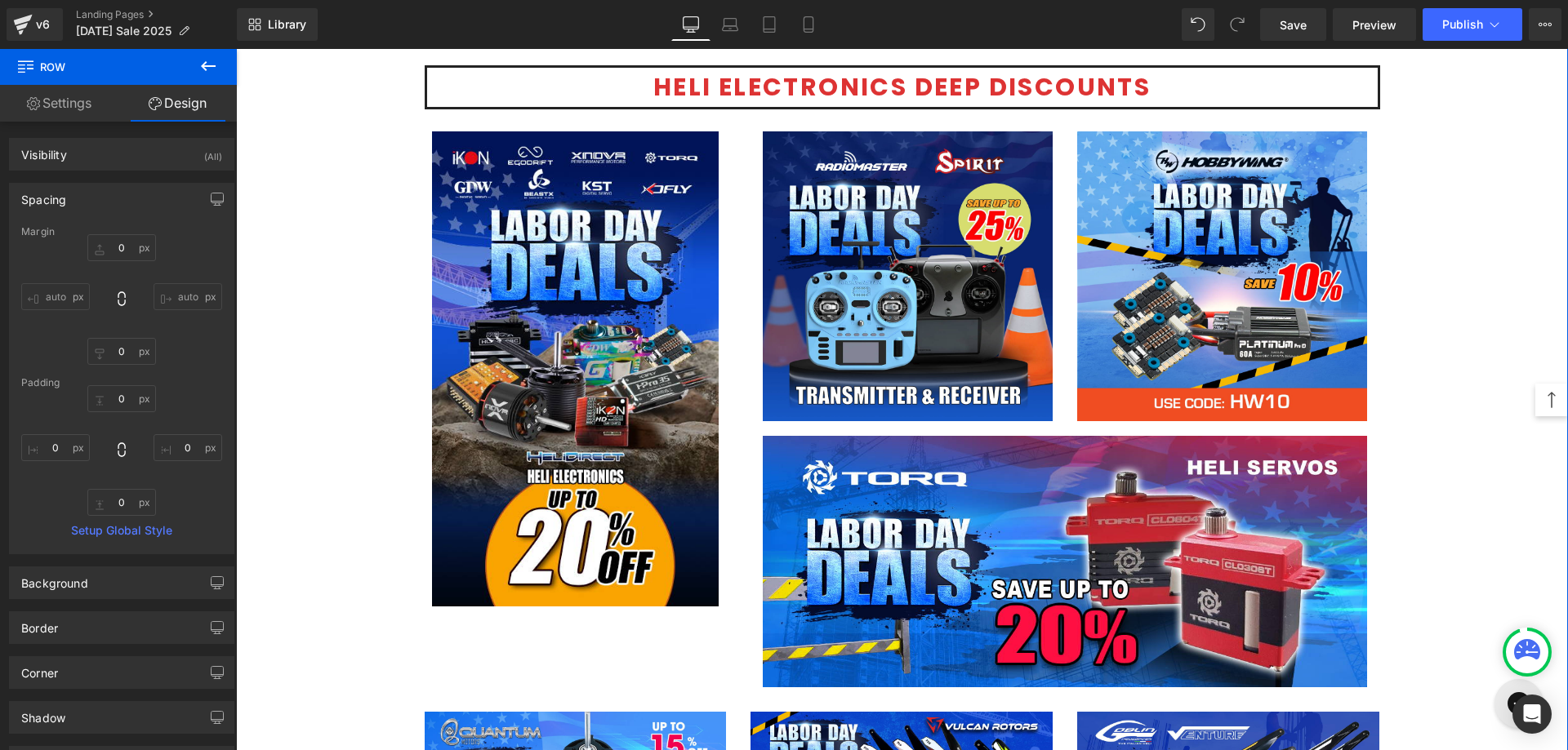
click at [1423, 423] on div "Image Image Row Honoring Your Hard Work! Text Block At HeliDirect, we know that…" at bounding box center [902, 222] width 1332 height 4841
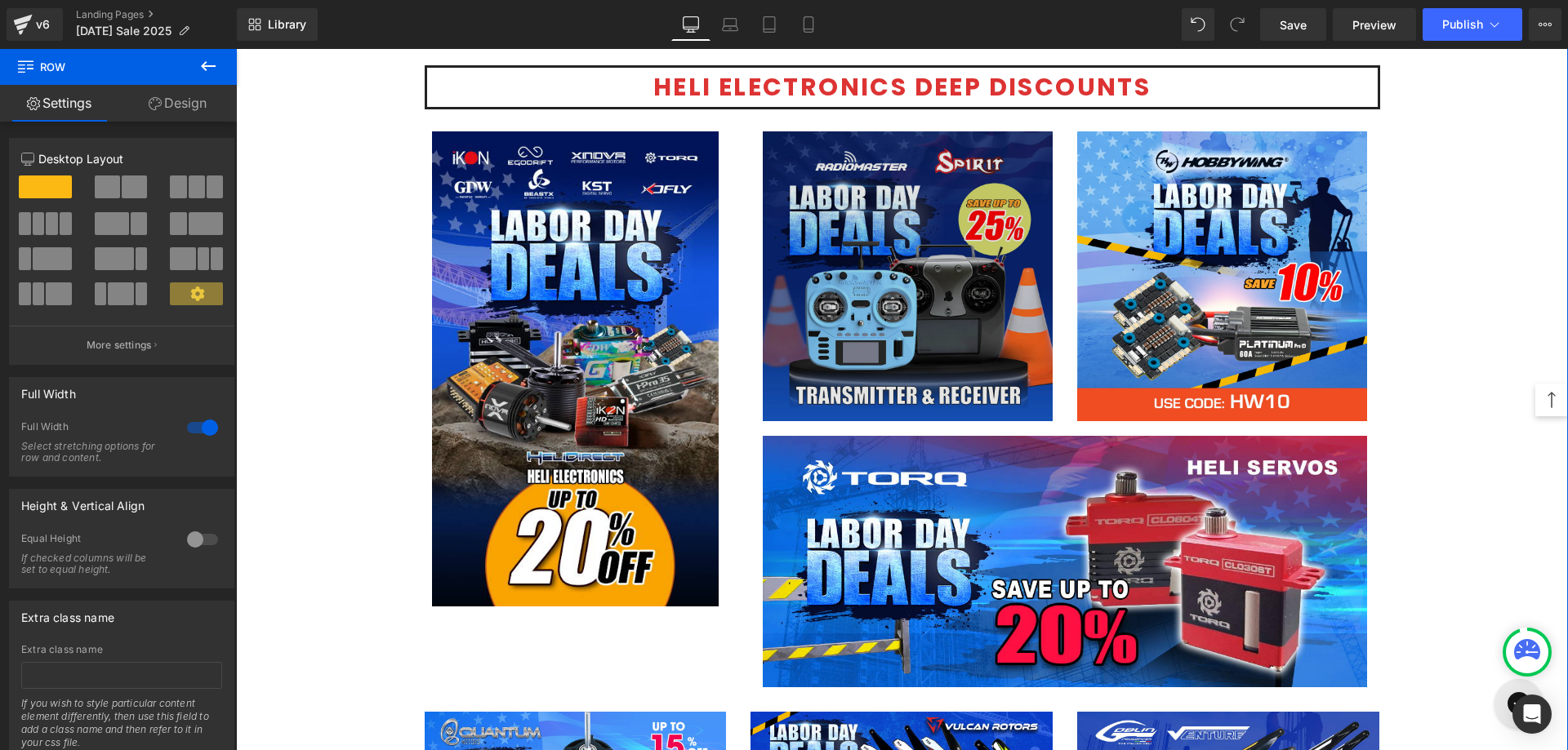
click at [875, 290] on img at bounding box center [908, 276] width 290 height 289
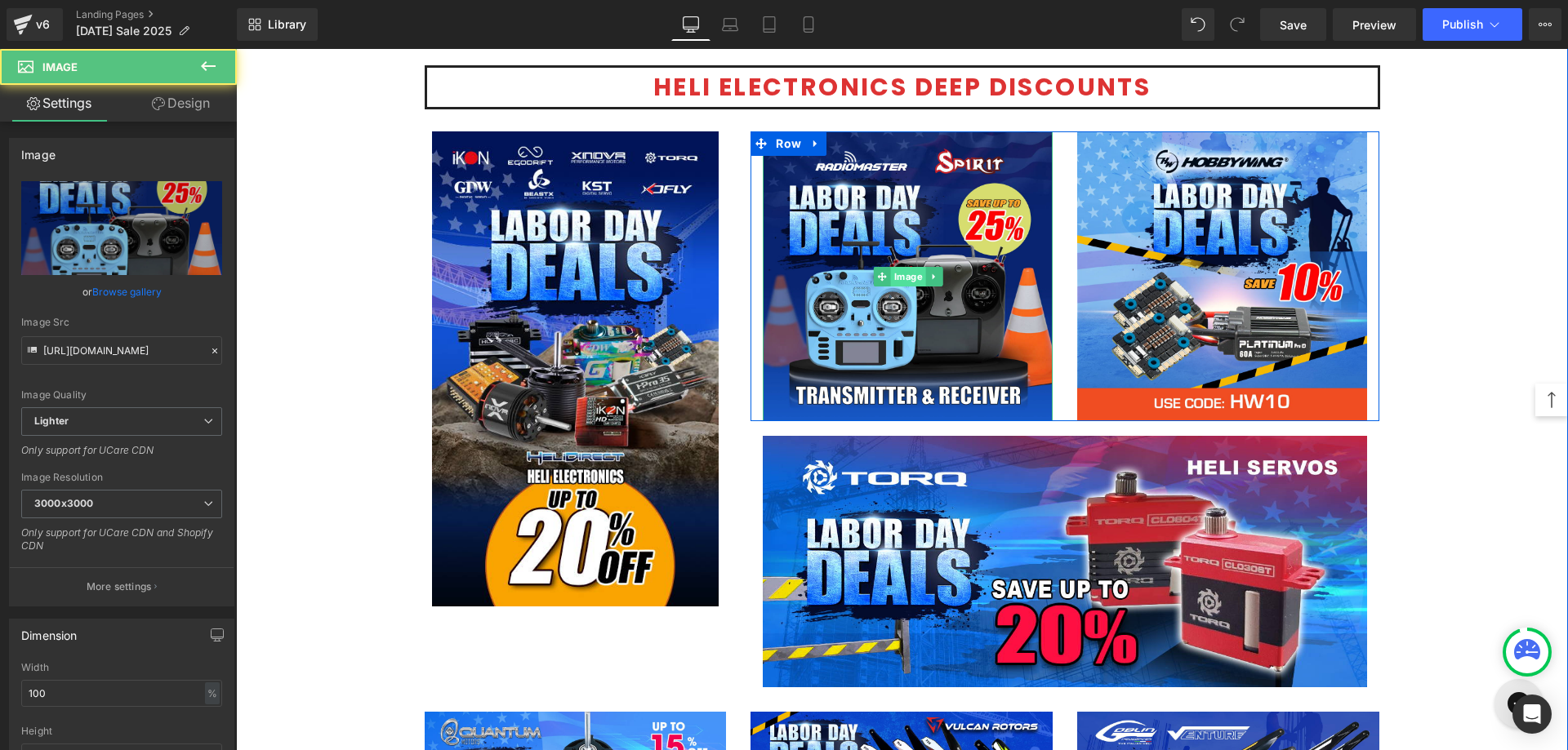
click at [893, 278] on span "Image" at bounding box center [909, 277] width 35 height 20
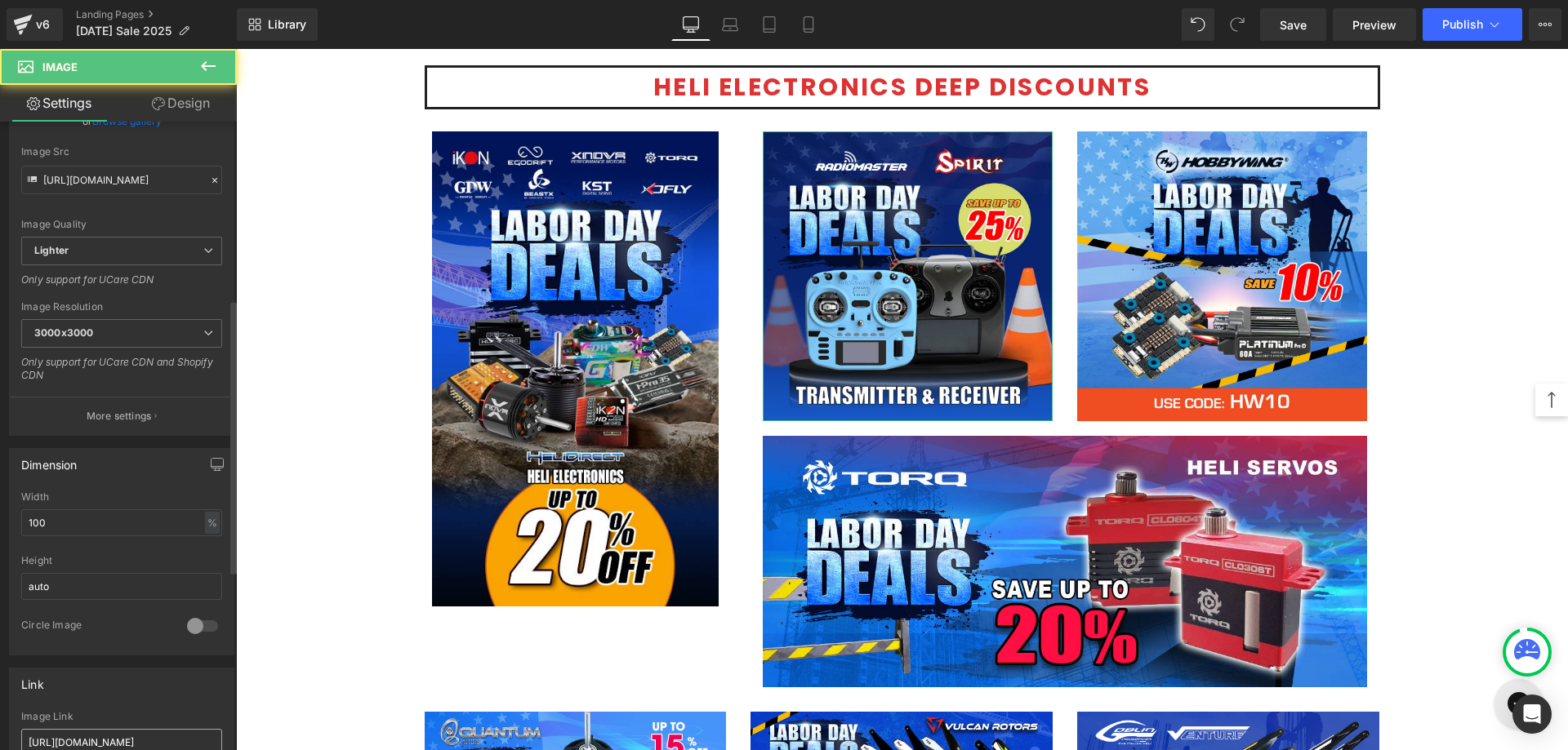
scroll to position [408, 0]
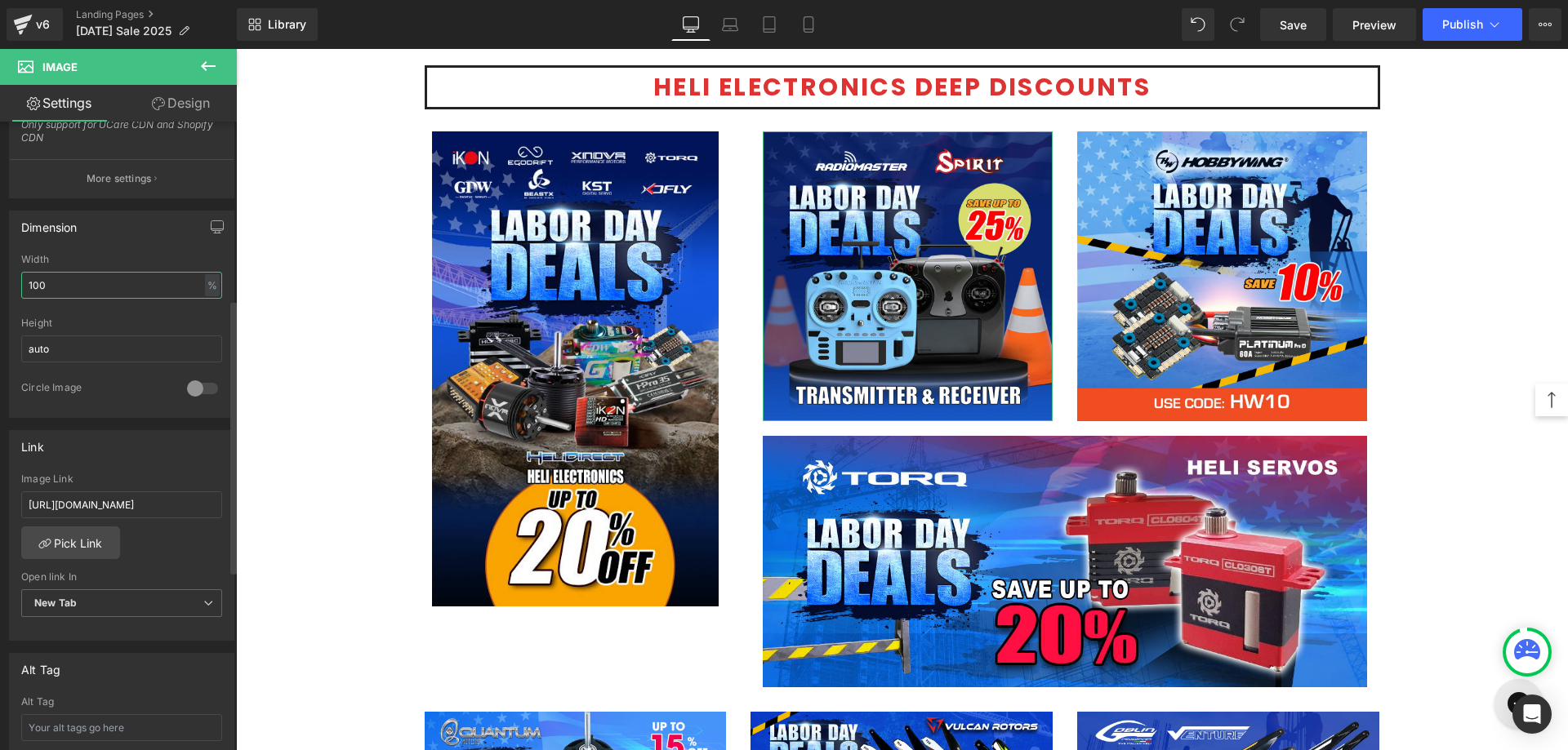
drag, startPoint x: 77, startPoint y: 281, endPoint x: 0, endPoint y: 290, distance: 77.5
click at [0, 290] on div "Dimension 100% Width 100 % % px auto Height auto 0 Circle Image" at bounding box center [122, 308] width 245 height 220
type input "80"
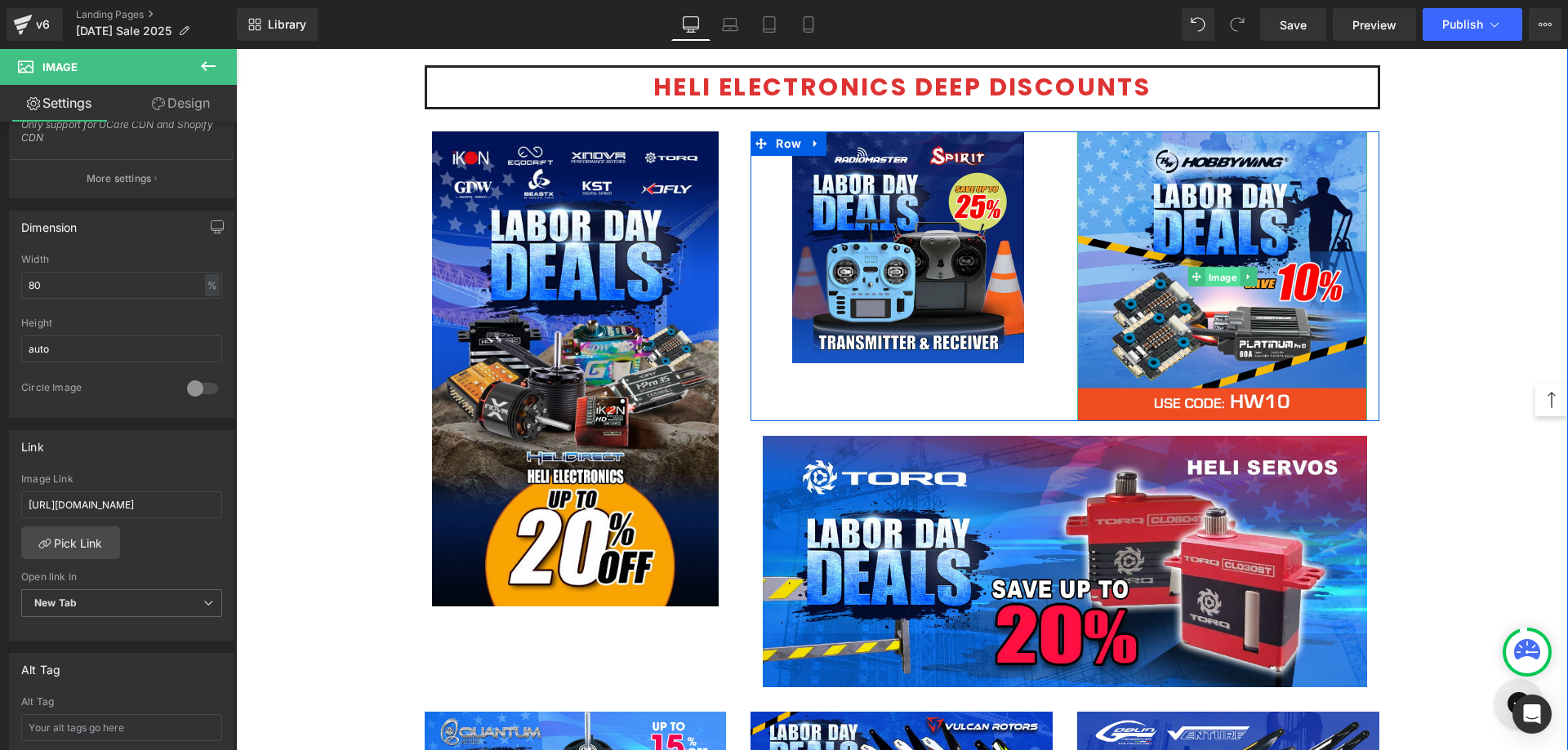
click at [1221, 268] on span "Image" at bounding box center [1223, 277] width 35 height 20
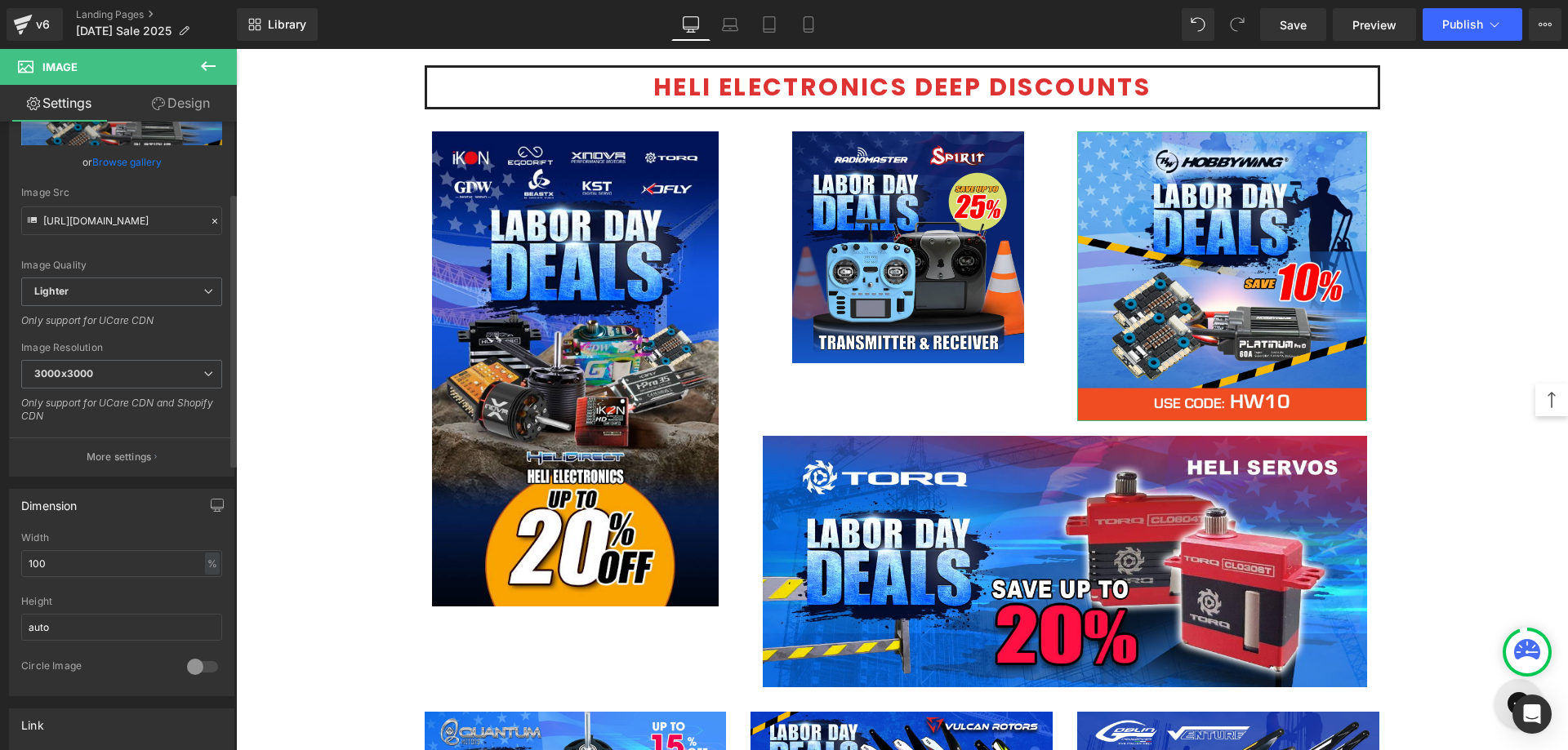
scroll to position [163, 0]
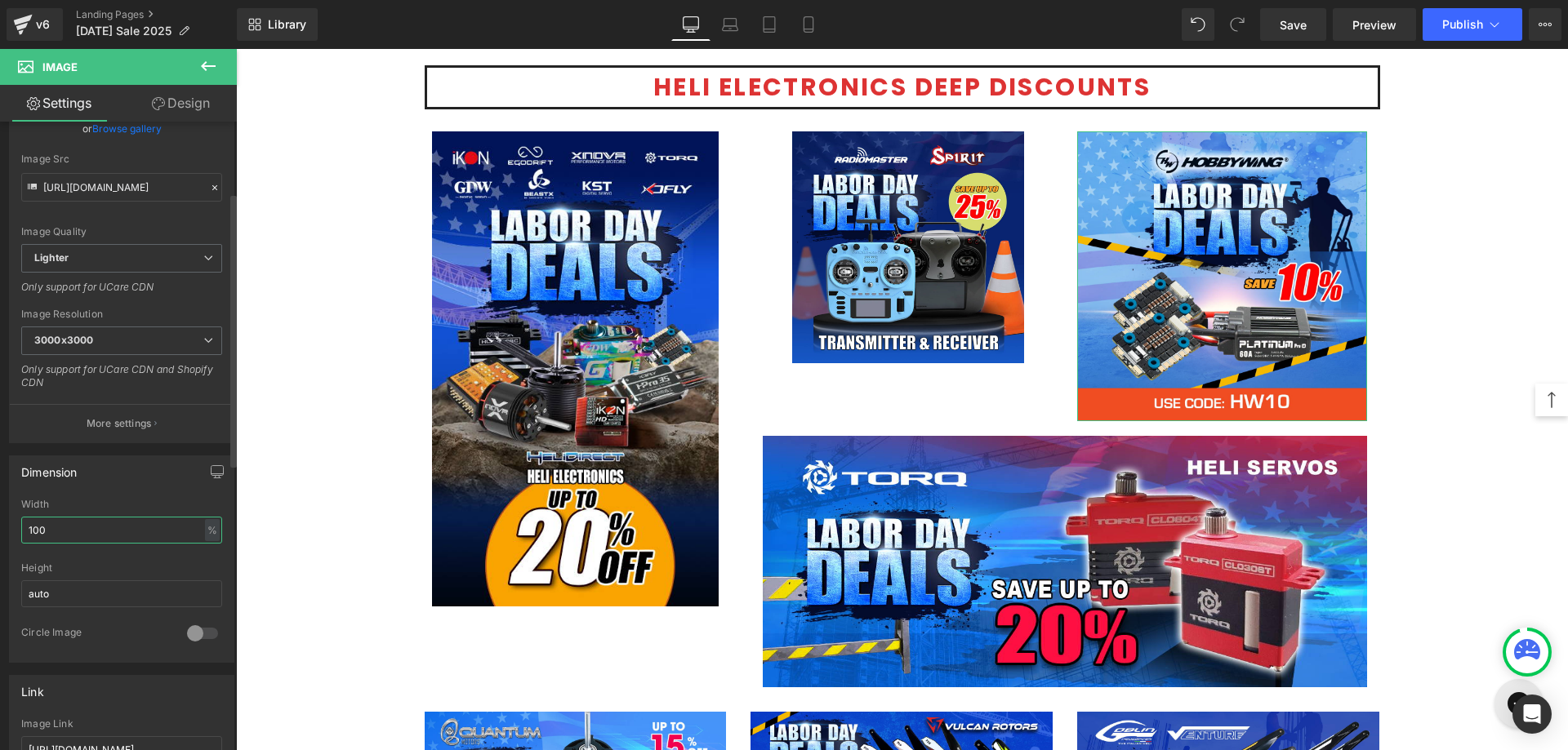
drag, startPoint x: 63, startPoint y: 526, endPoint x: 0, endPoint y: 531, distance: 63.2
click at [0, 532] on div "Dimension 100% Width 100 % % px auto Height auto 0 Circle Image" at bounding box center [122, 552] width 245 height 220
type input "80"
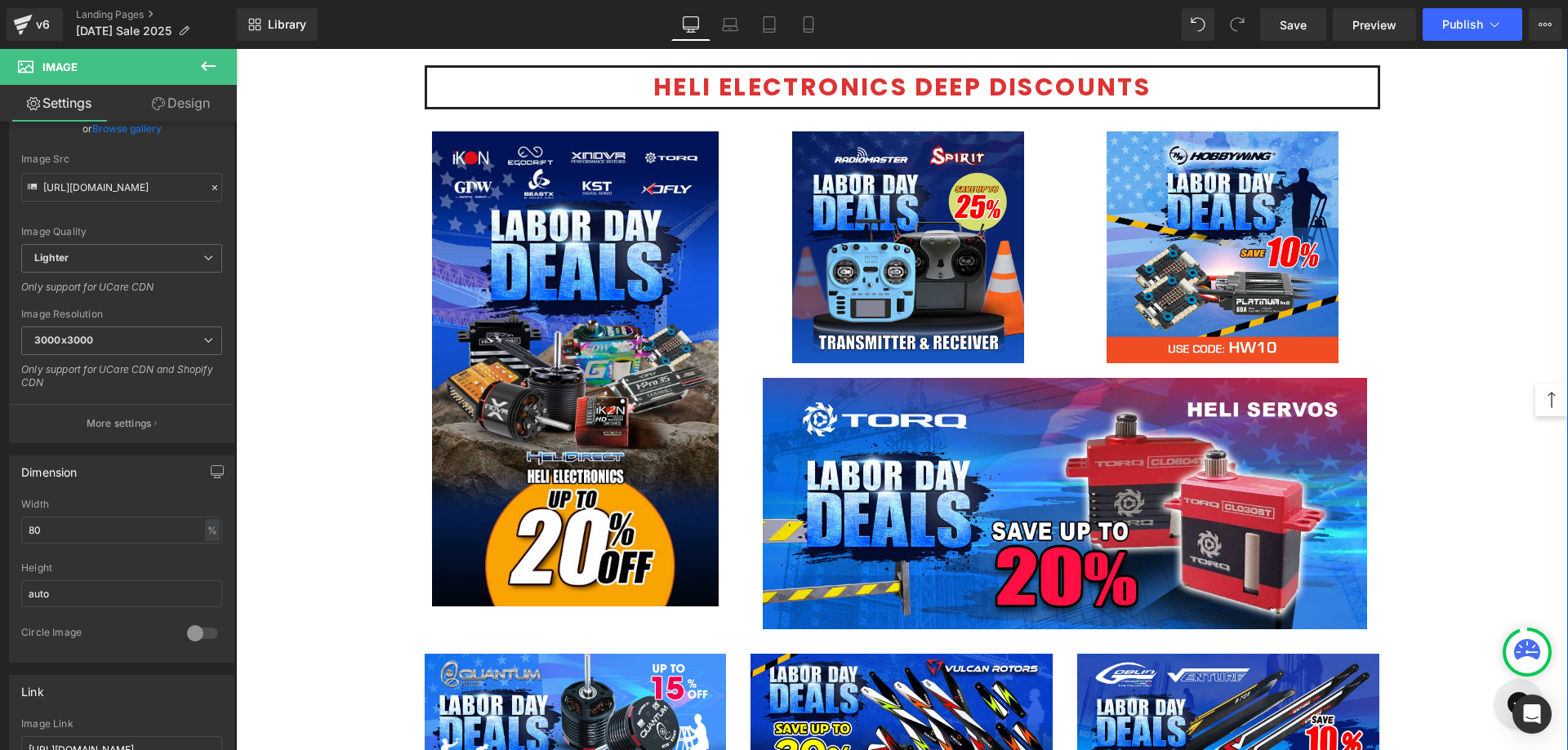
click at [1483, 339] on div "Image Image Row Honoring Your Hard Work! Text Block At HeliDirect, we know that…" at bounding box center [902, 194] width 1332 height 4784
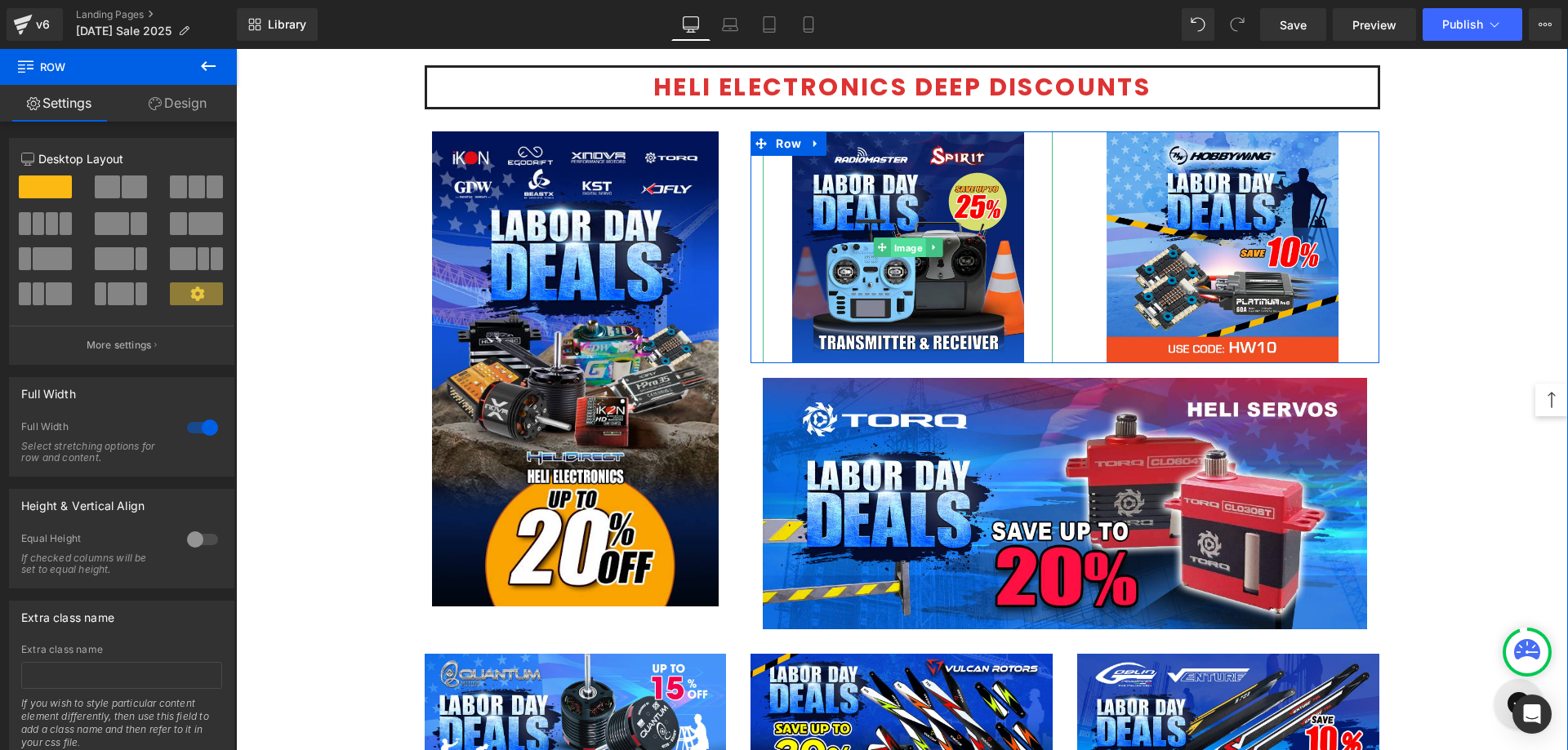
click at [907, 253] on span "Image" at bounding box center [909, 248] width 35 height 20
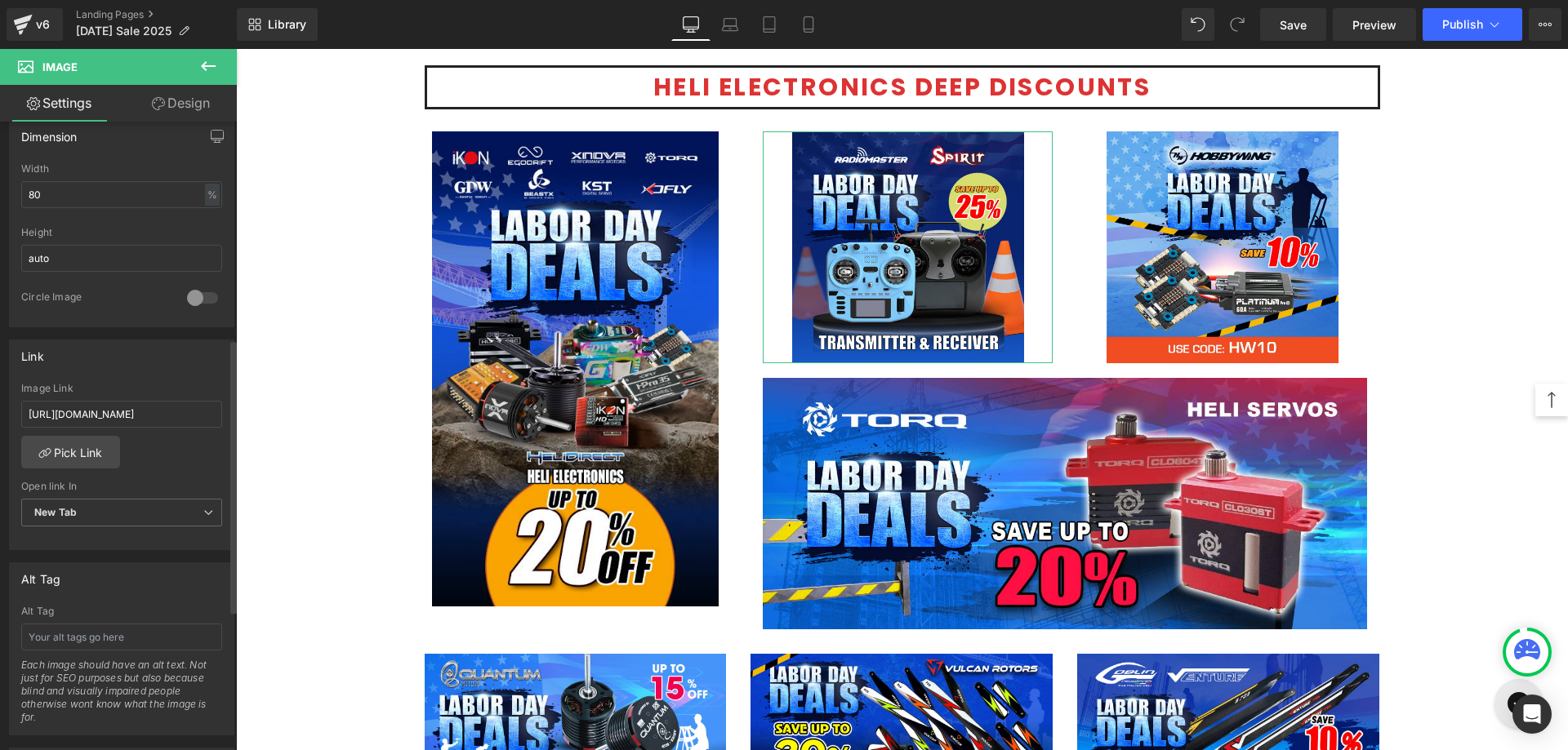
scroll to position [495, 0]
drag, startPoint x: 62, startPoint y: 202, endPoint x: 0, endPoint y: 199, distance: 62.1
click at [0, 199] on div "Dimension 80% Width 80 % % px auto Height auto 0 Circle Image" at bounding box center [122, 221] width 245 height 220
type input "60"
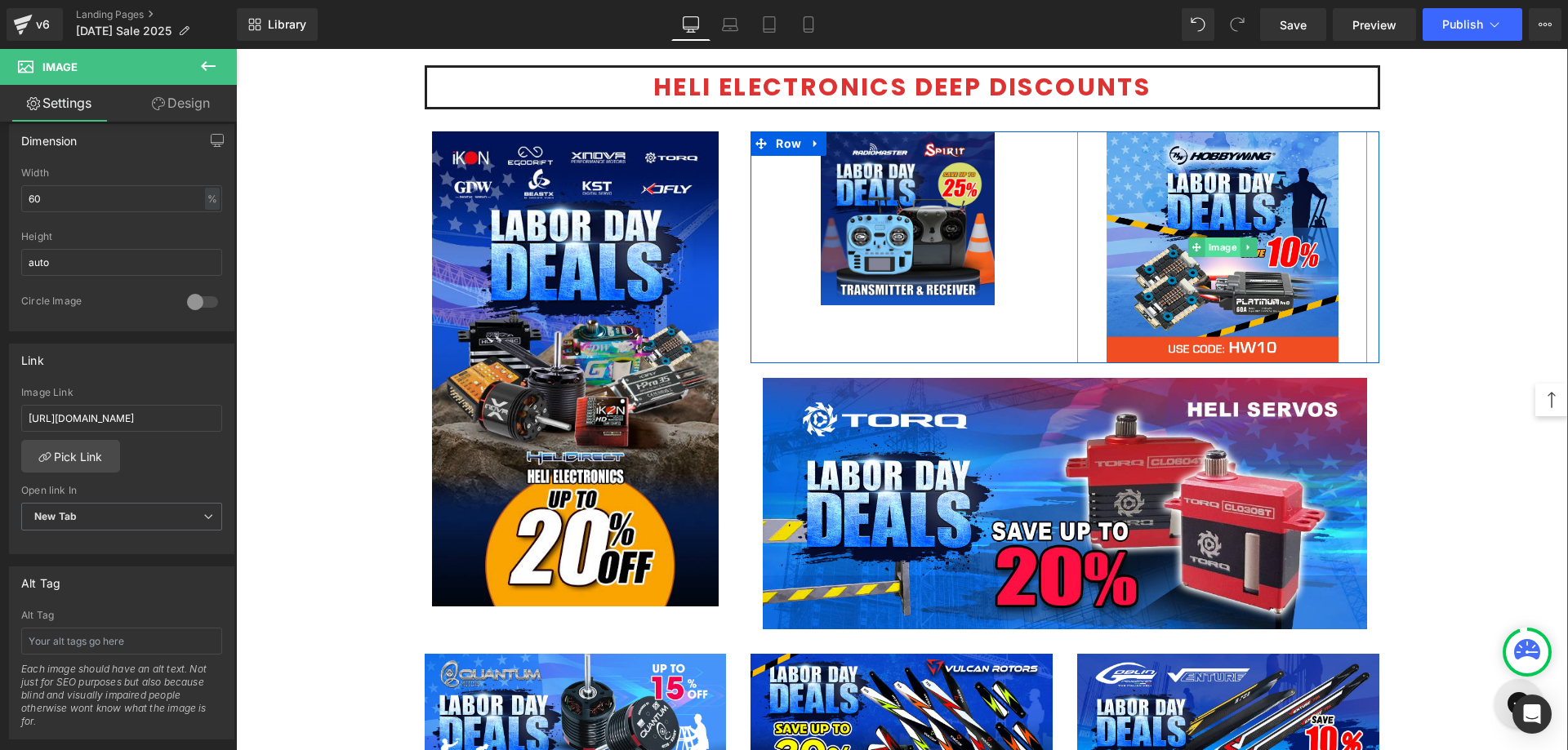
click at [1225, 247] on span "Image" at bounding box center [1223, 247] width 35 height 20
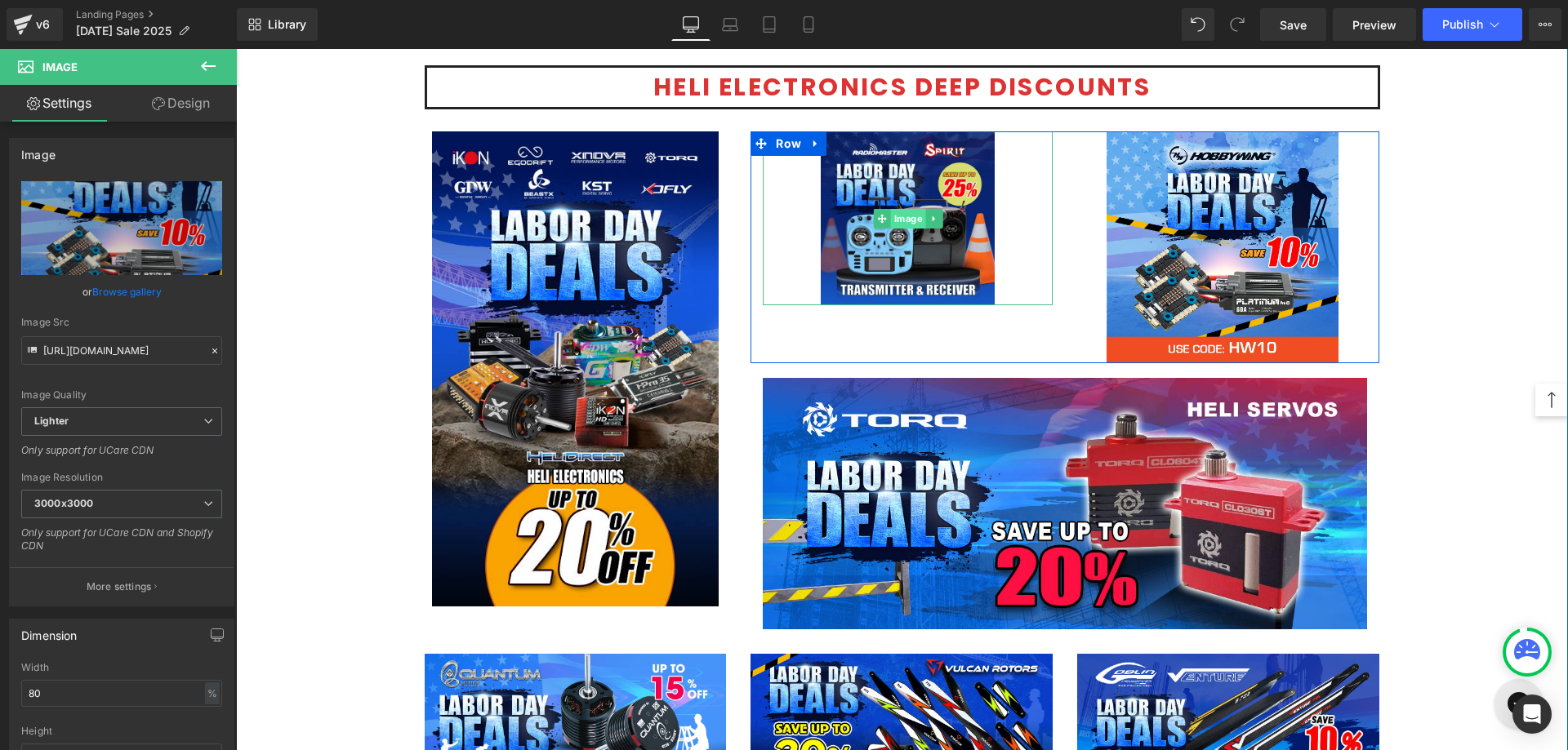
click at [894, 224] on span "Image" at bounding box center [909, 219] width 35 height 20
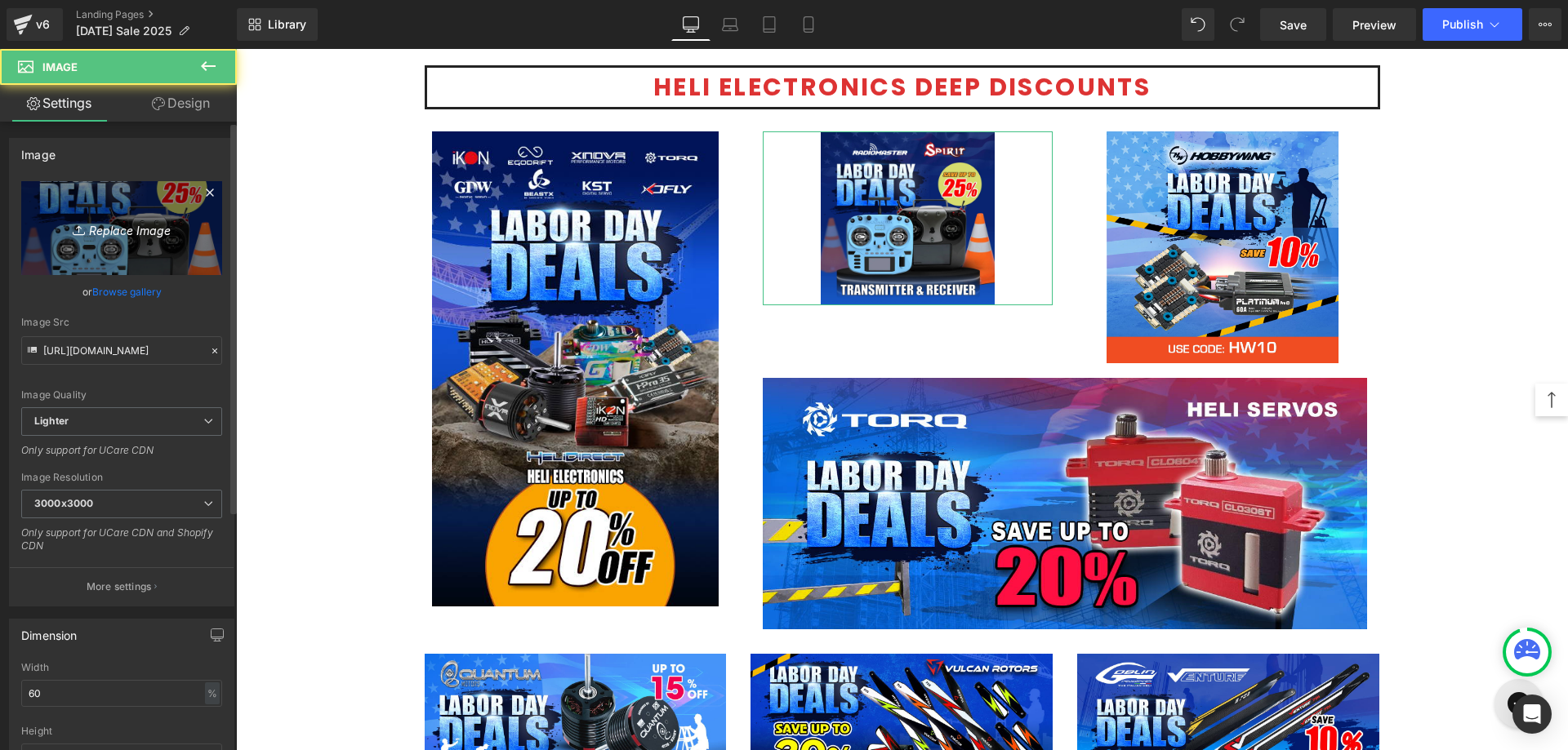
click at [156, 203] on link "Replace Image" at bounding box center [121, 228] width 201 height 94
type input "C:\fakepath\TX-RX radio-1200x500.jpg"
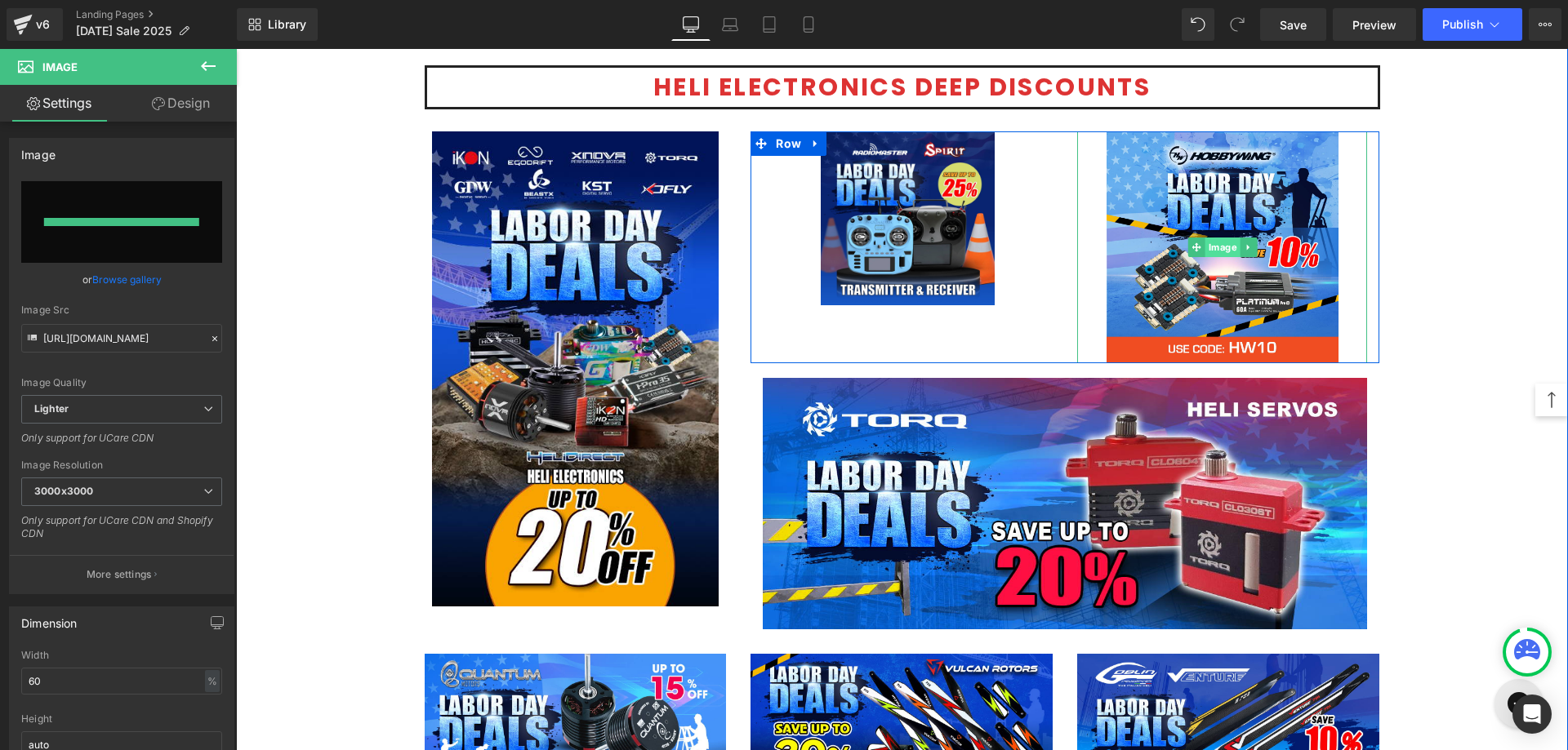
type input "[URL][DOMAIN_NAME]"
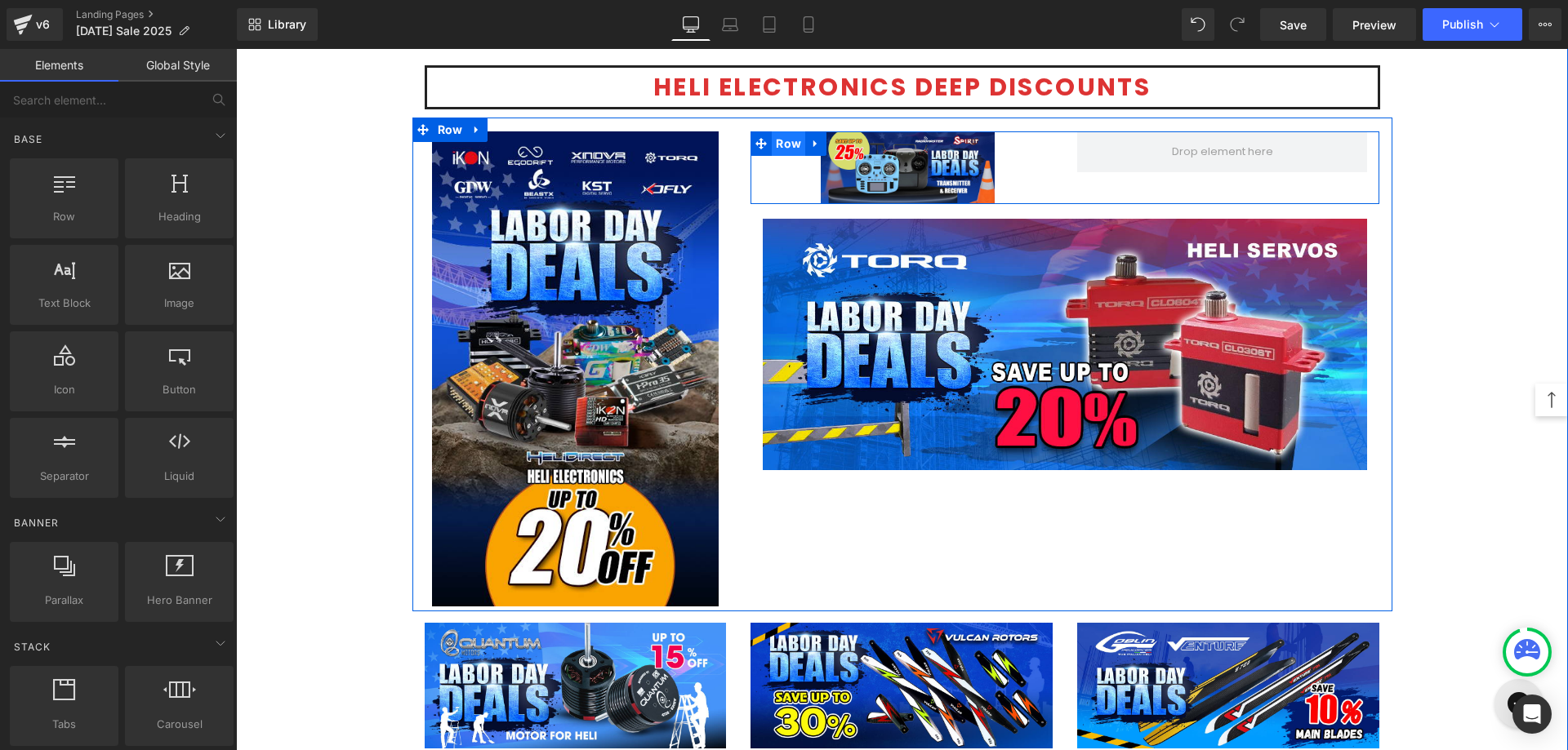
click at [780, 149] on span "Row" at bounding box center [788, 143] width 33 height 24
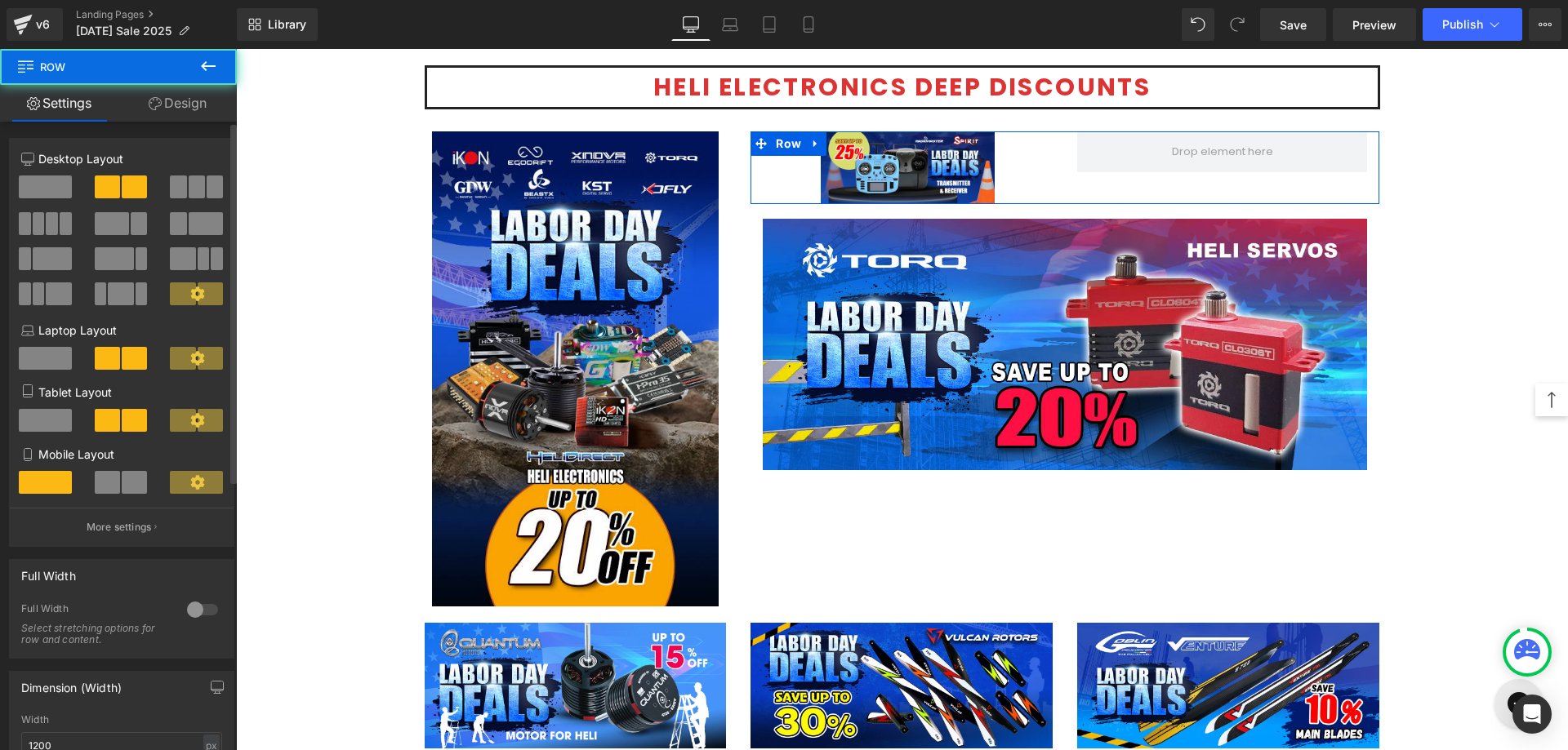
click at [40, 196] on span at bounding box center [45, 187] width 53 height 22
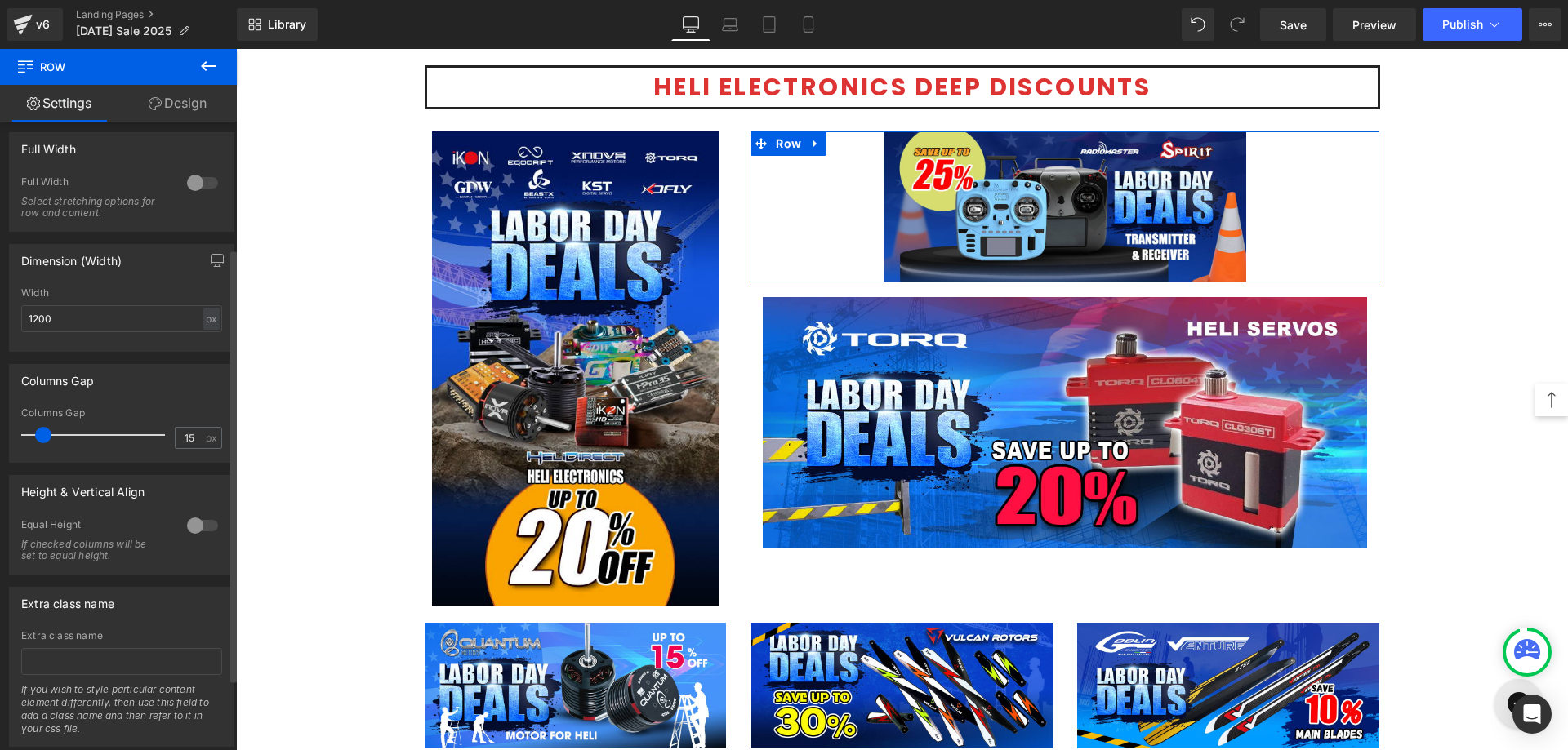
scroll to position [81, 0]
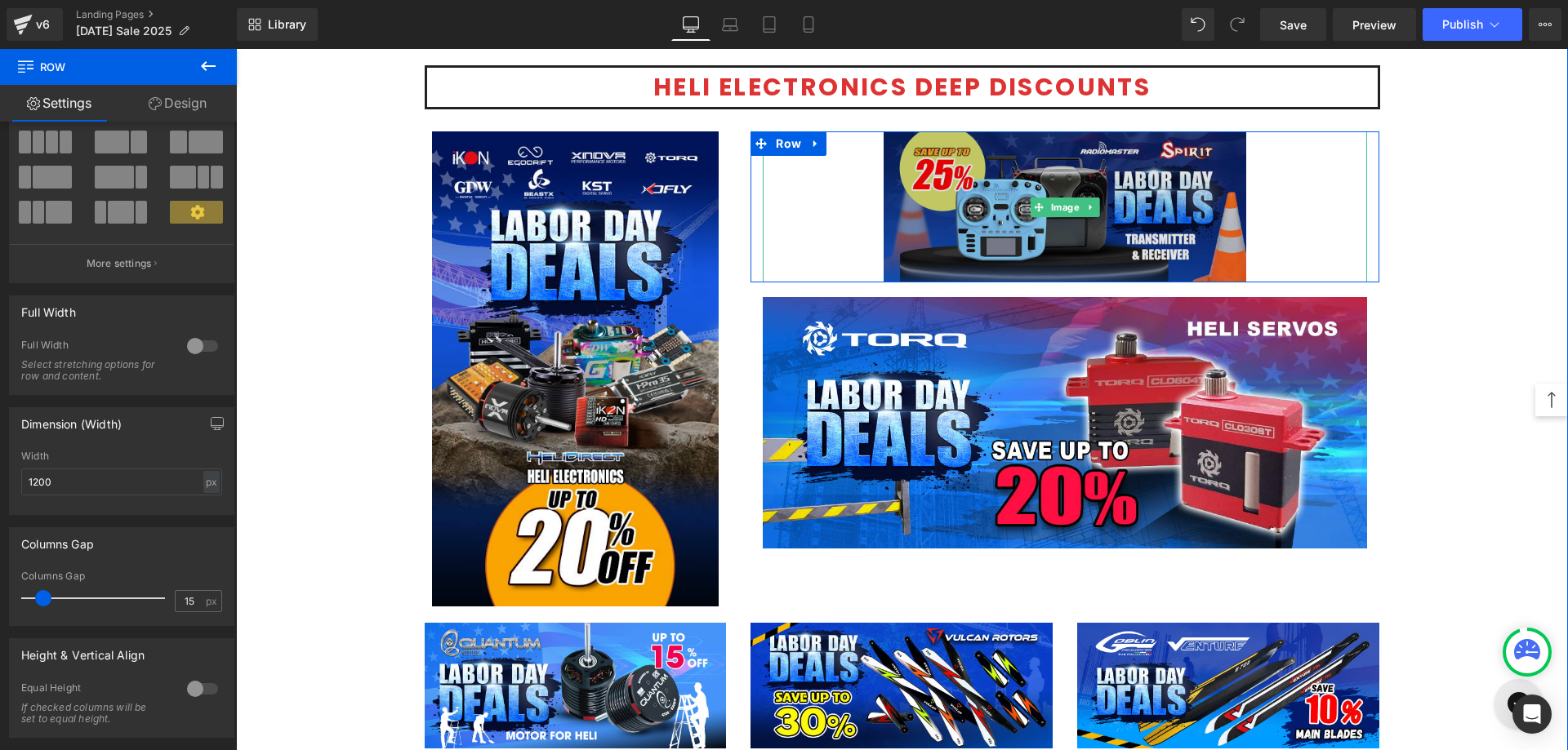
click at [1077, 176] on img at bounding box center [1064, 206] width 363 height 151
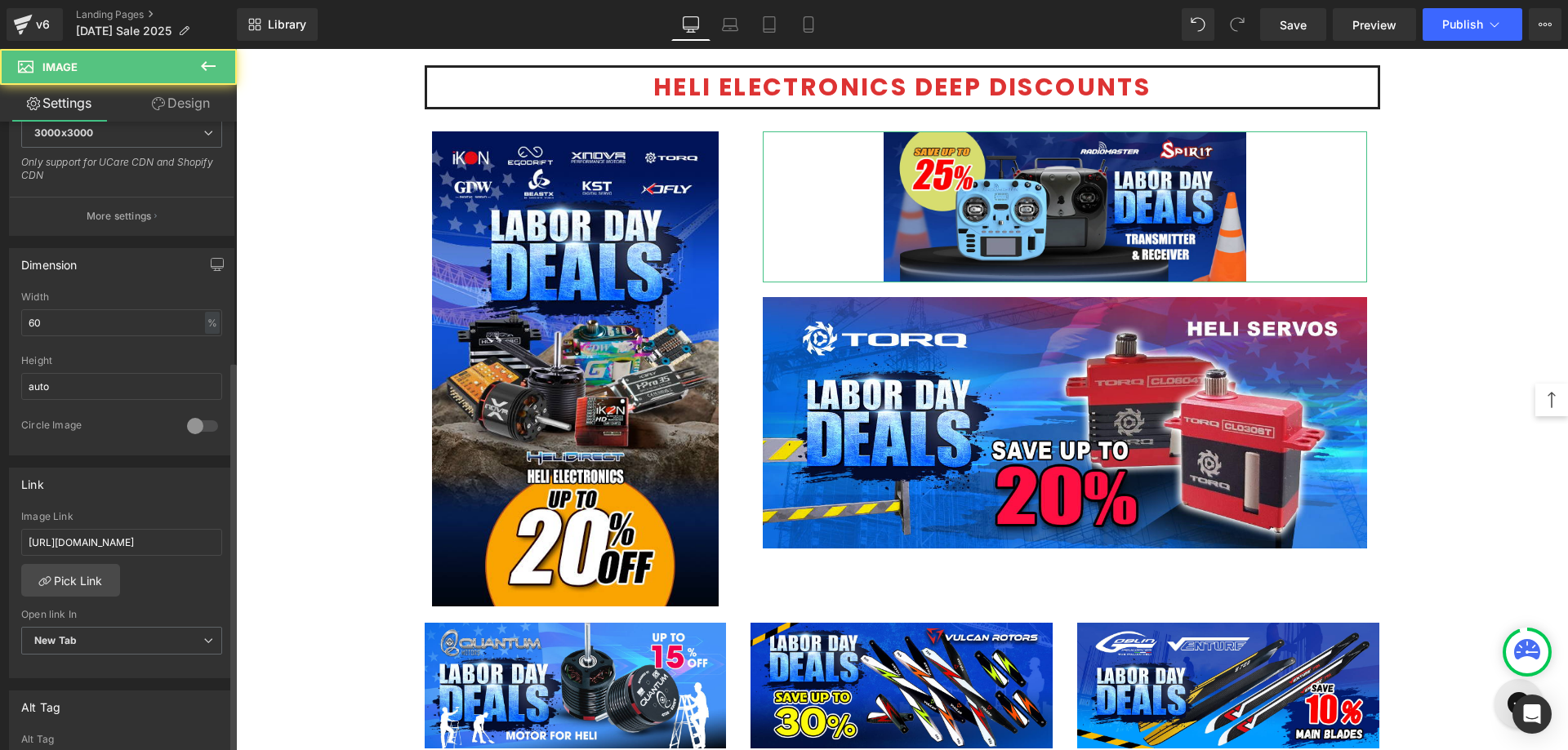
scroll to position [408, 0]
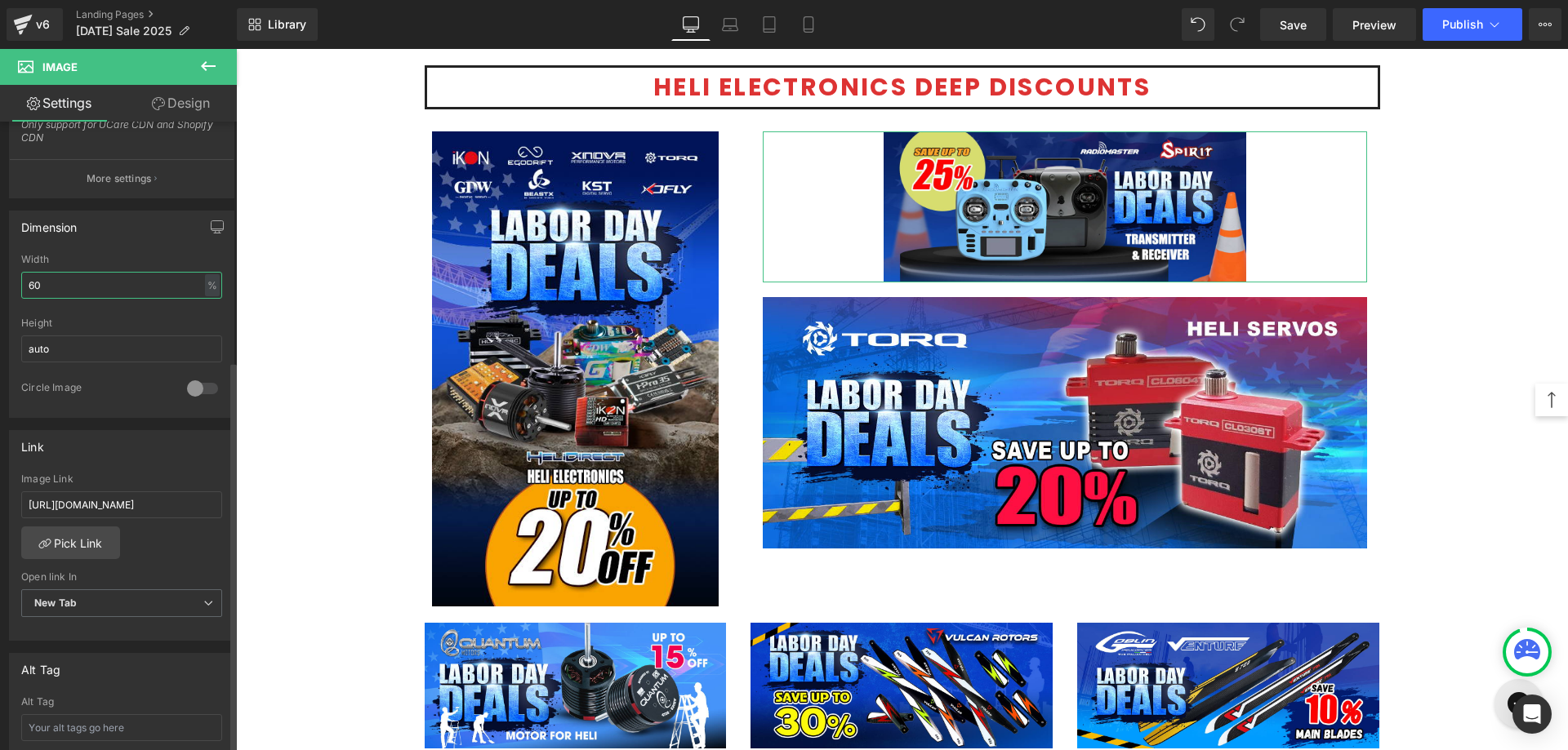
drag, startPoint x: 69, startPoint y: 289, endPoint x: 0, endPoint y: 288, distance: 69.0
click at [0, 288] on div "Dimension 60% Width 60 % % px auto Height auto 0 Circle Image" at bounding box center [122, 308] width 245 height 220
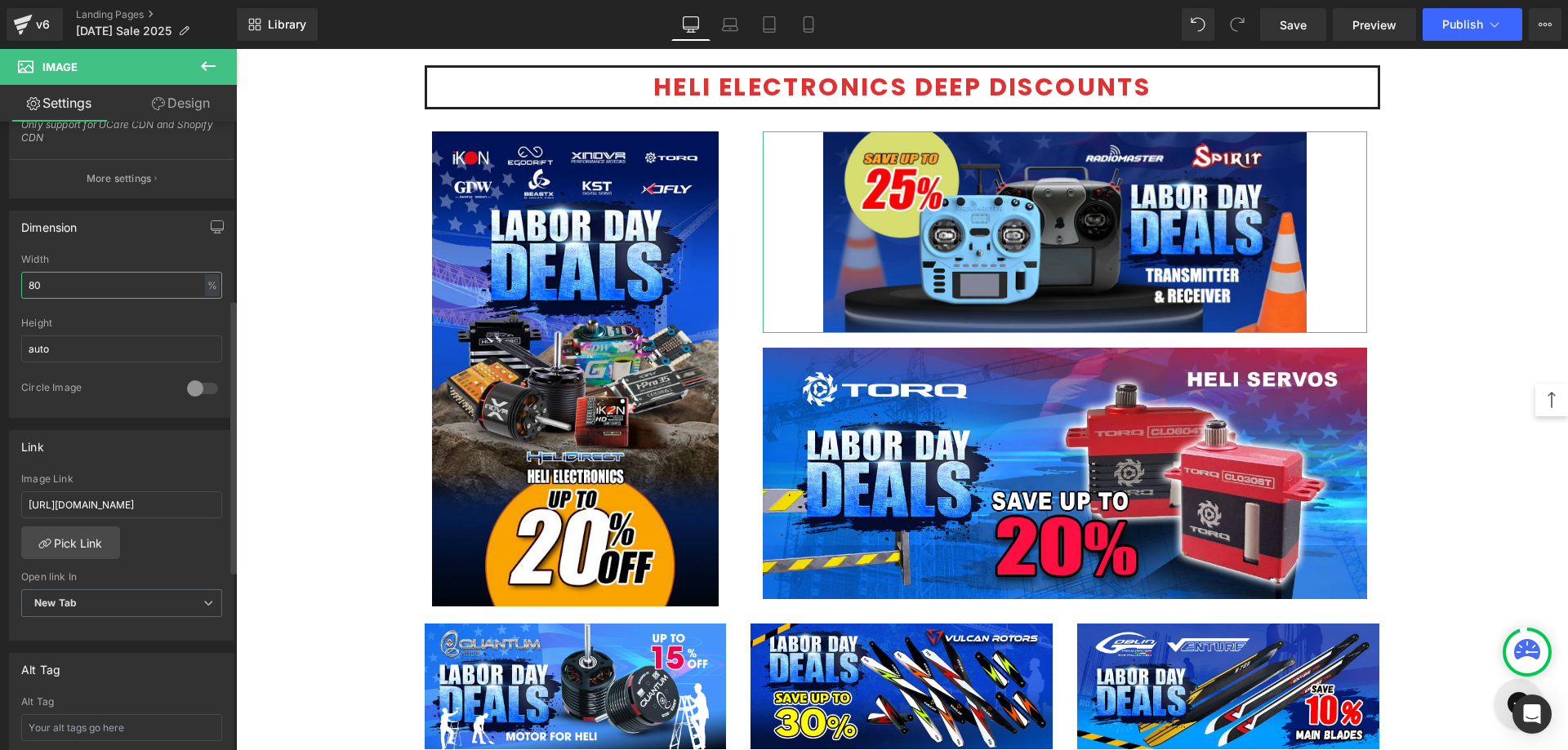
drag, startPoint x: 43, startPoint y: 284, endPoint x: 0, endPoint y: 283, distance: 43.0
click at [0, 283] on div "Dimension 80% Width 80 % % px auto Height auto 0 Circle Image" at bounding box center [122, 308] width 245 height 220
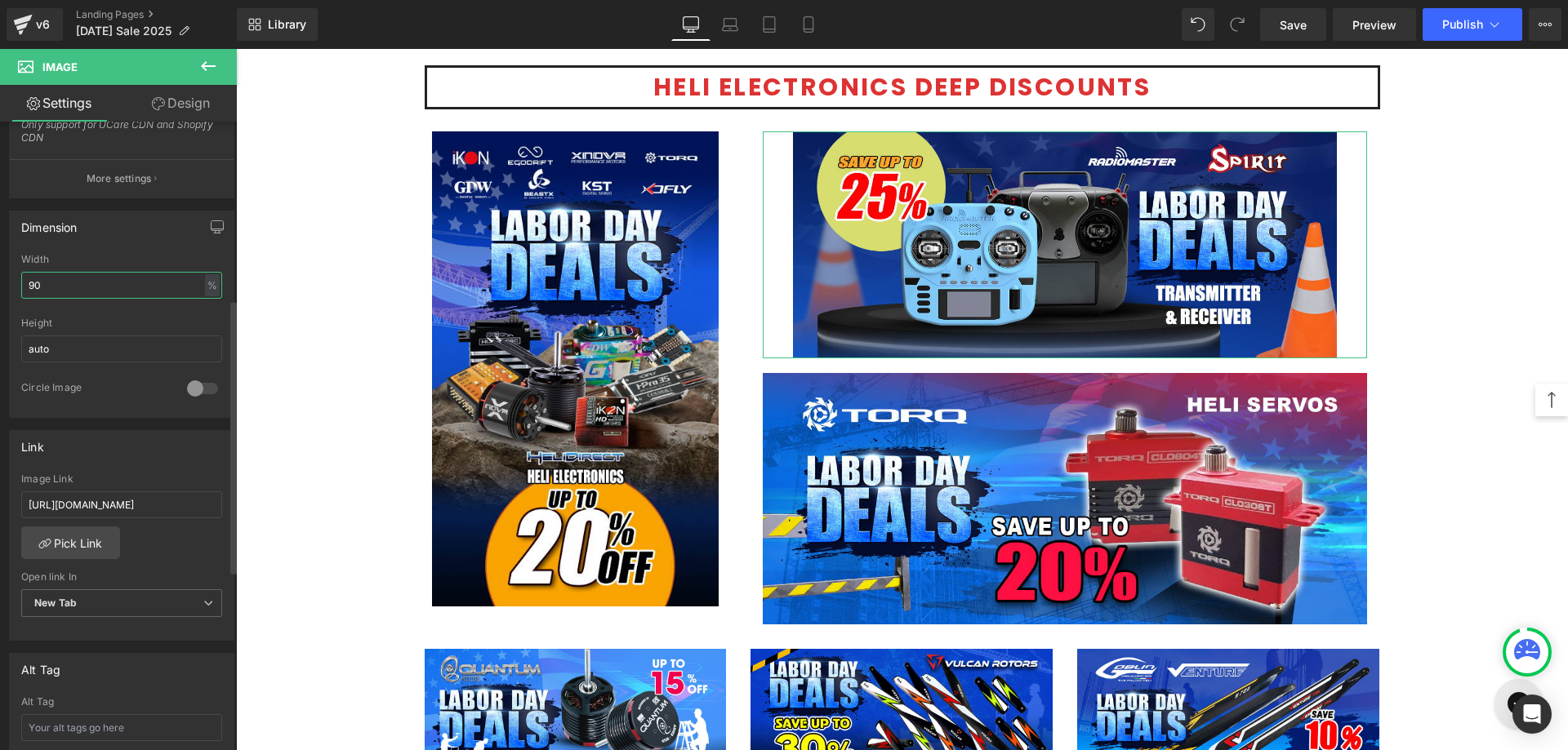
drag, startPoint x: 66, startPoint y: 293, endPoint x: 0, endPoint y: 284, distance: 66.6
click at [0, 284] on div "Dimension 90% Width 90 % % px auto Height auto 0 Circle Image" at bounding box center [122, 308] width 245 height 220
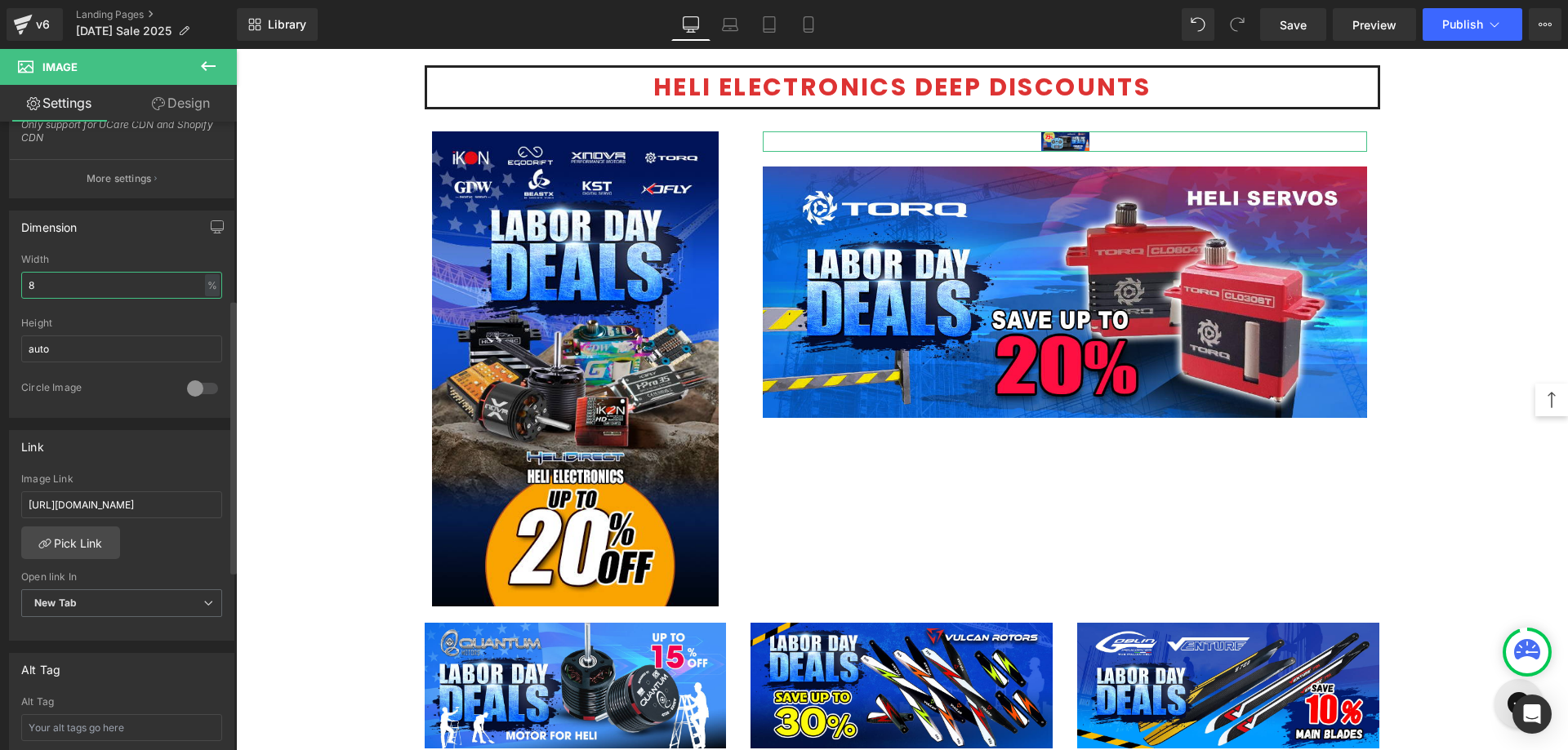
type input "85"
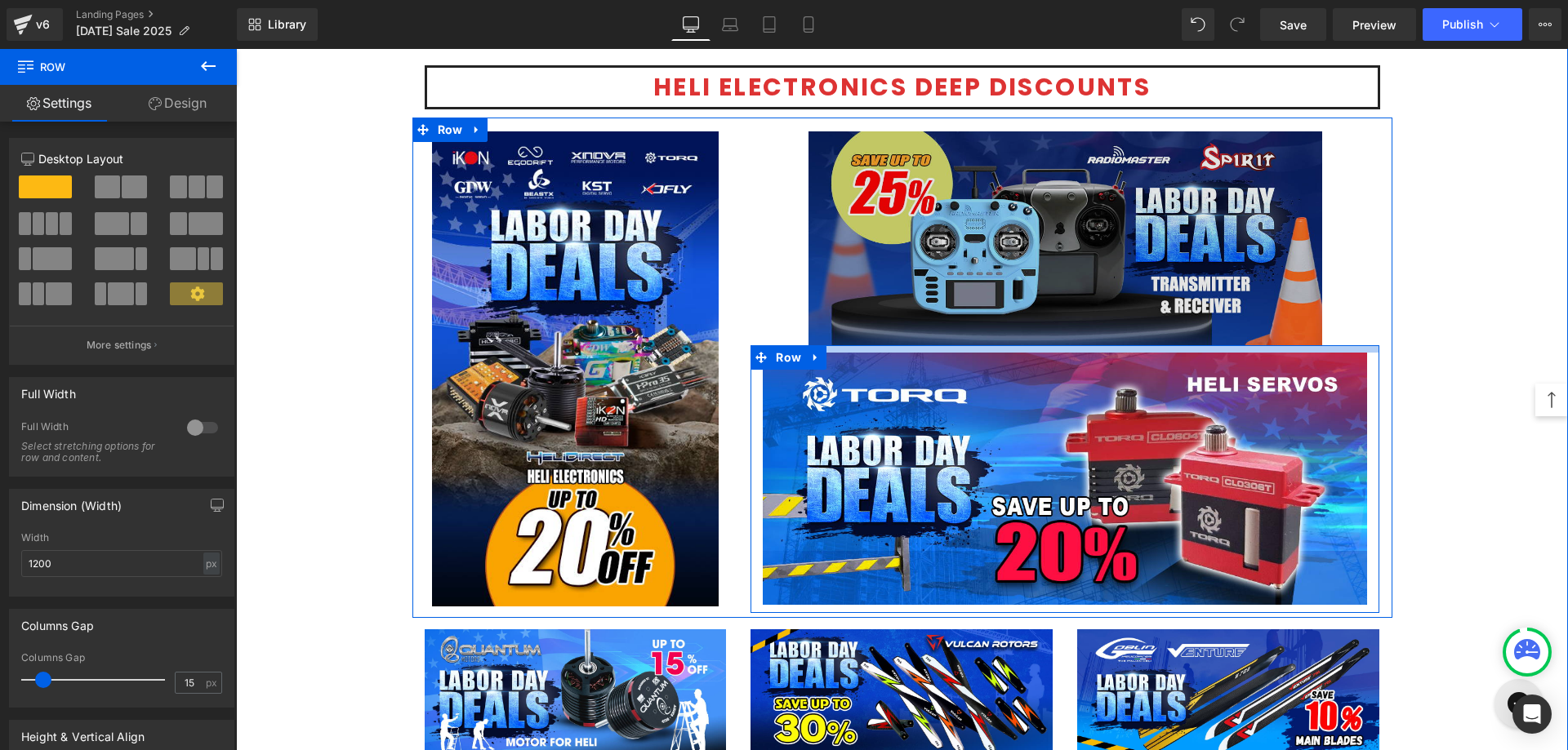
drag, startPoint x: 1268, startPoint y: 350, endPoint x: 1258, endPoint y: 343, distance: 12.2
click at [1258, 343] on div "Image Row Image Row" at bounding box center [1065, 372] width 653 height 481
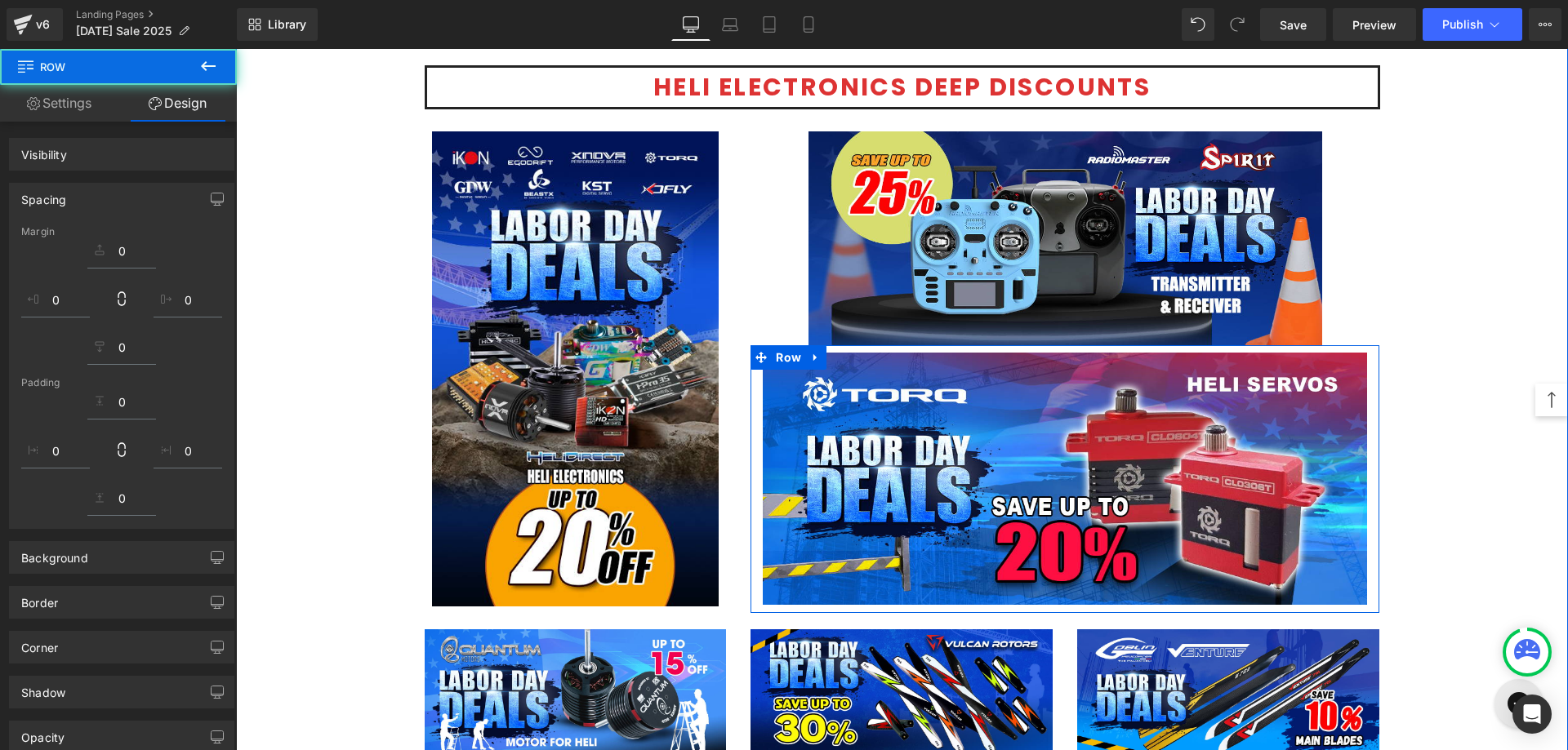
click at [1488, 376] on div "Image Image Row Honoring Your Hard Work! Text Block At HeliDirect, we know that…" at bounding box center [902, 181] width 1332 height 4758
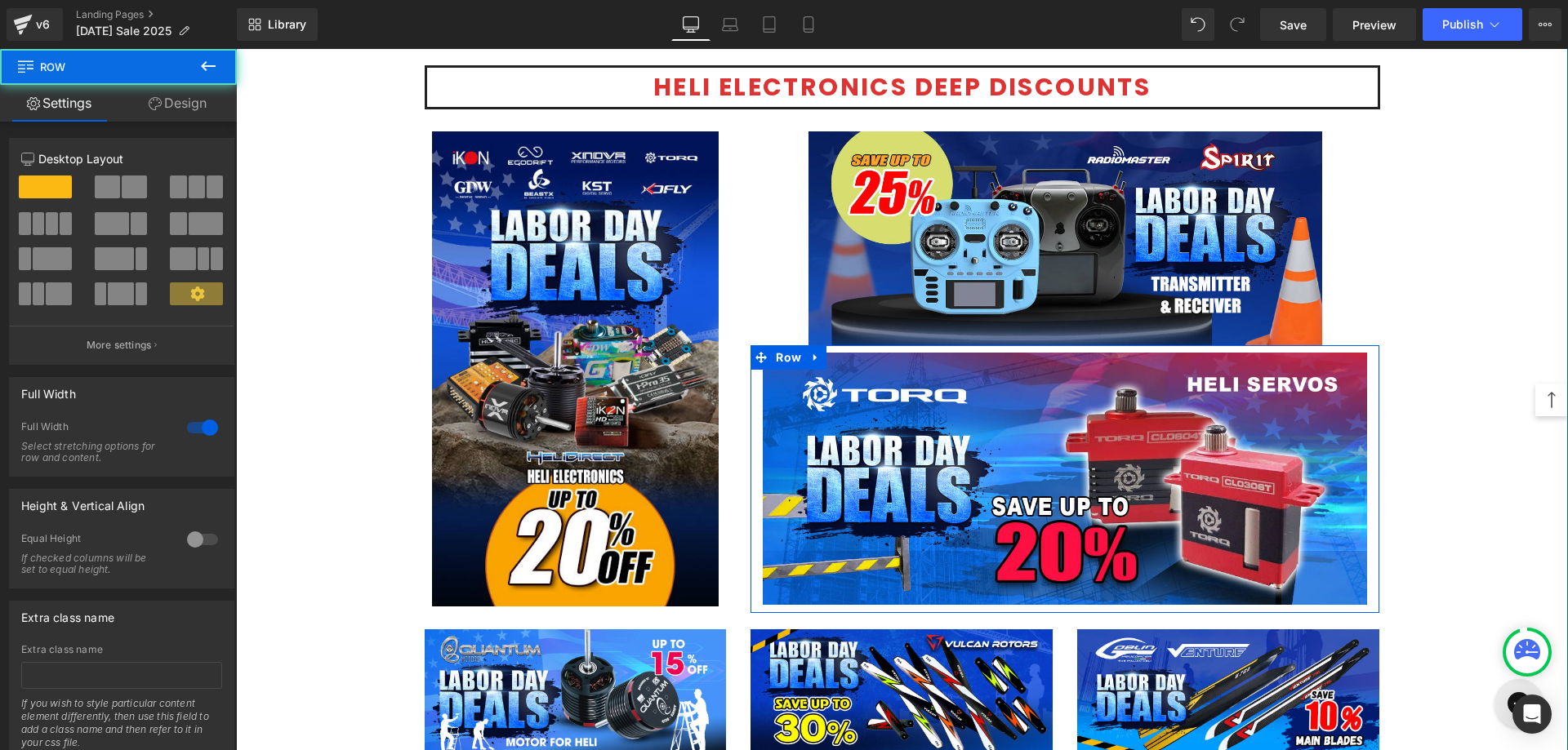
click at [1479, 502] on div "Image Image Row Honoring Your Hard Work! Text Block At HeliDirect, we know that…" at bounding box center [902, 181] width 1332 height 4758
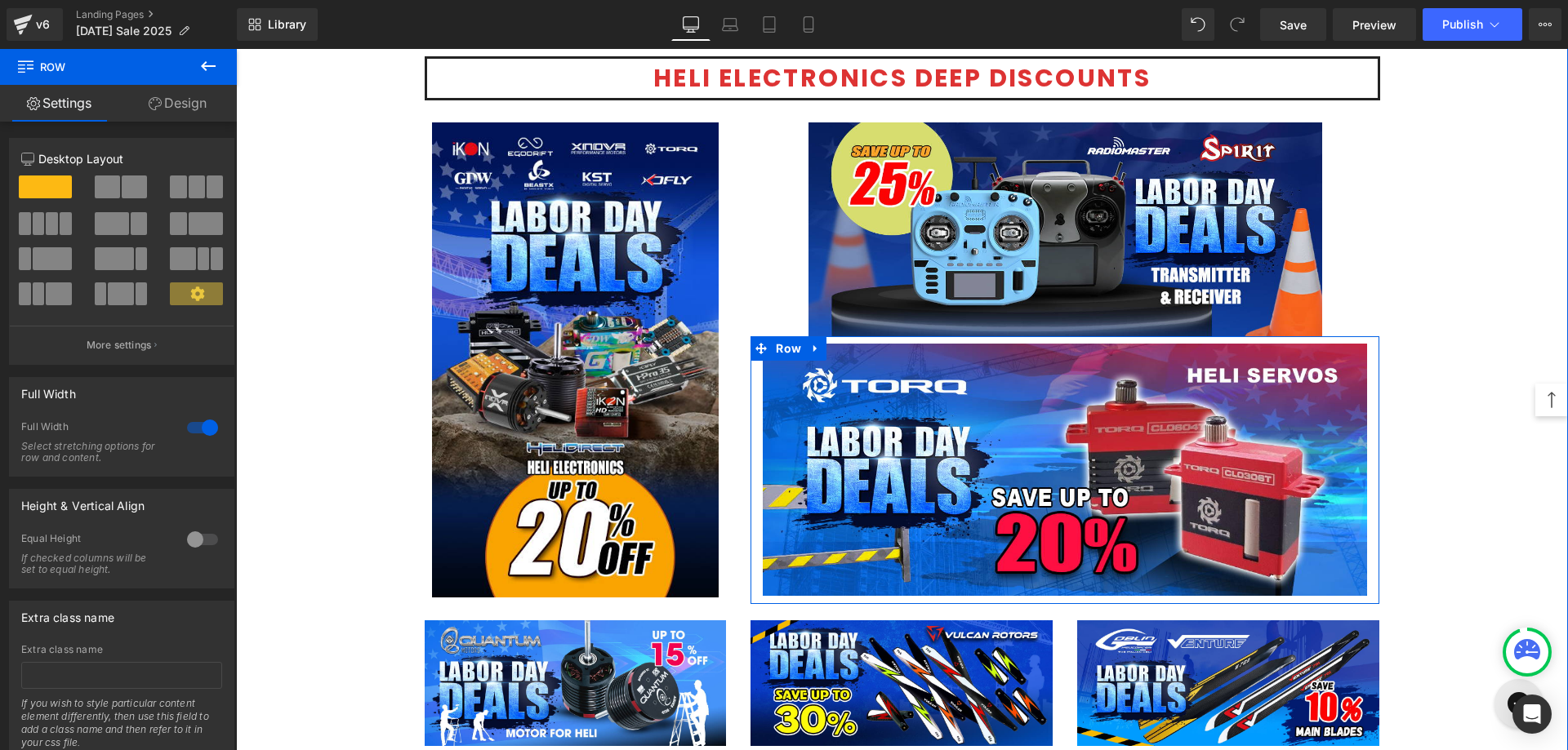
scroll to position [2397, 0]
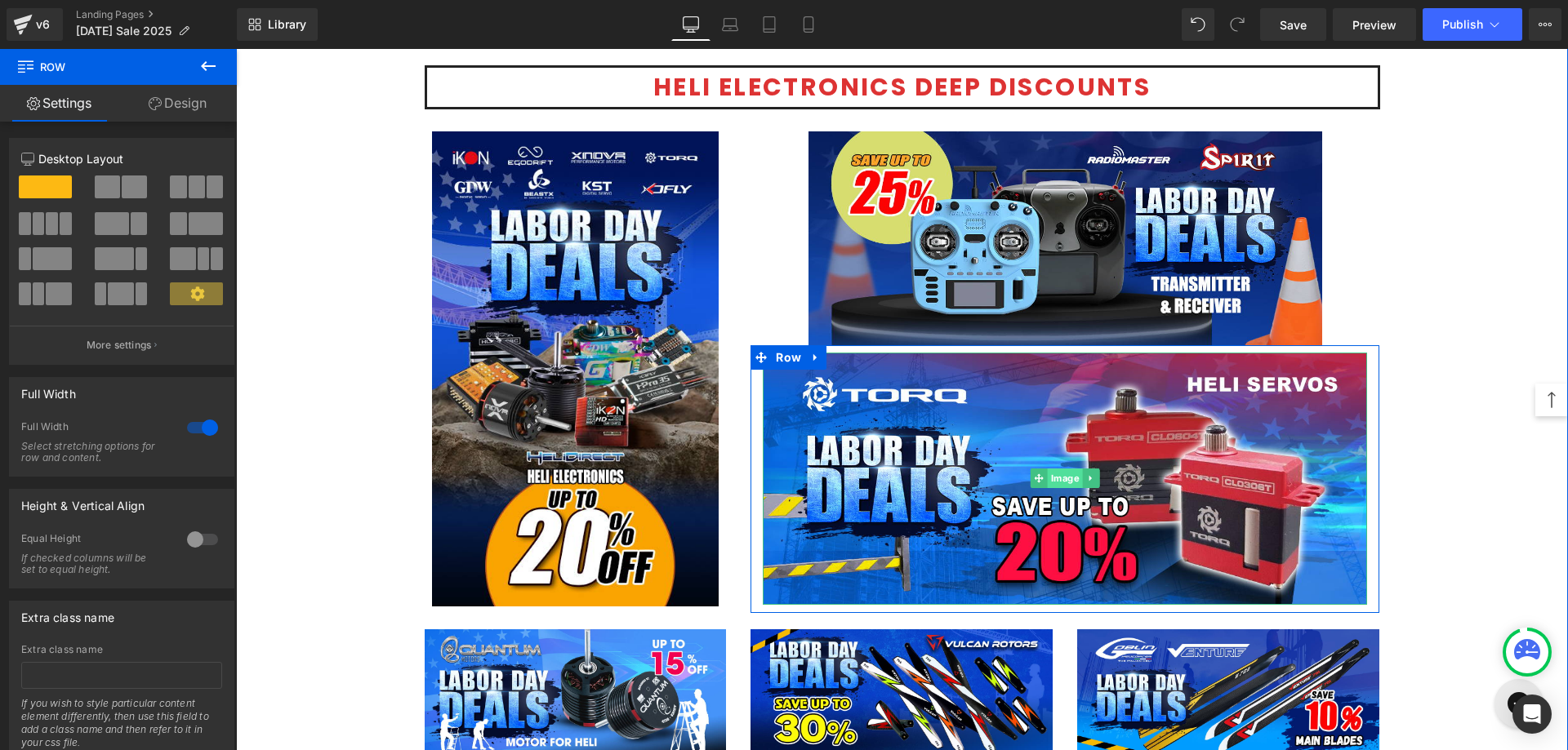
click at [1056, 478] on span "Image" at bounding box center [1065, 478] width 35 height 20
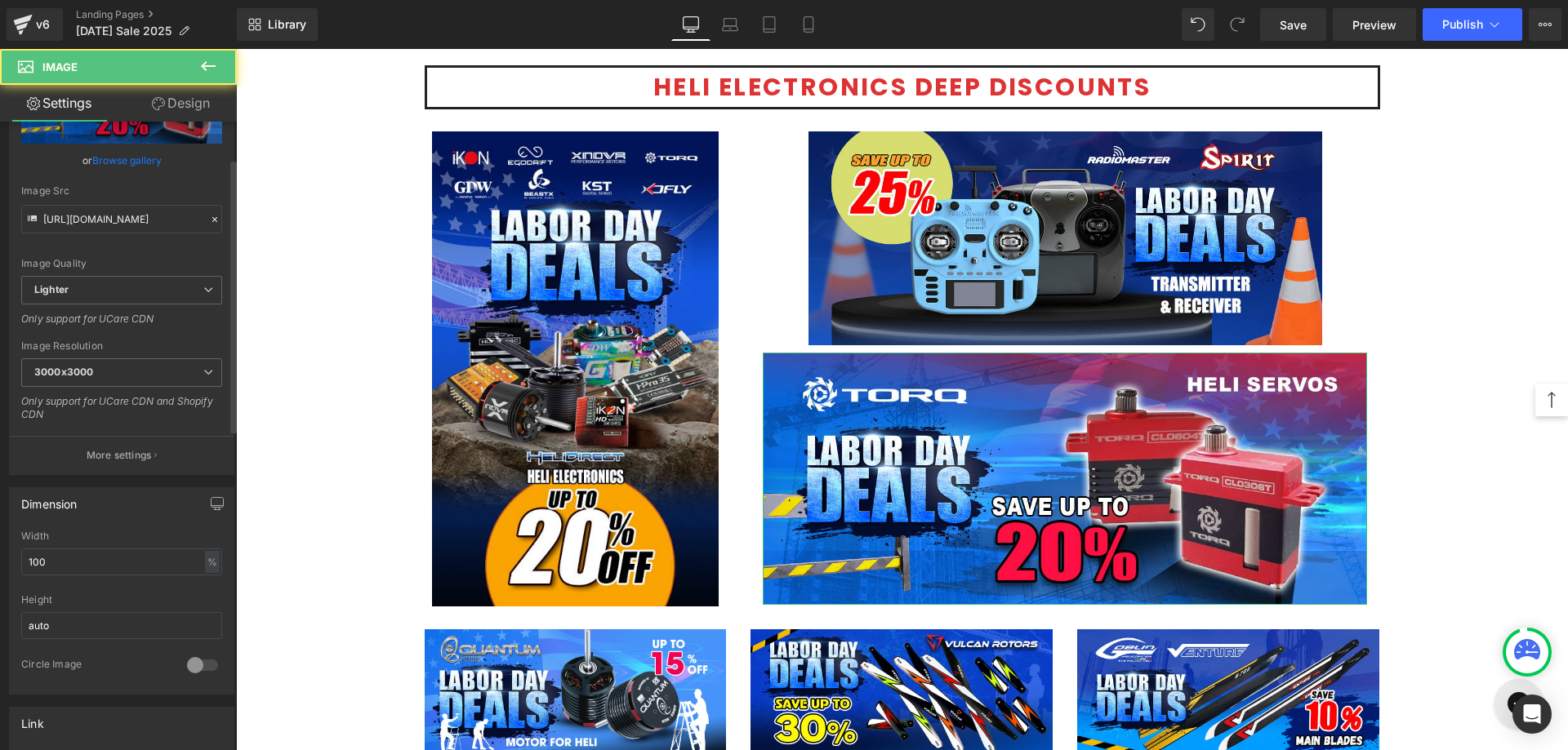
scroll to position [408, 0]
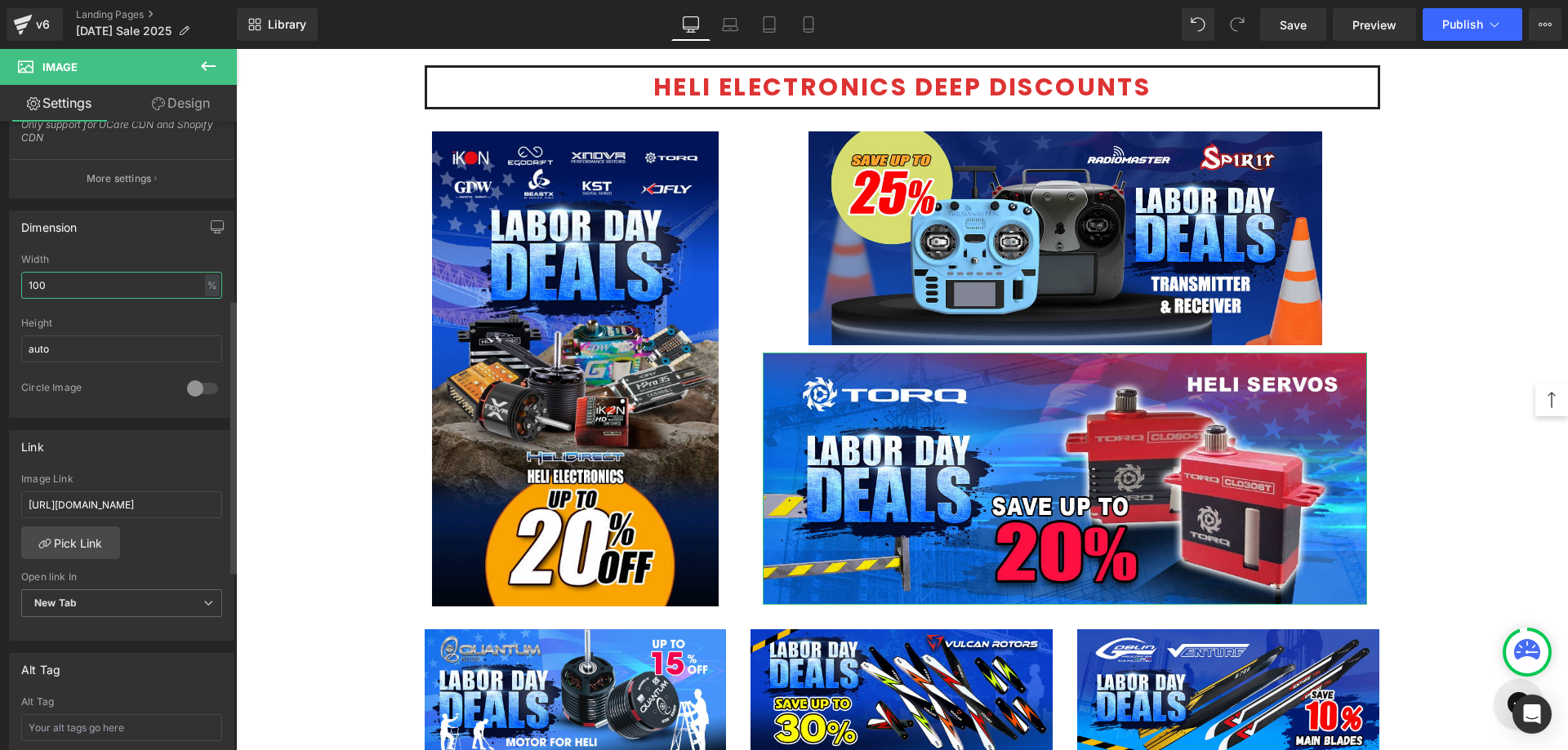
drag, startPoint x: 85, startPoint y: 287, endPoint x: 0, endPoint y: 294, distance: 85.3
click at [0, 294] on div "Dimension 100% Width 100 % % px auto Height auto 0 Circle Image" at bounding box center [122, 308] width 245 height 220
type input "85"
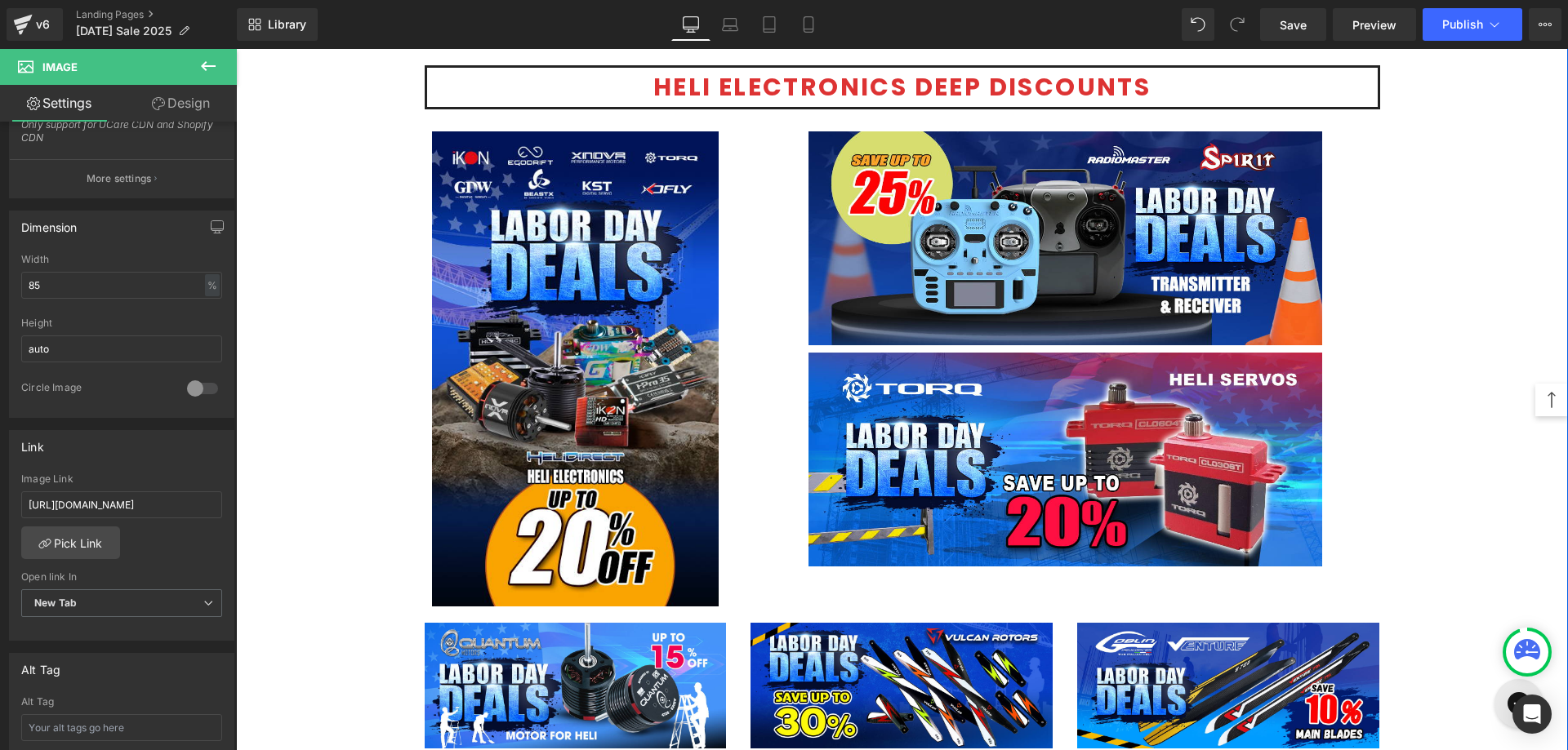
click at [1519, 410] on div "Image Image Row Honoring Your Hard Work! Text Block At HeliDirect, we know that…" at bounding box center [902, 178] width 1332 height 4752
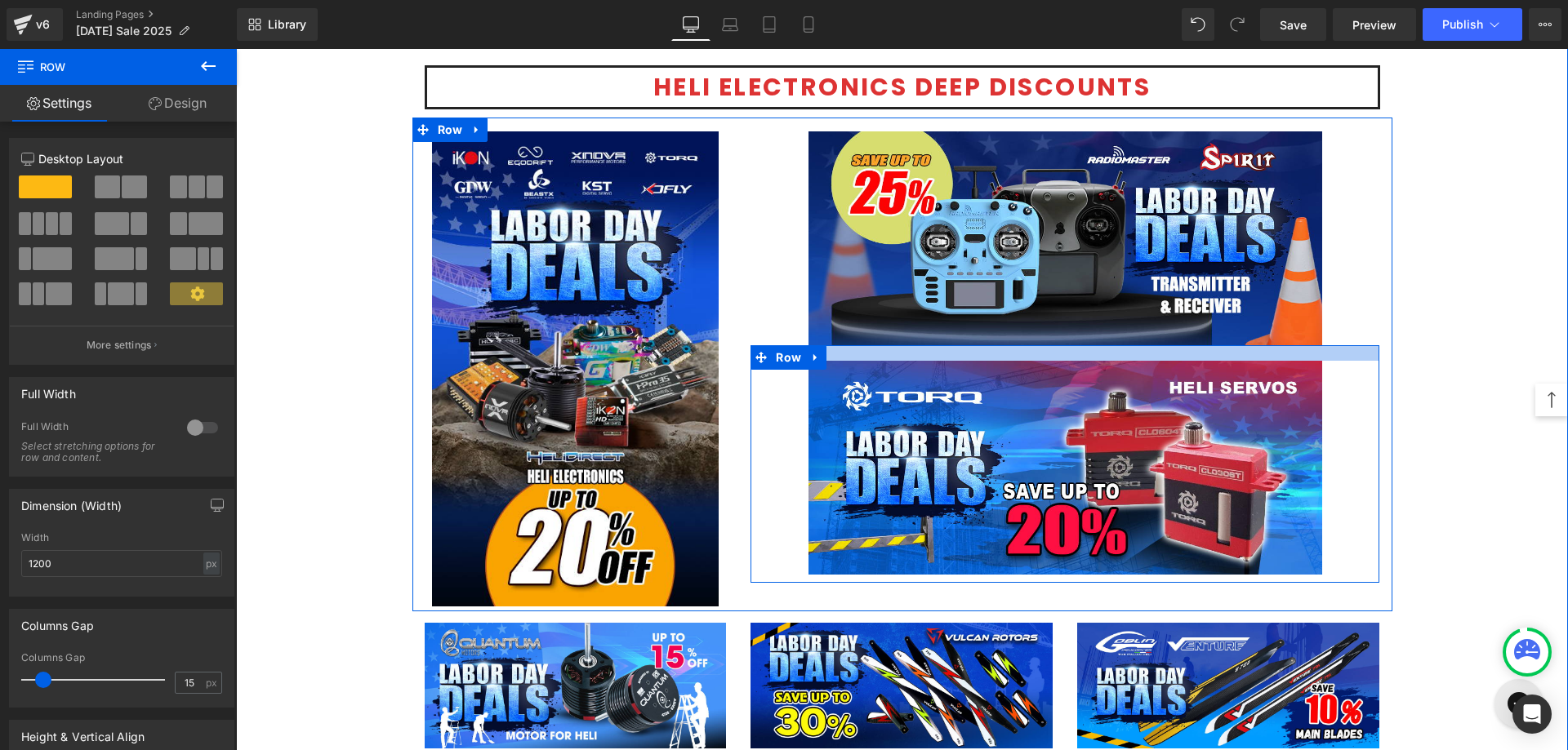
drag, startPoint x: 1342, startPoint y: 350, endPoint x: 1336, endPoint y: 359, distance: 10.8
click at [1336, 359] on div at bounding box center [1064, 353] width 629 height 16
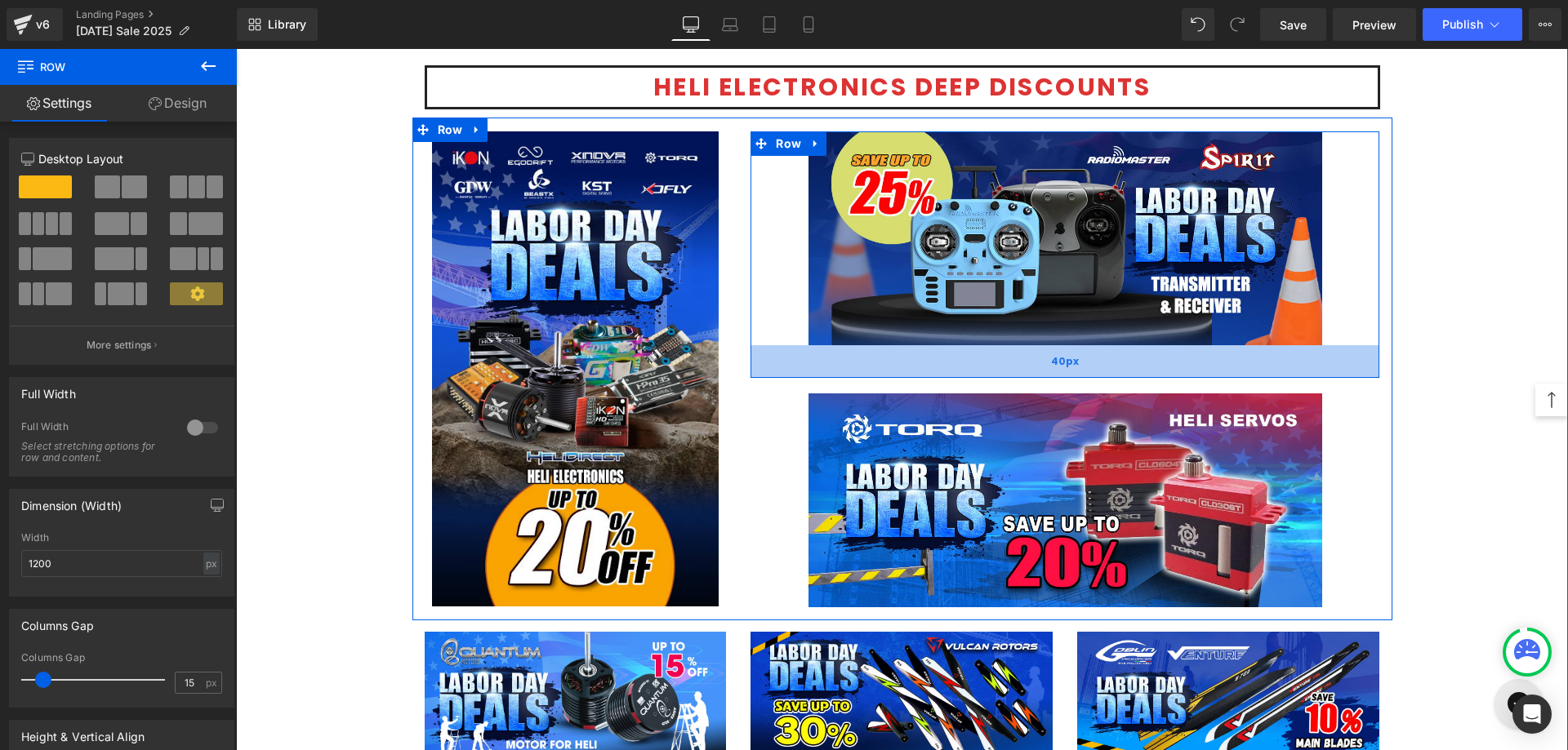
drag, startPoint x: 1333, startPoint y: 343, endPoint x: 1328, endPoint y: 375, distance: 32.4
click at [1328, 375] on div "40px" at bounding box center [1064, 361] width 629 height 32
click at [1442, 353] on div "Image Image Row Honoring Your Hard Work! Text Block At HeliDirect, we know that…" at bounding box center [902, 182] width 1332 height 4761
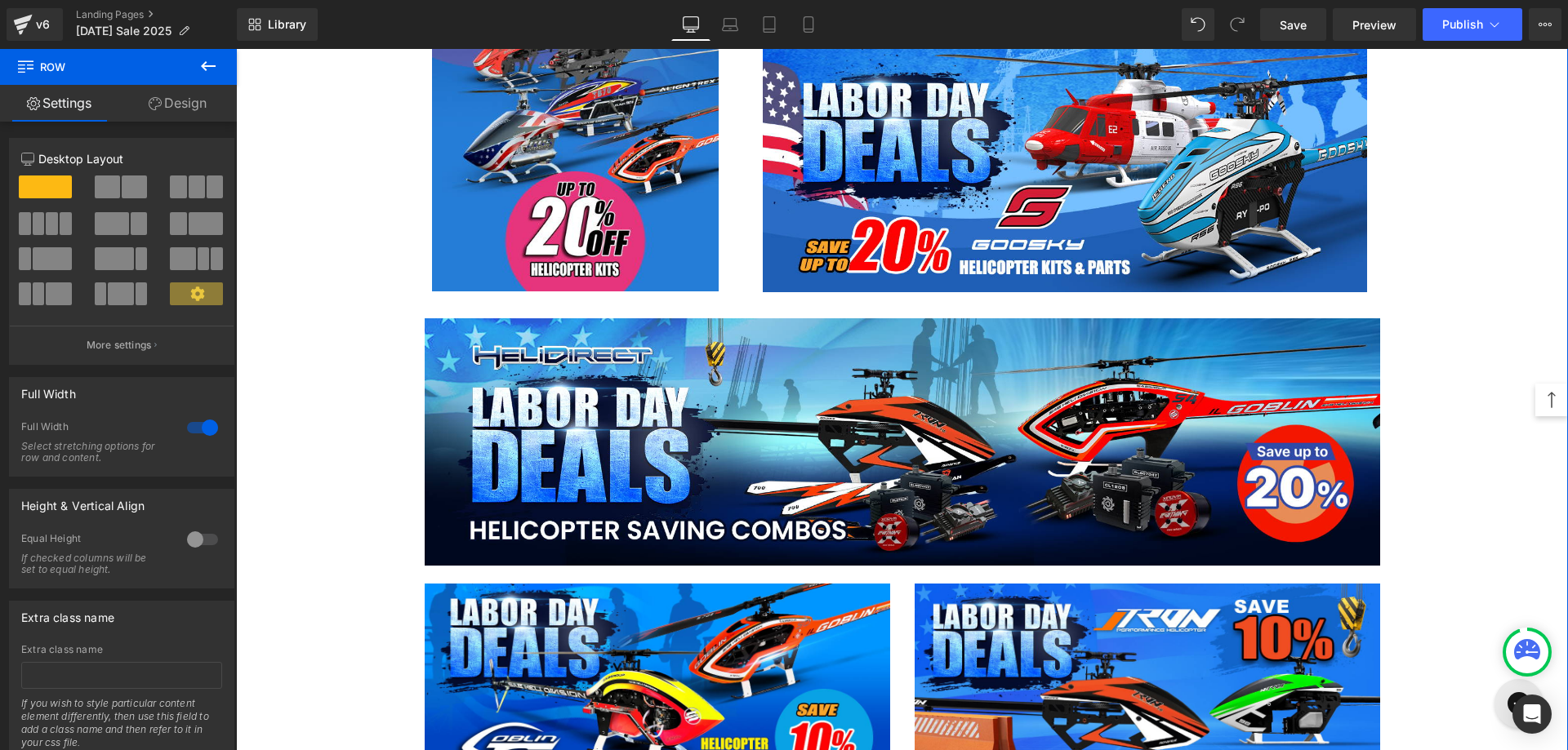
scroll to position [764, 0]
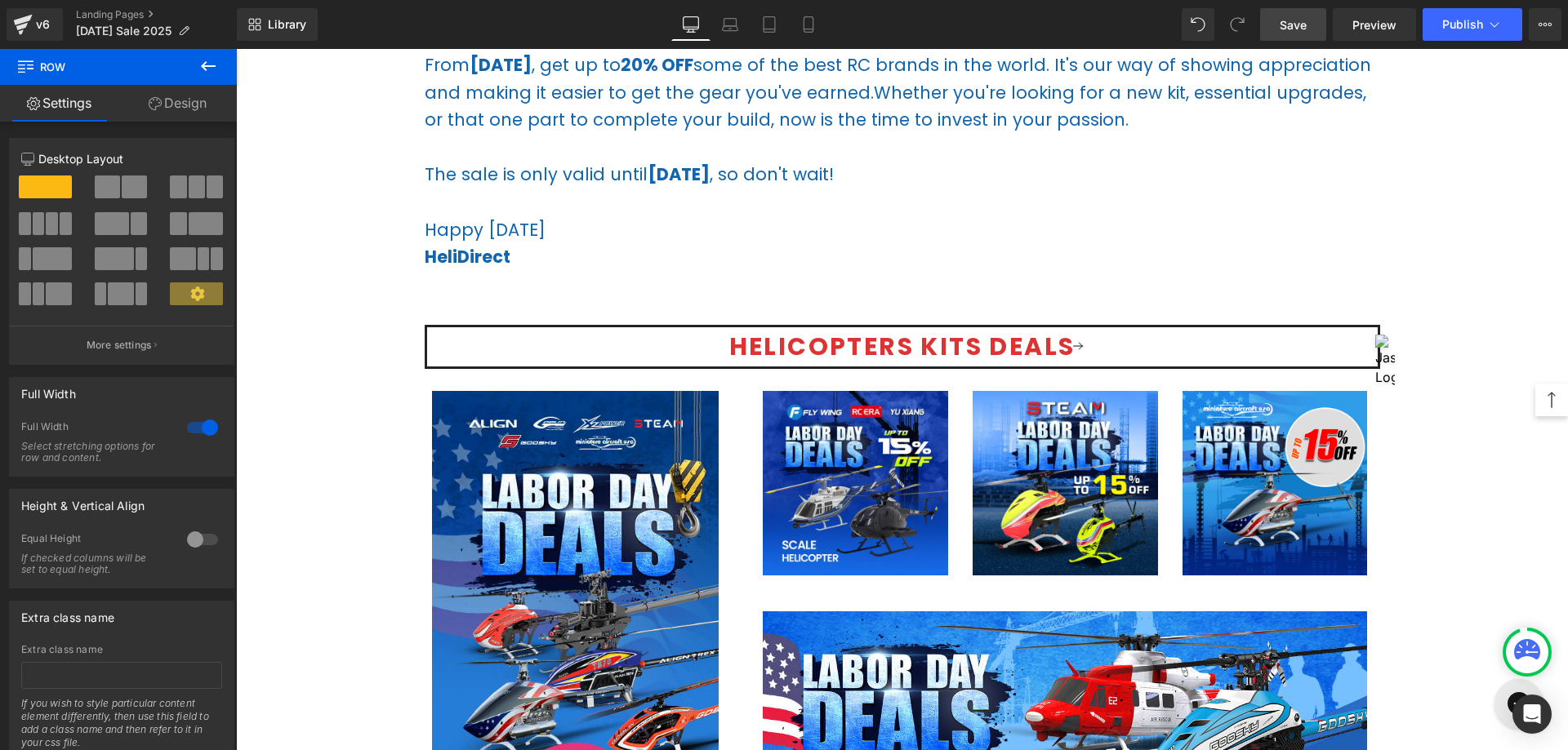
click at [1289, 17] on span "Save" at bounding box center [1293, 25] width 27 height 18
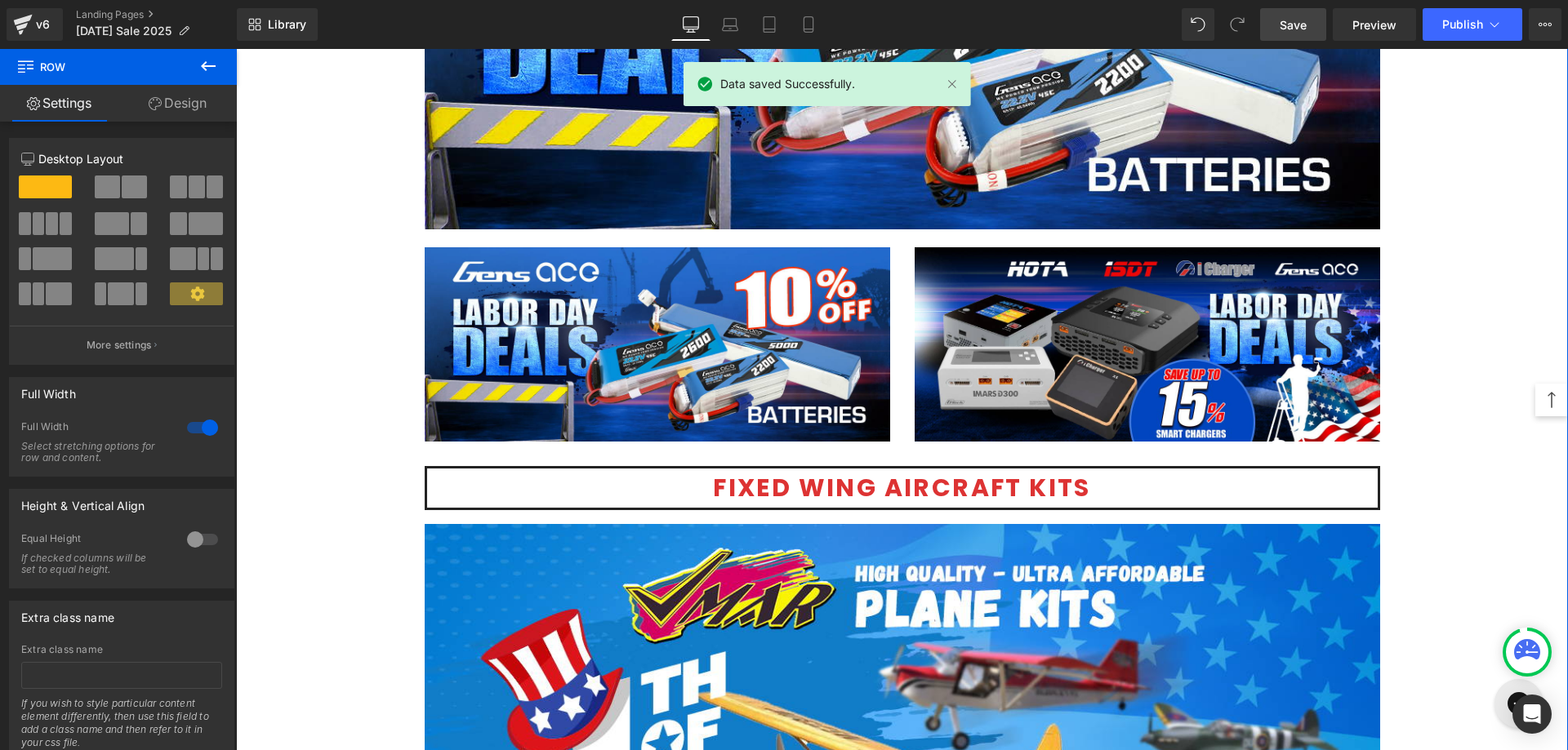
scroll to position [3866, 0]
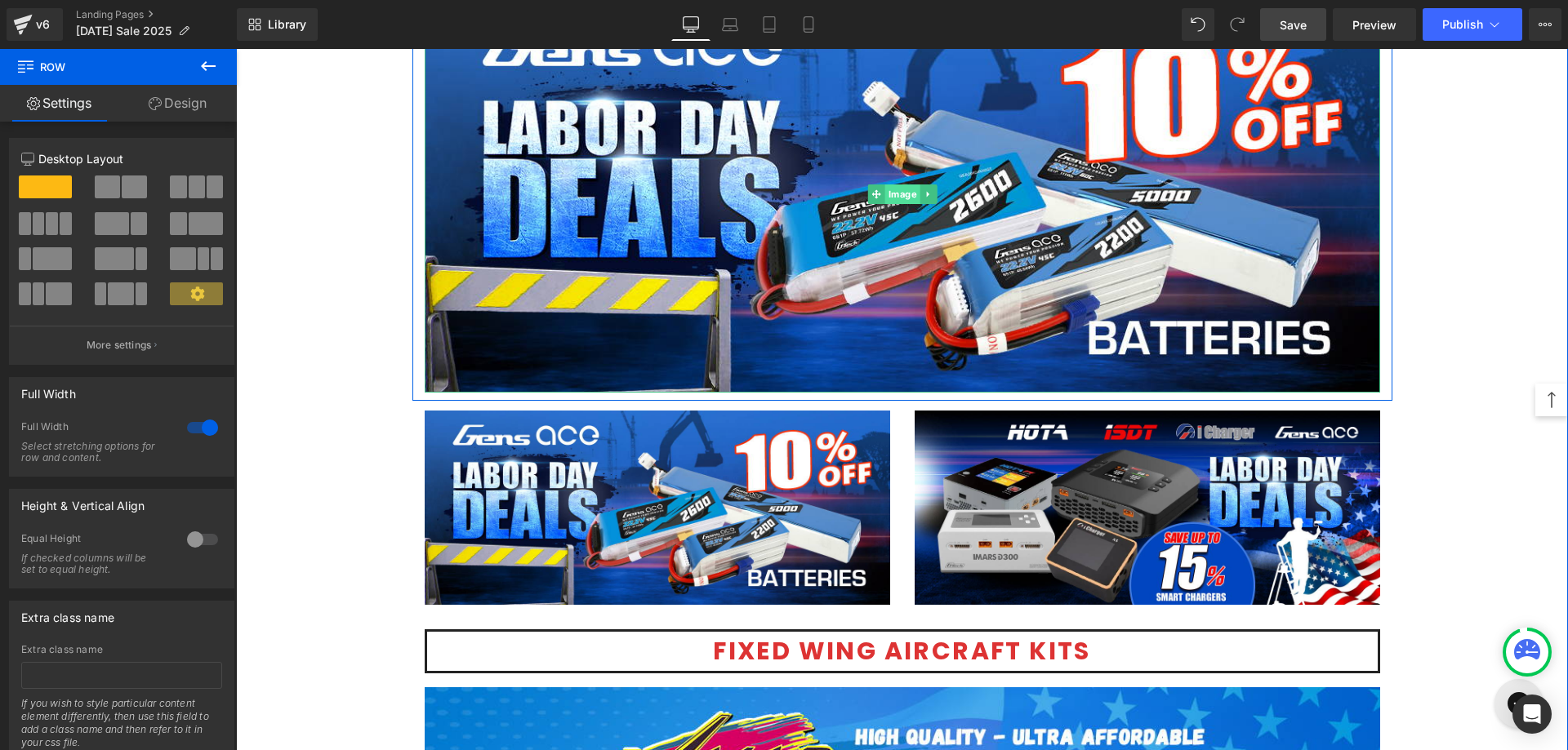
click at [893, 196] on span "Image" at bounding box center [902, 195] width 35 height 20
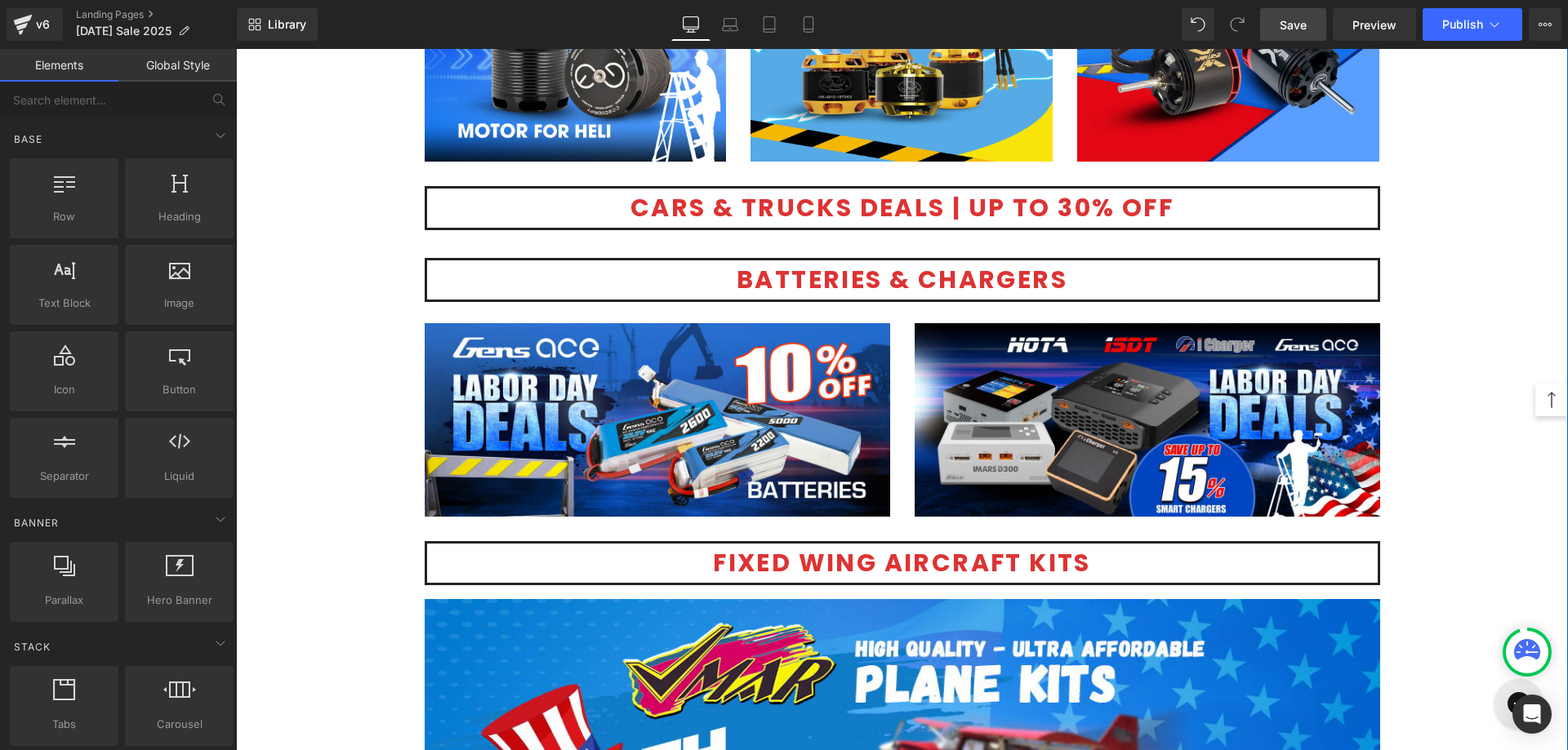
scroll to position [4030, 0]
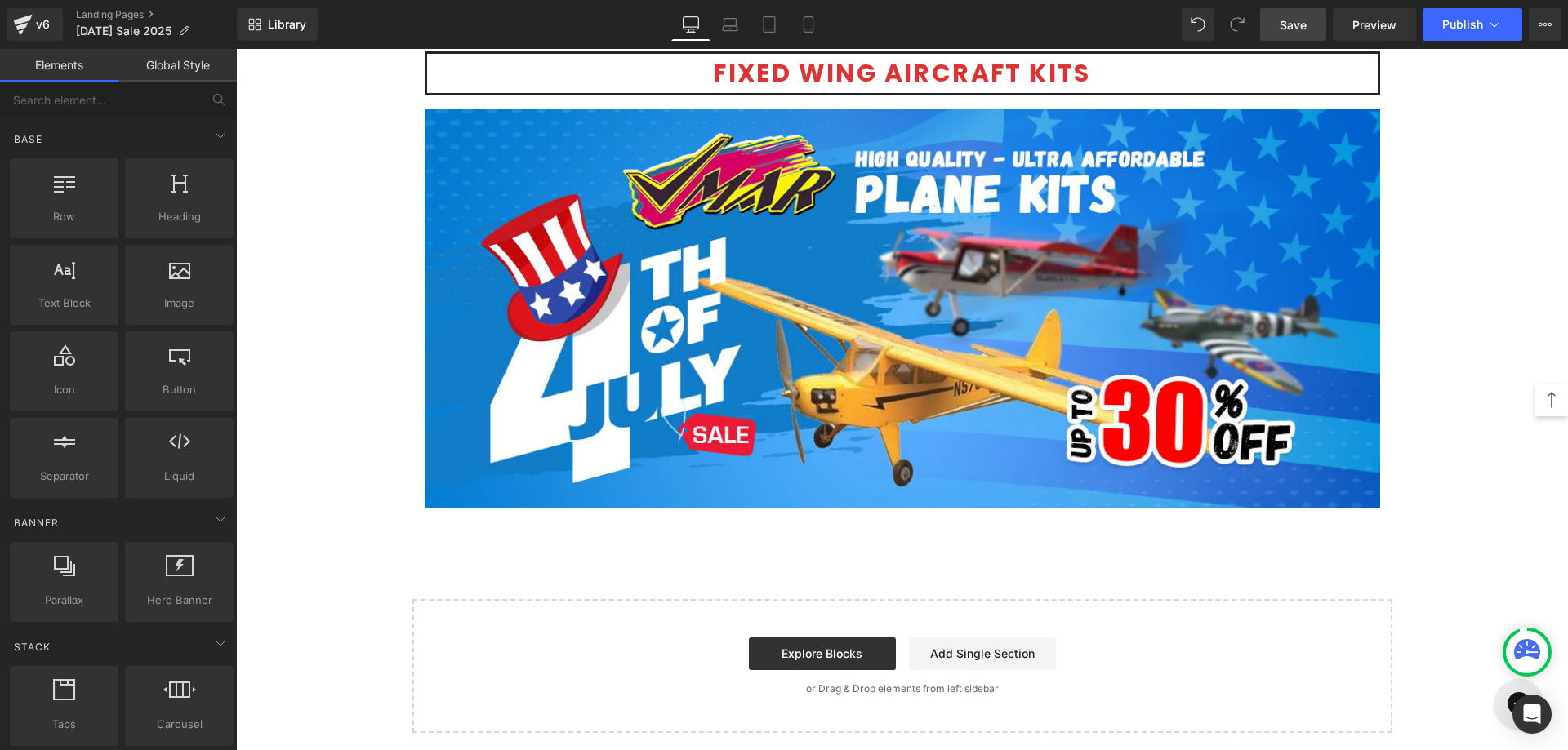
click at [1299, 28] on span "Save" at bounding box center [1293, 25] width 27 height 18
click at [1447, 17] on button "Publish" at bounding box center [1473, 23] width 100 height 32
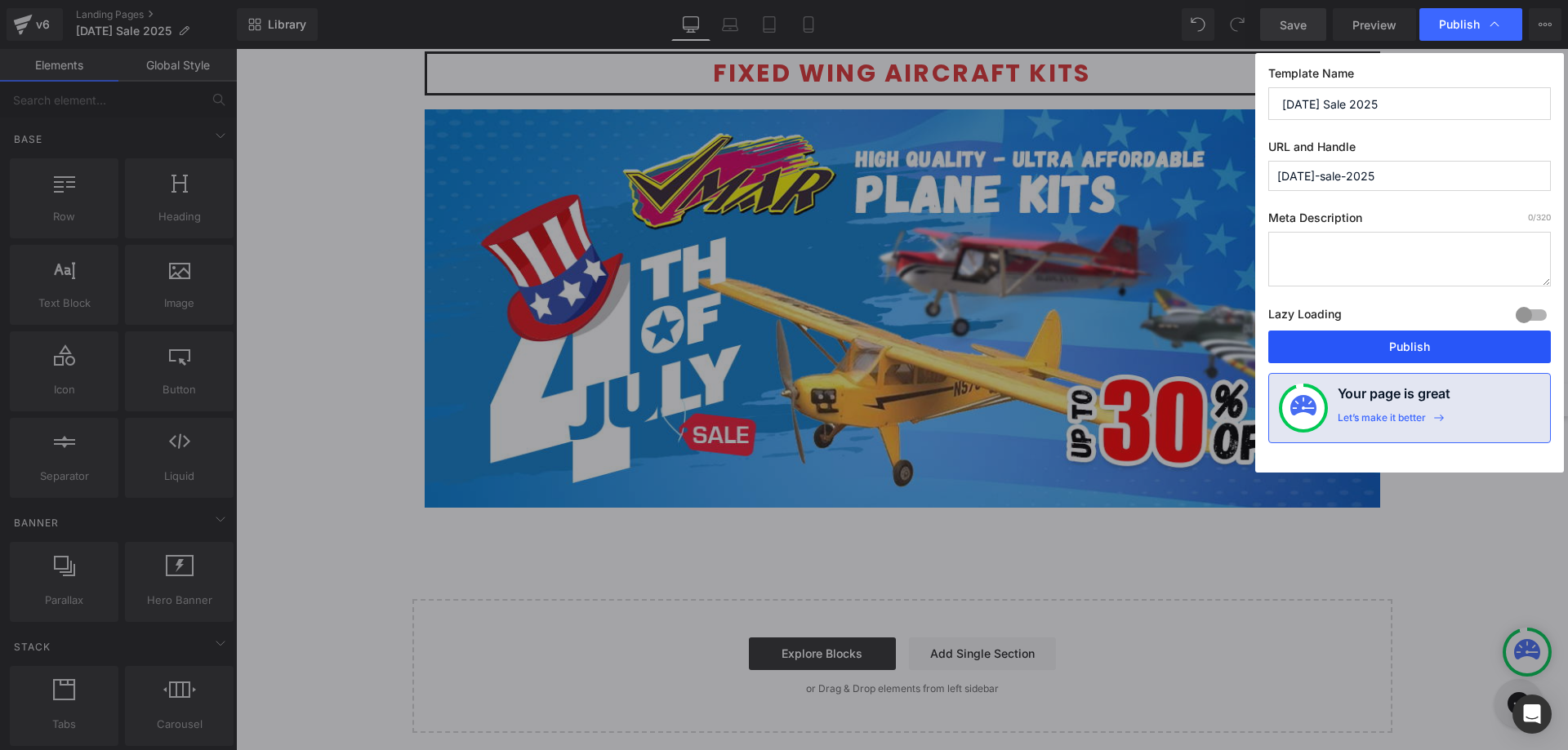
drag, startPoint x: 1374, startPoint y: 346, endPoint x: 1136, endPoint y: 297, distance: 243.0
click at [1374, 346] on button "Publish" at bounding box center [1410, 346] width 283 height 32
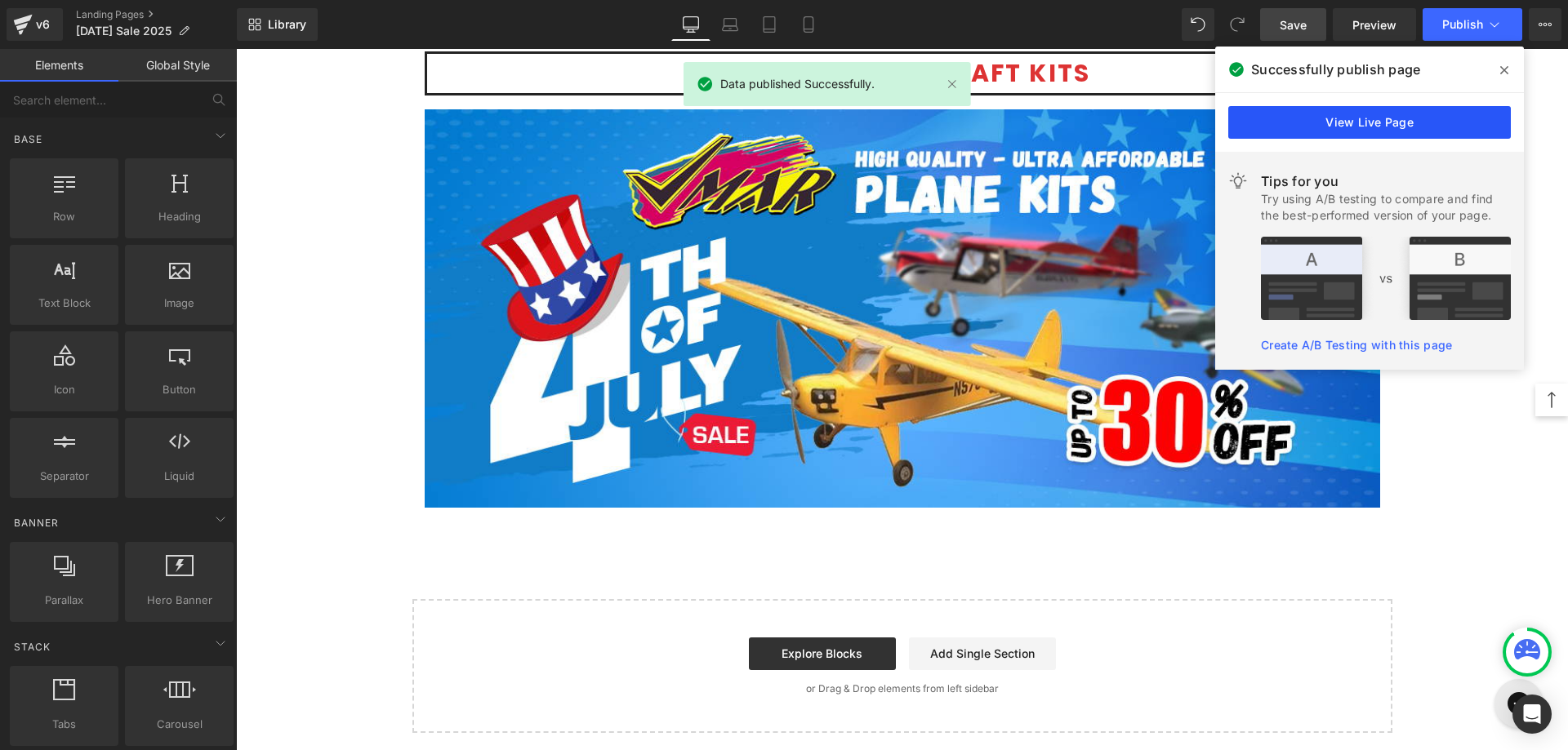
click at [1357, 127] on link "View Live Page" at bounding box center [1369, 122] width 283 height 32
